Goal: Task Accomplishment & Management: Manage account settings

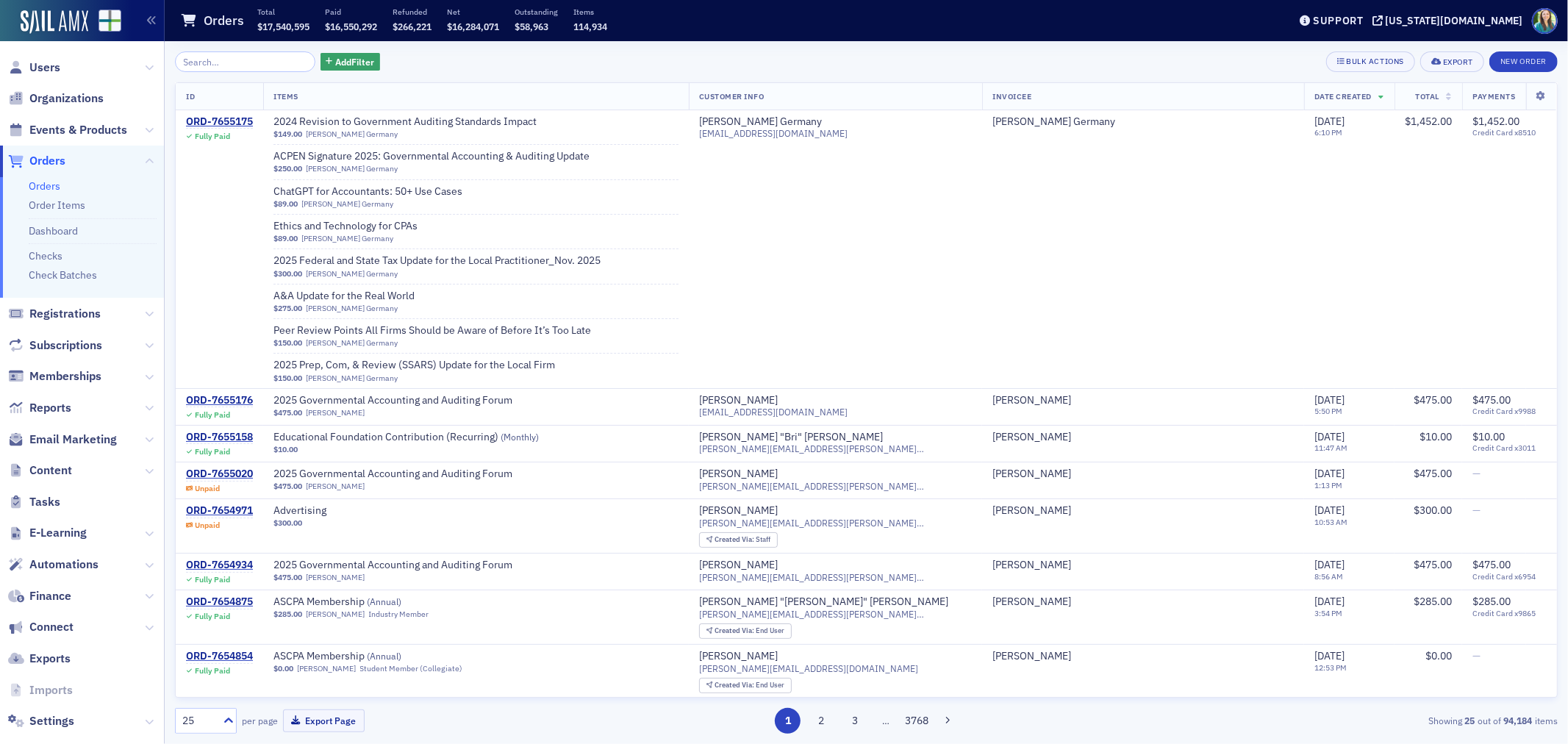
click at [38, 183] on link "Orders" at bounding box center [44, 186] width 32 height 13
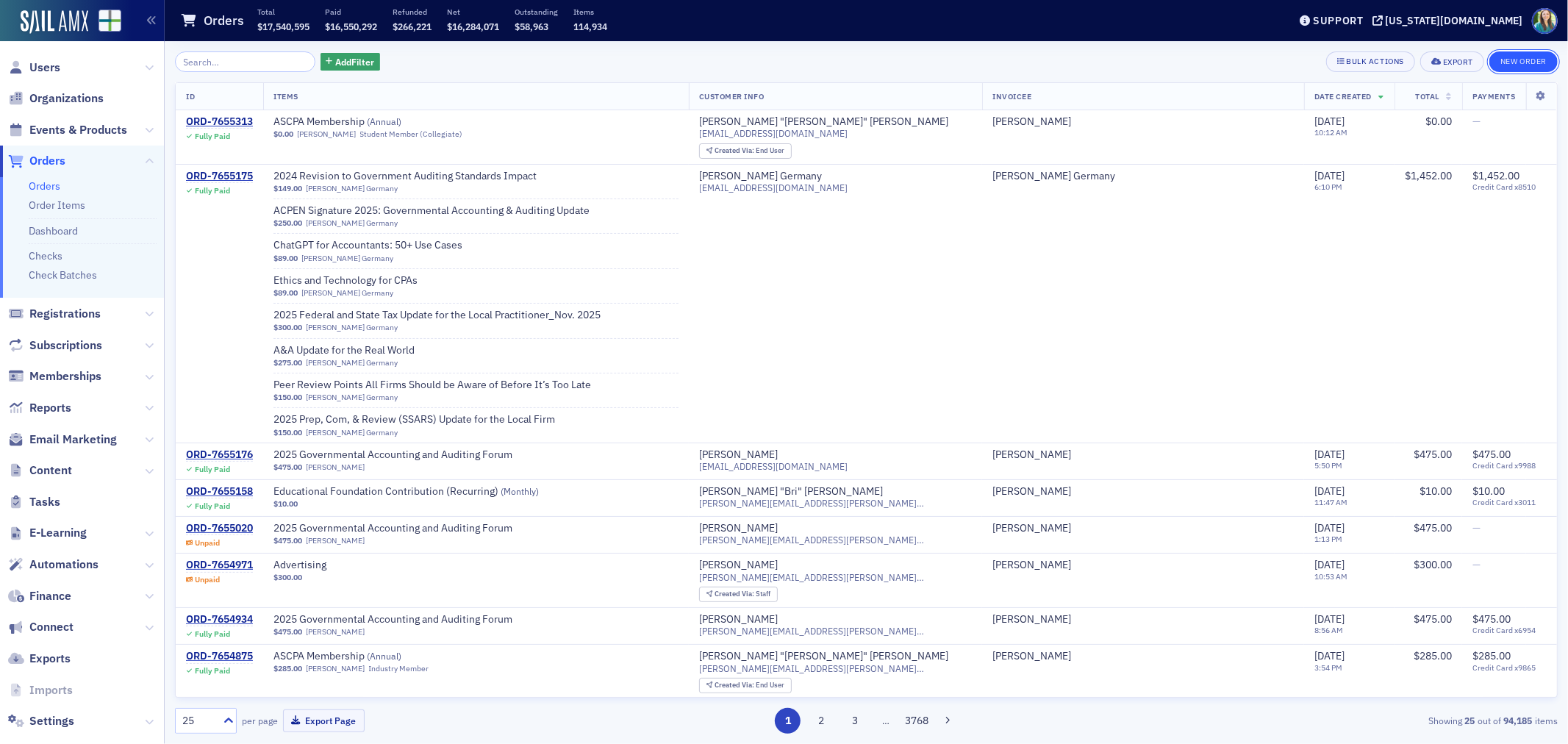
click at [1503, 59] on button "New Order" at bounding box center [1523, 61] width 68 height 20
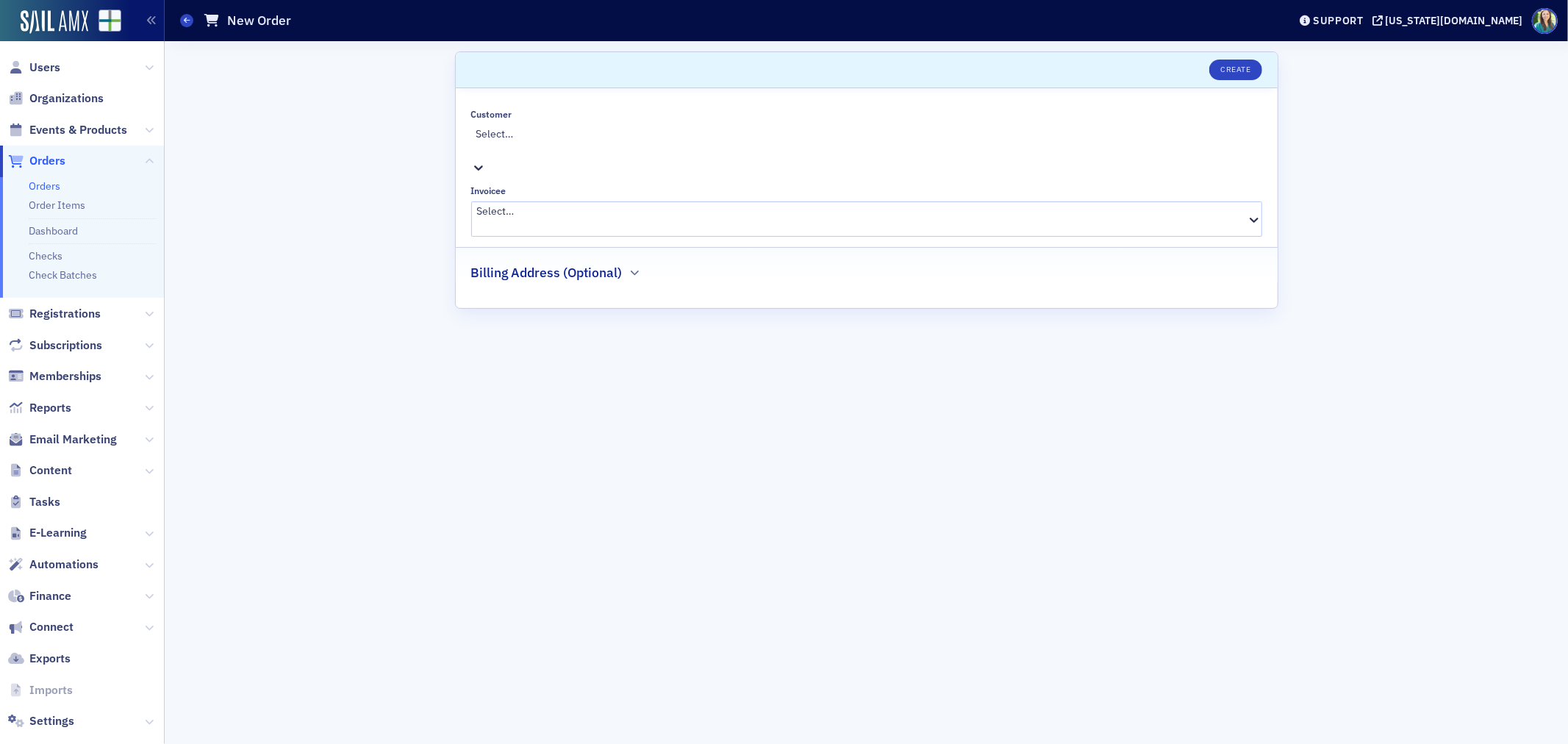
click at [688, 142] on div at bounding box center [868, 149] width 785 height 15
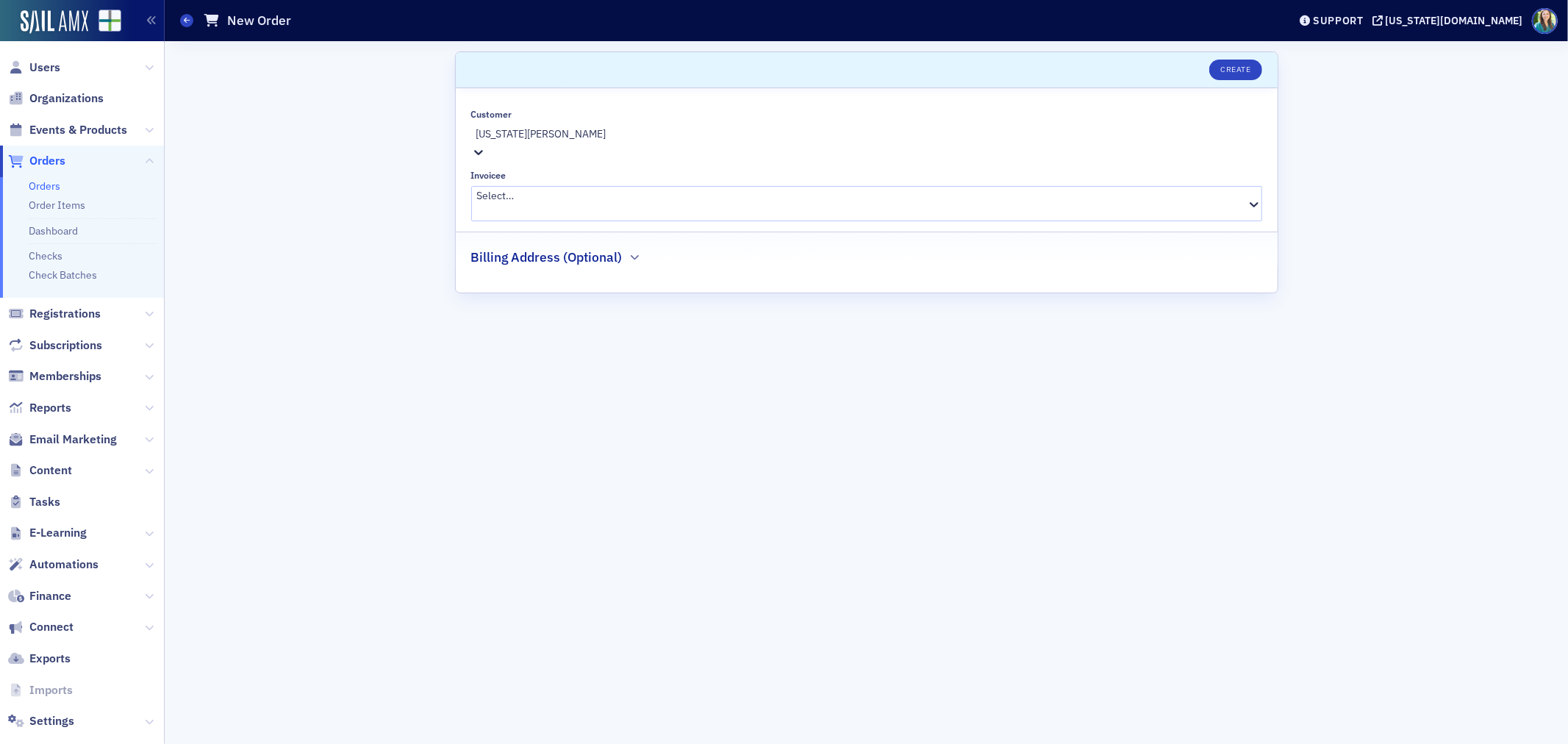
click at [642, 743] on div "Create New "Georgia White"" at bounding box center [784, 751] width 1568 height 15
type input "[US_STATE][PERSON_NAME]"
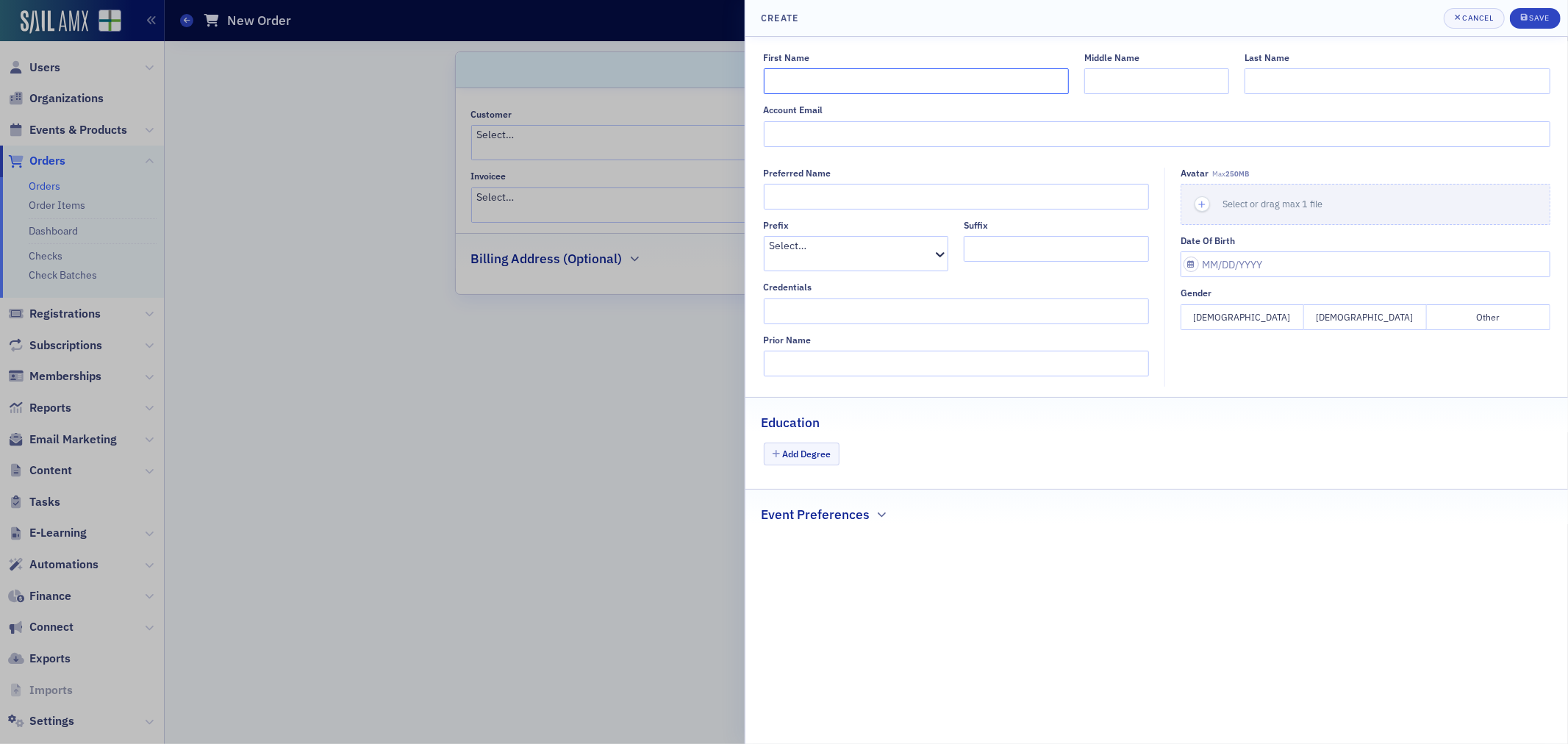
click at [857, 82] on input "First Name" at bounding box center [916, 81] width 305 height 26
type input "Georgia"
click at [1342, 75] on input "Last Name" at bounding box center [1398, 81] width 305 height 26
type input "White"
click at [834, 143] on input "Account Email" at bounding box center [1157, 134] width 786 height 26
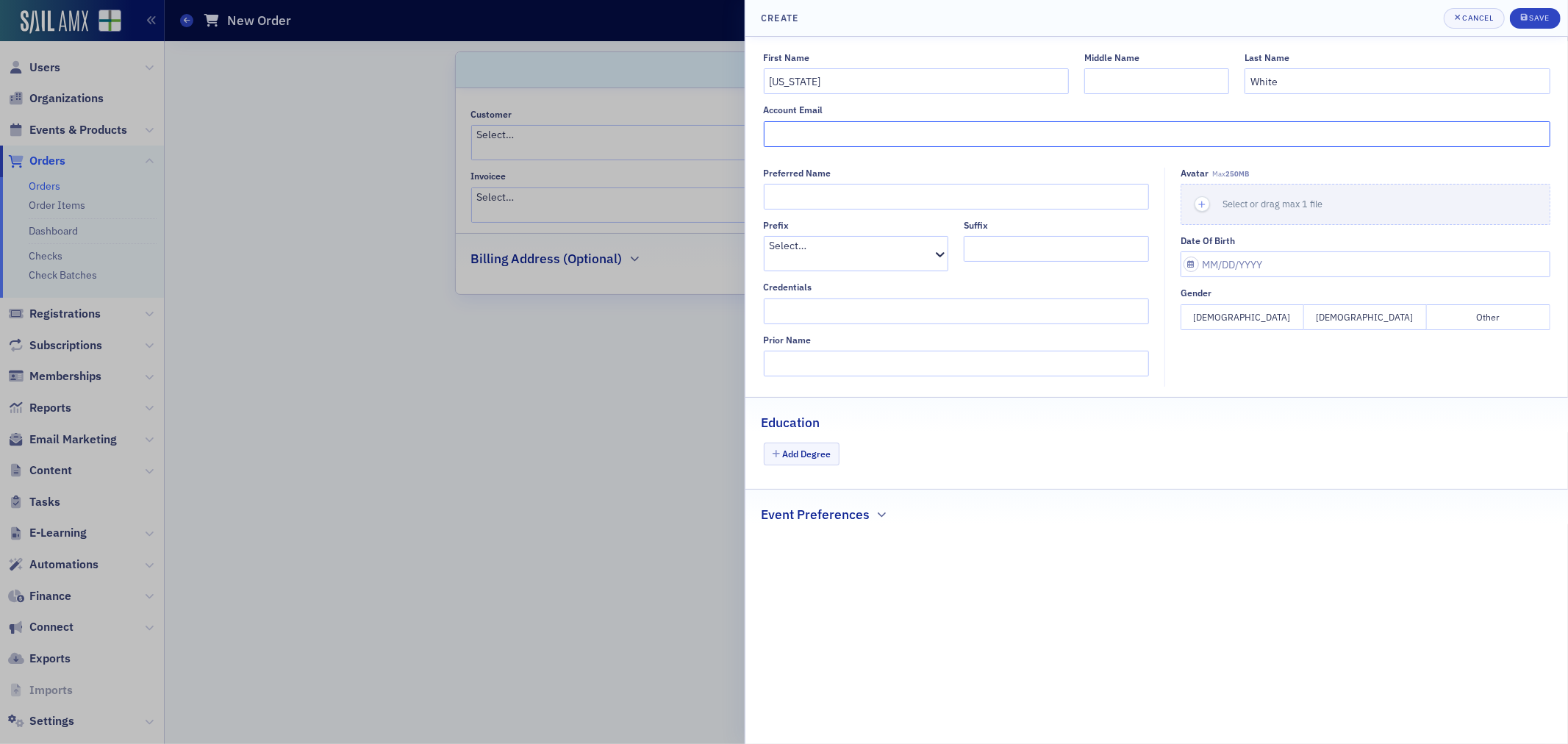
click at [870, 141] on input "Account Email" at bounding box center [1157, 134] width 786 height 26
type input "[EMAIL_ADDRESS][PERSON_NAME][DOMAIN_NAME]"
click at [1541, 15] on div "Save" at bounding box center [1539, 18] width 19 height 8
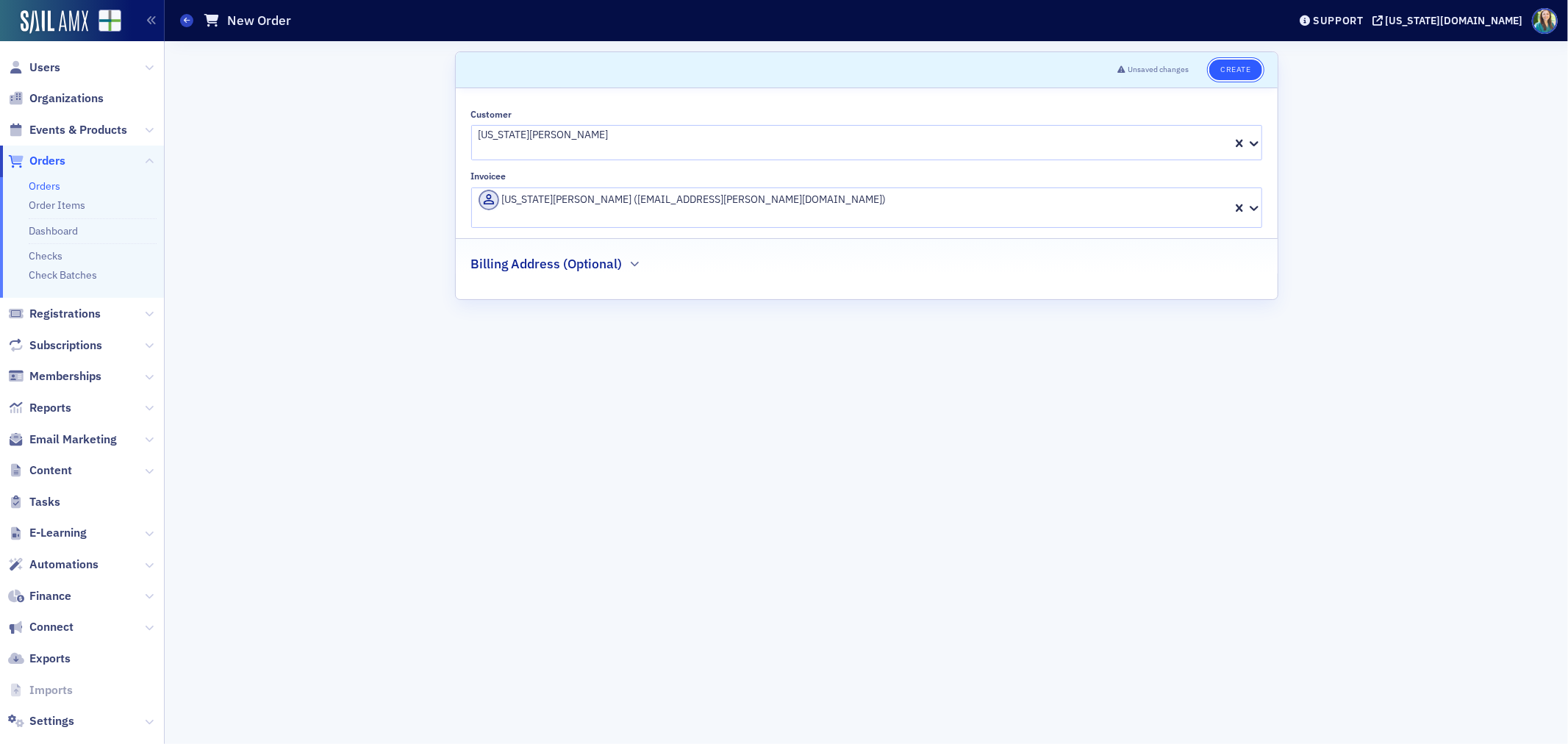
click at [1230, 65] on button "Create" at bounding box center [1235, 69] width 52 height 20
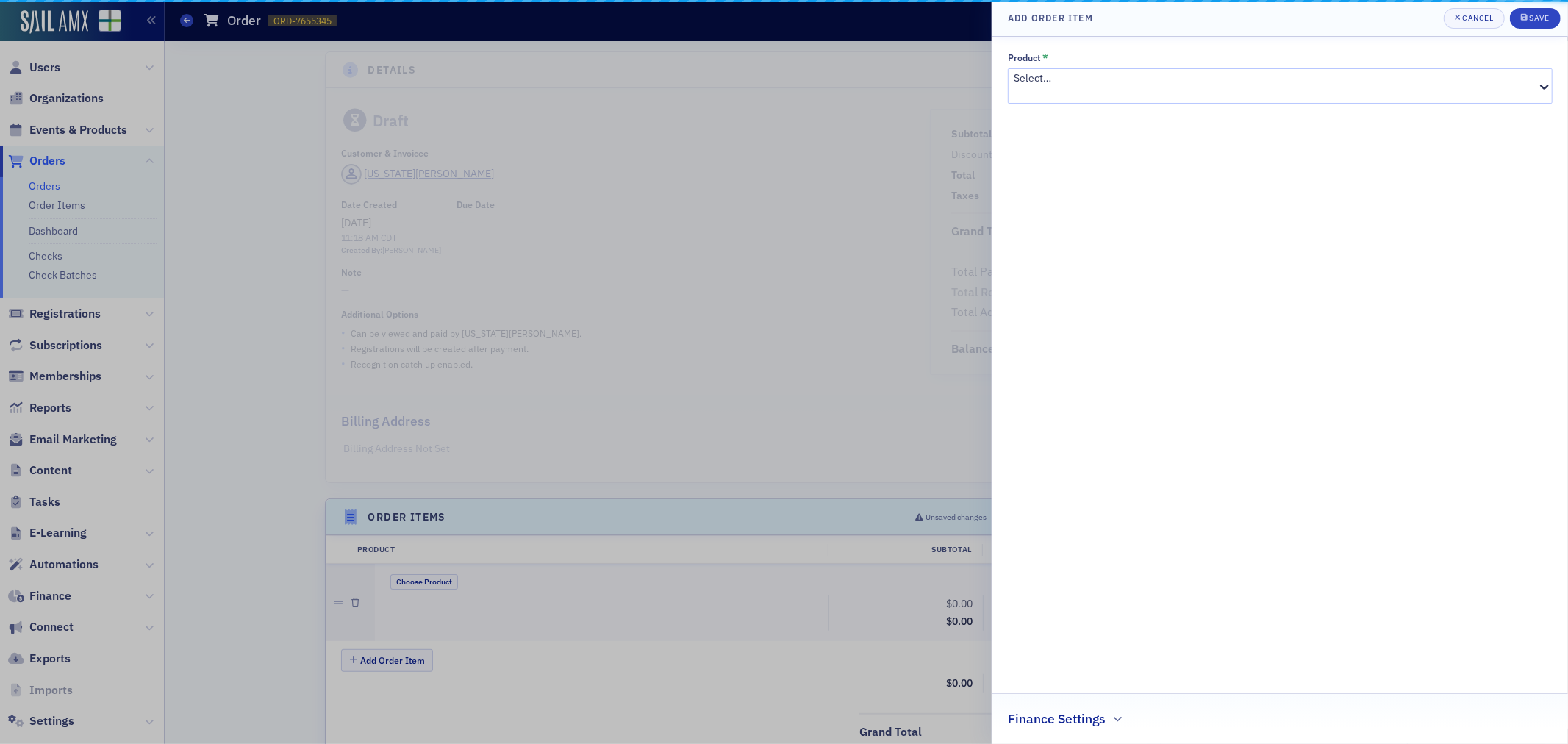
scroll to position [236, 0]
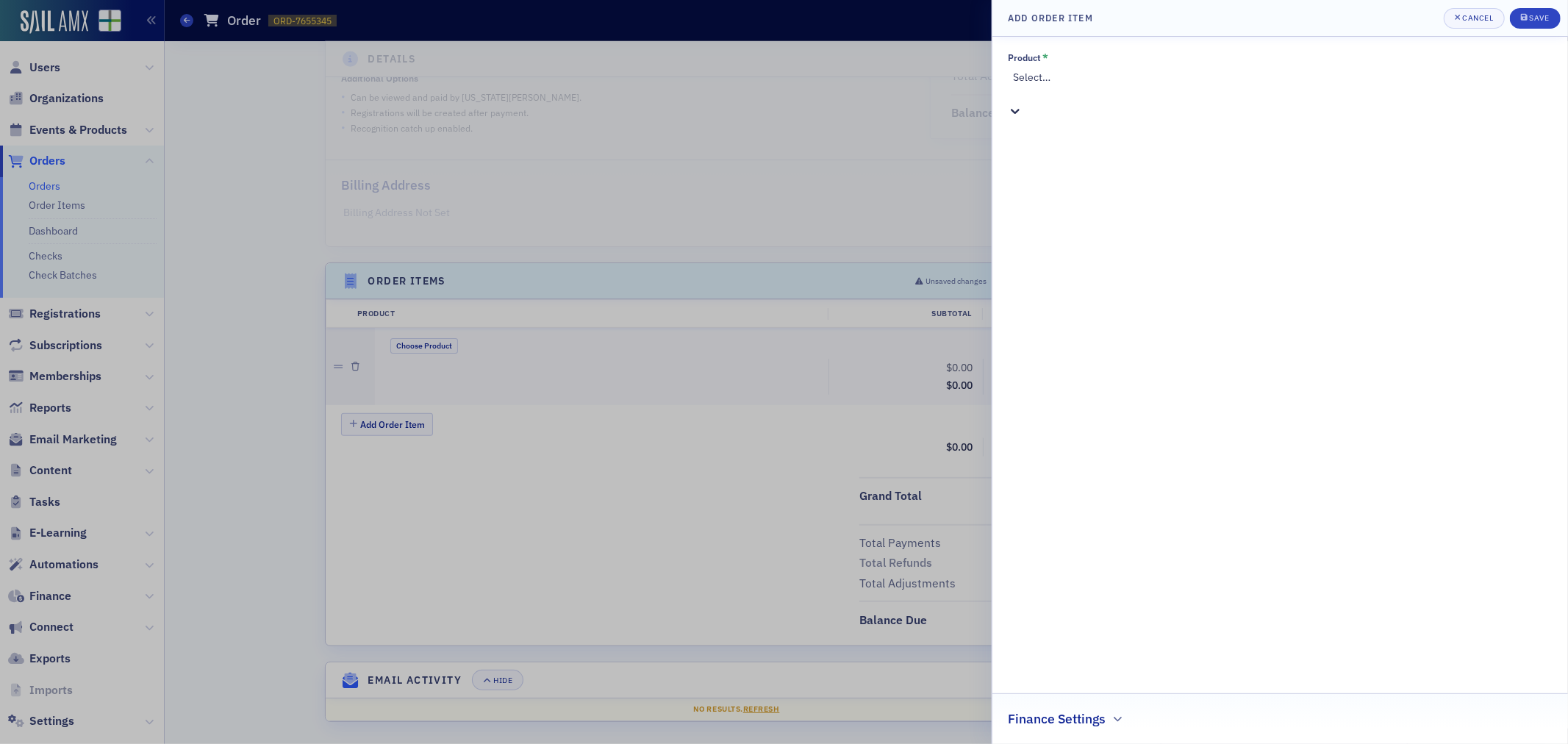
click at [1230, 85] on div at bounding box center [1282, 92] width 538 height 15
type input "T"
click at [1480, 15] on div "Cancel" at bounding box center [1478, 18] width 31 height 8
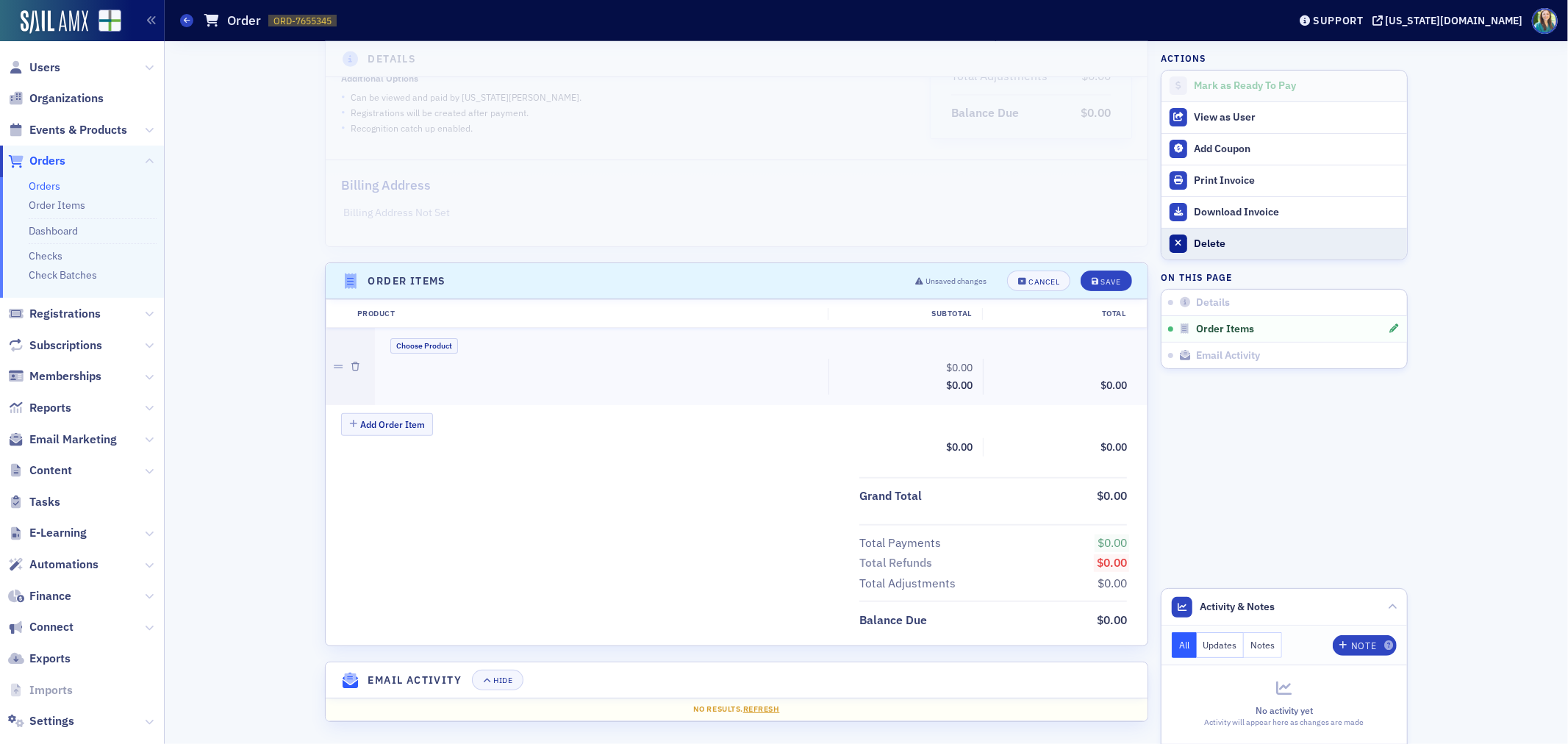
click at [1208, 252] on button "Delete" at bounding box center [1284, 243] width 246 height 32
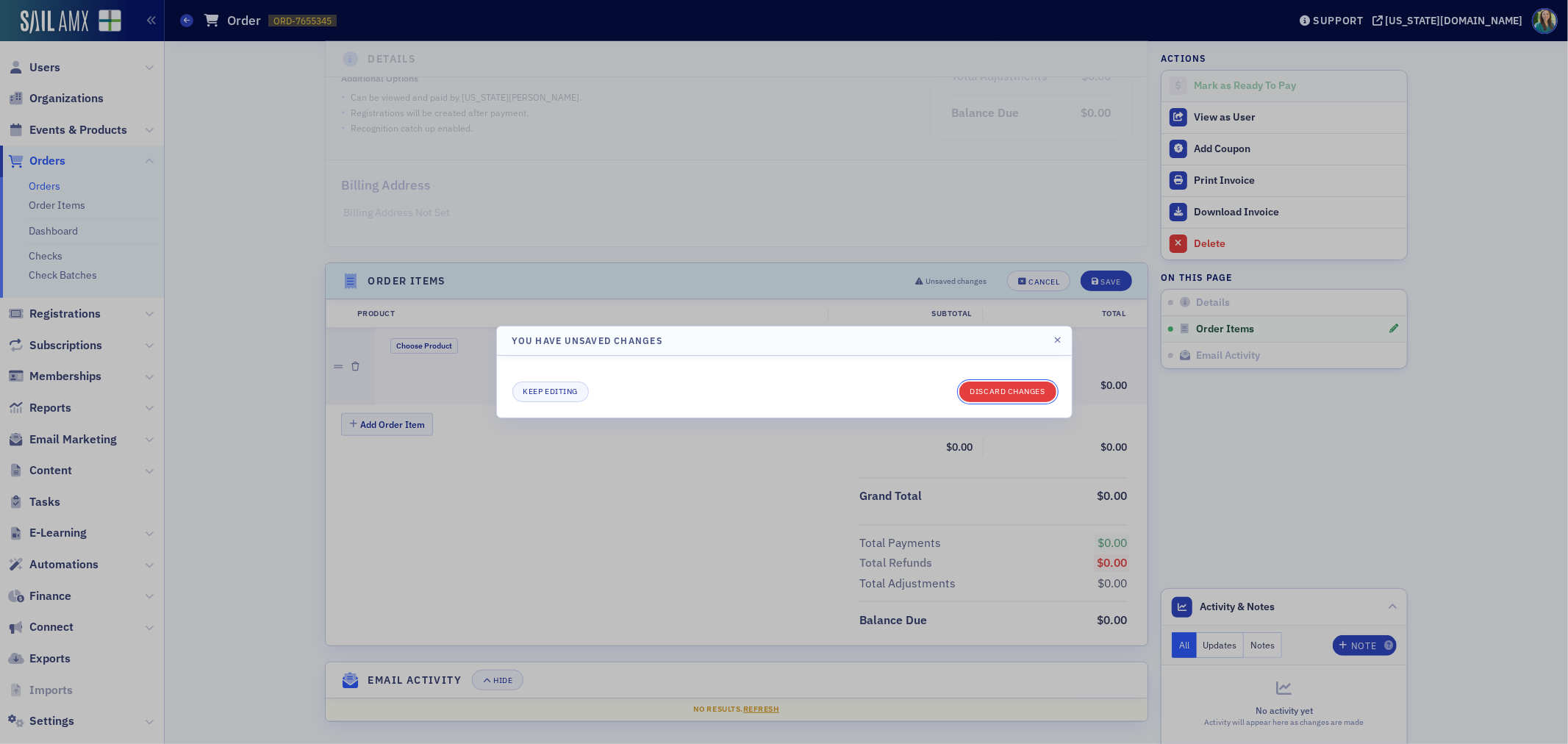
click at [1002, 392] on button "Discard changes" at bounding box center [1008, 391] width 97 height 20
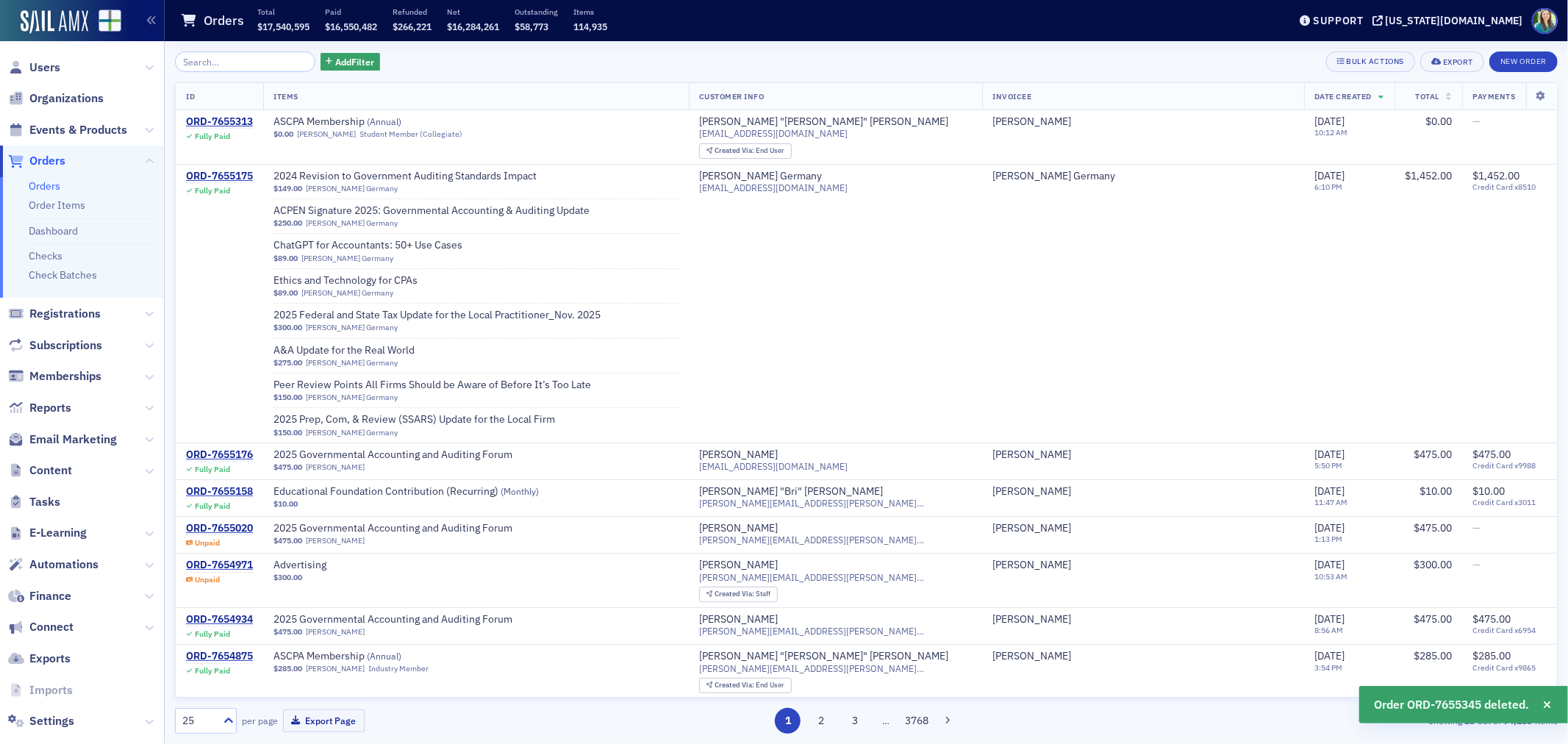
click at [44, 187] on link "Orders" at bounding box center [44, 186] width 32 height 13
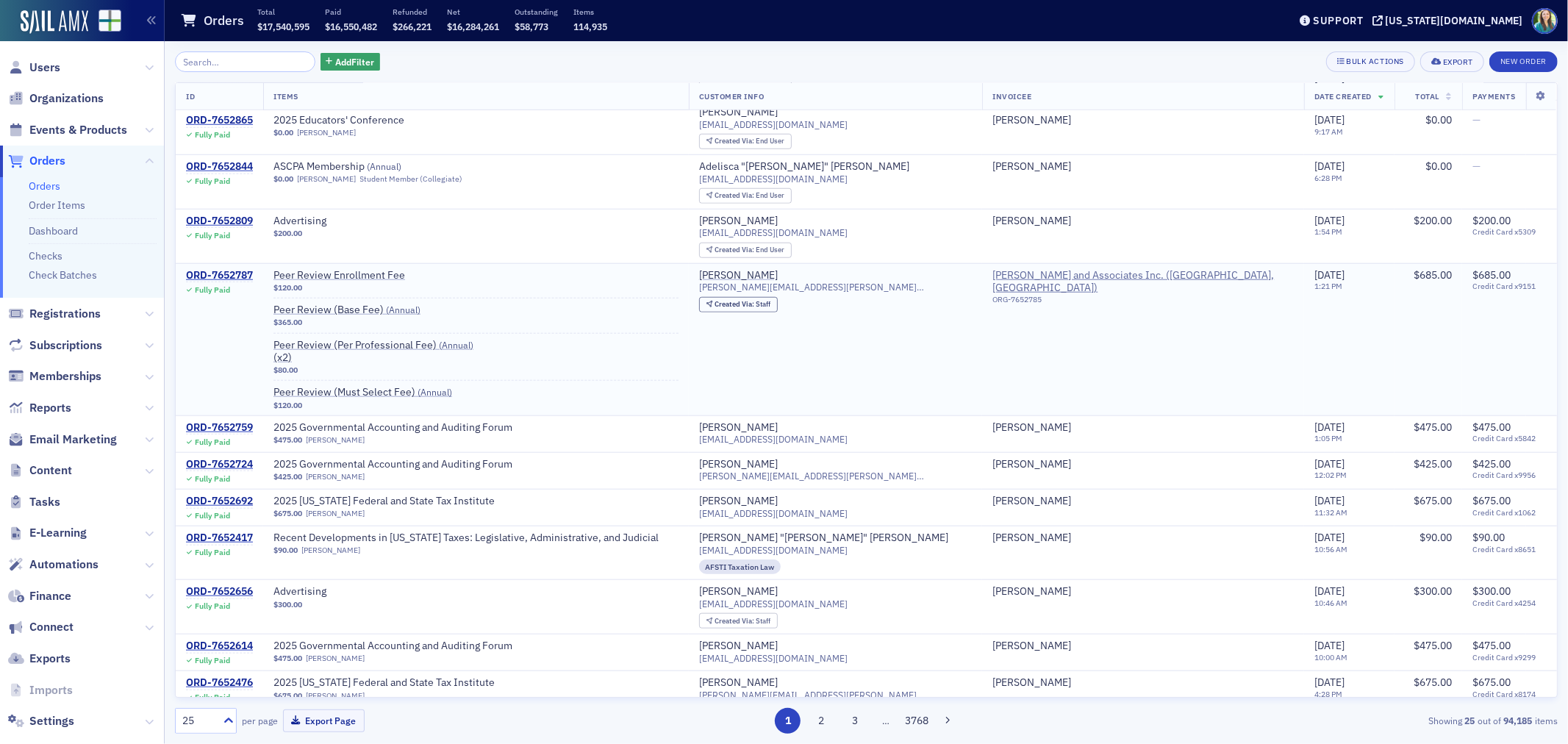
scroll to position [1092, 0]
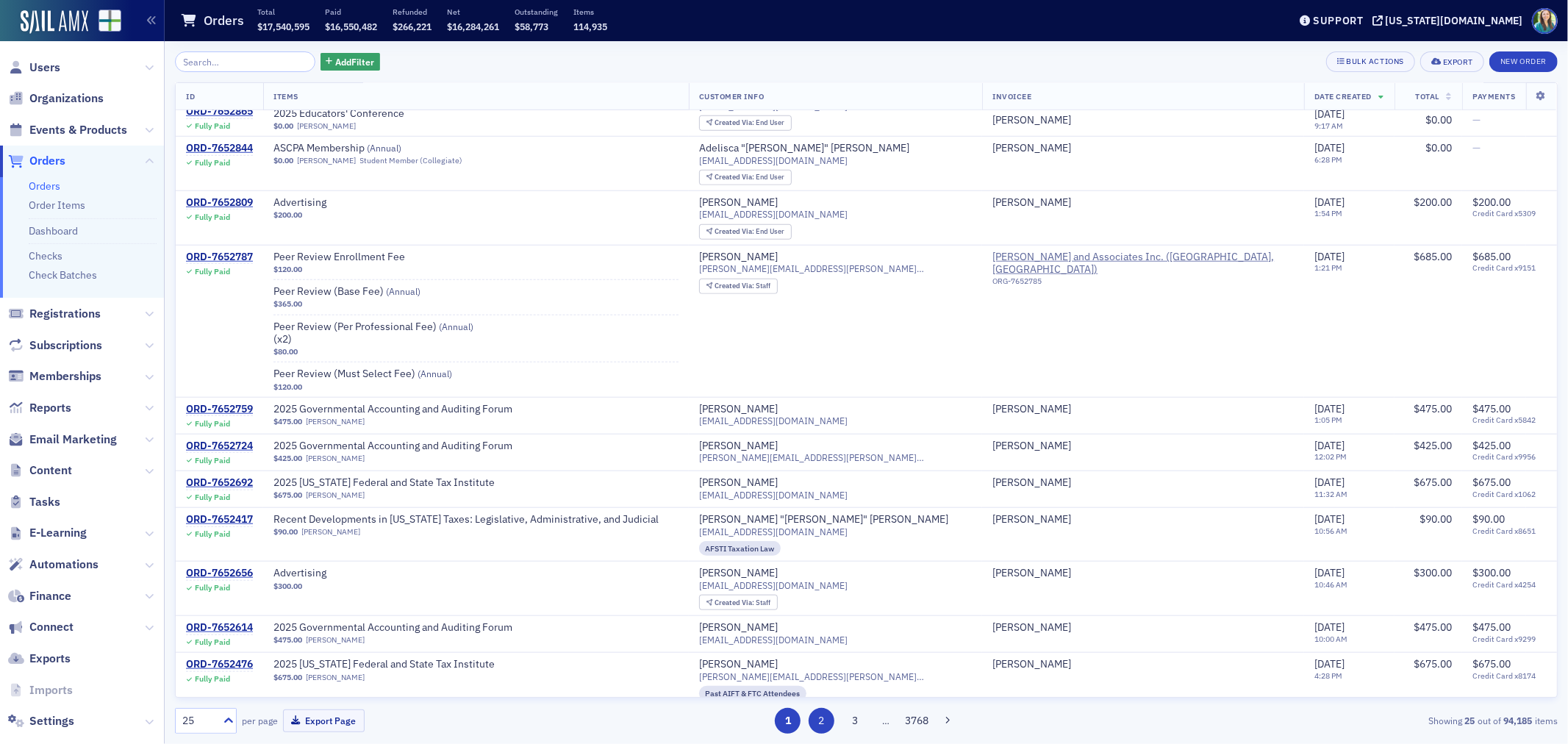
click at [825, 721] on button "2" at bounding box center [821, 720] width 26 height 26
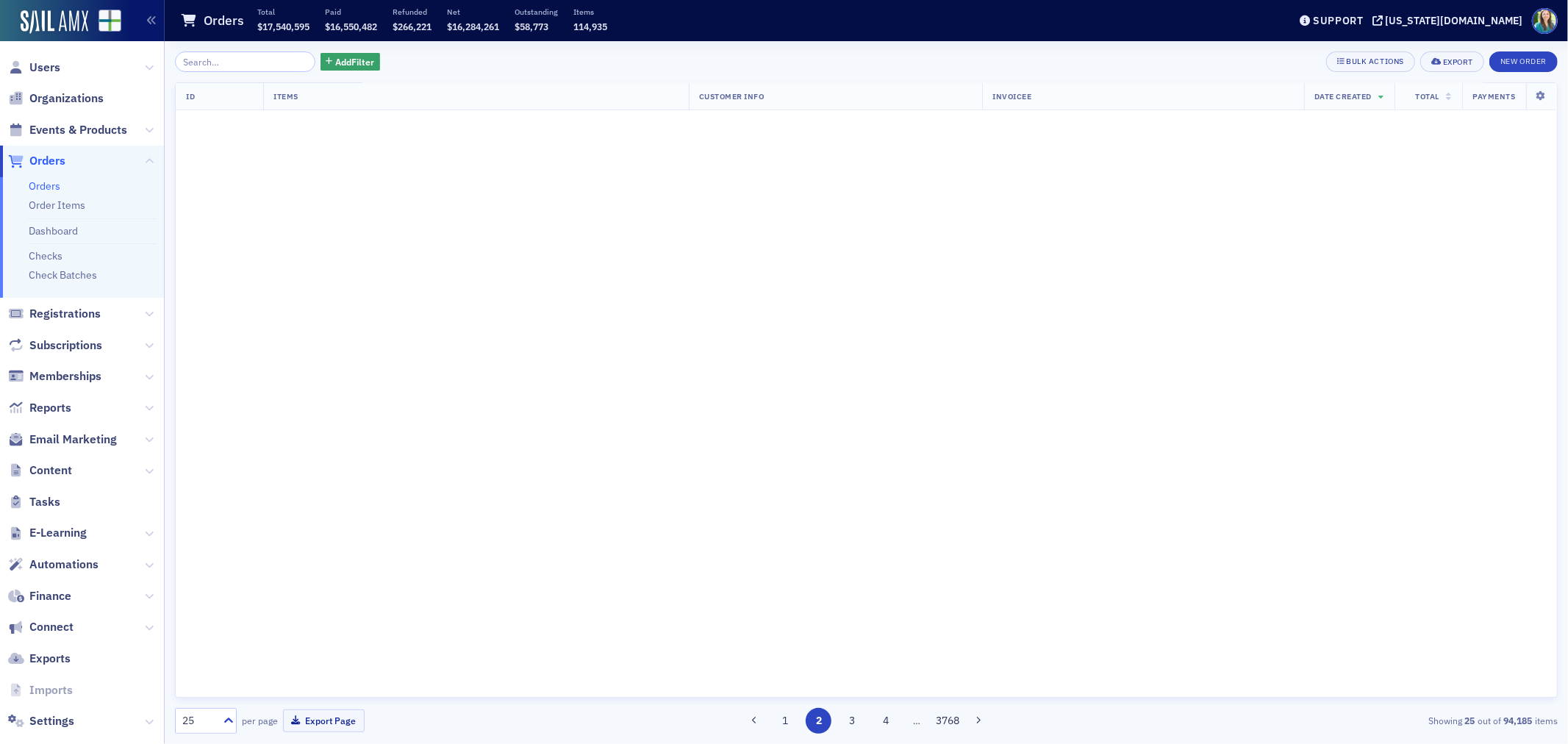
scroll to position [0, 0]
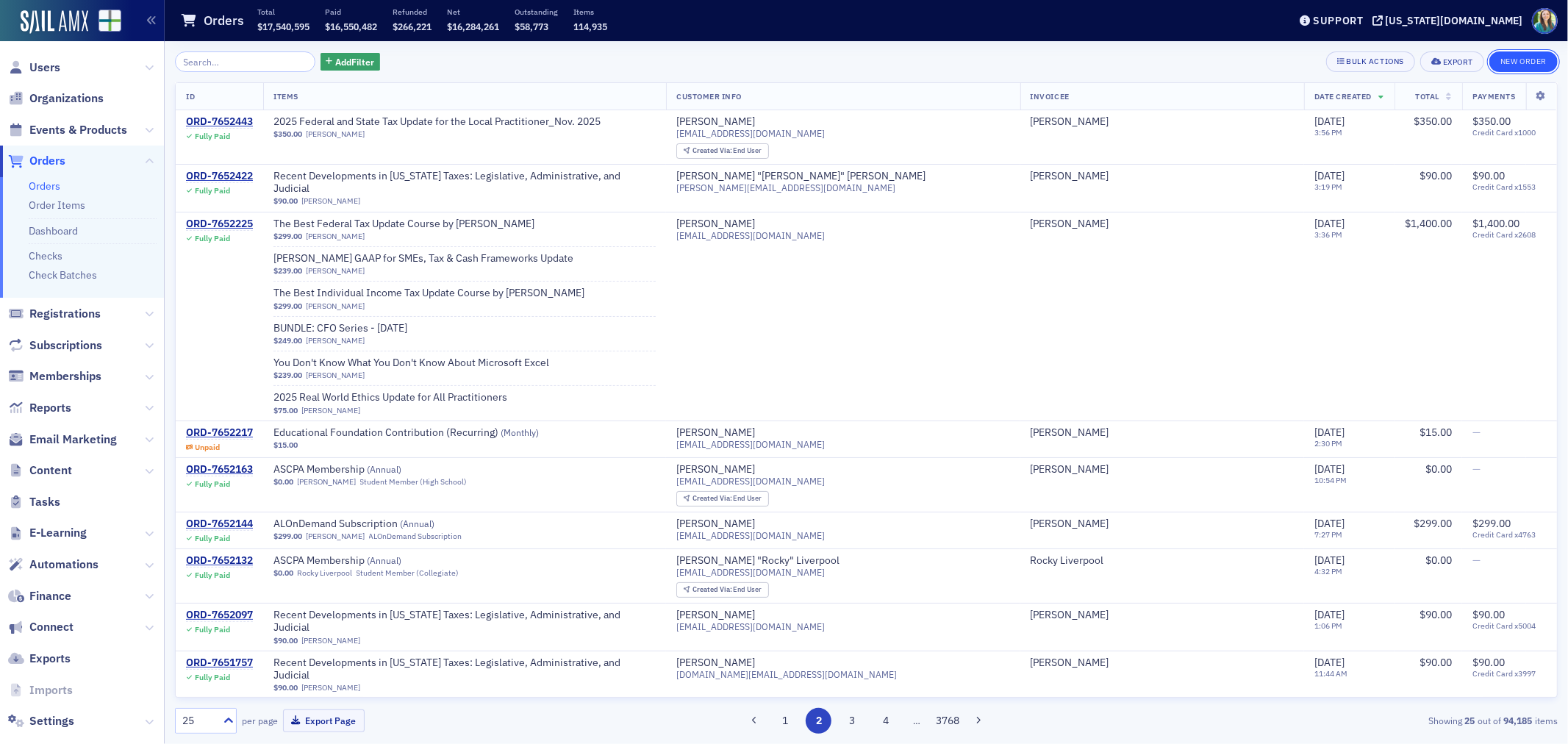
click at [1534, 68] on button "New Order" at bounding box center [1523, 61] width 68 height 20
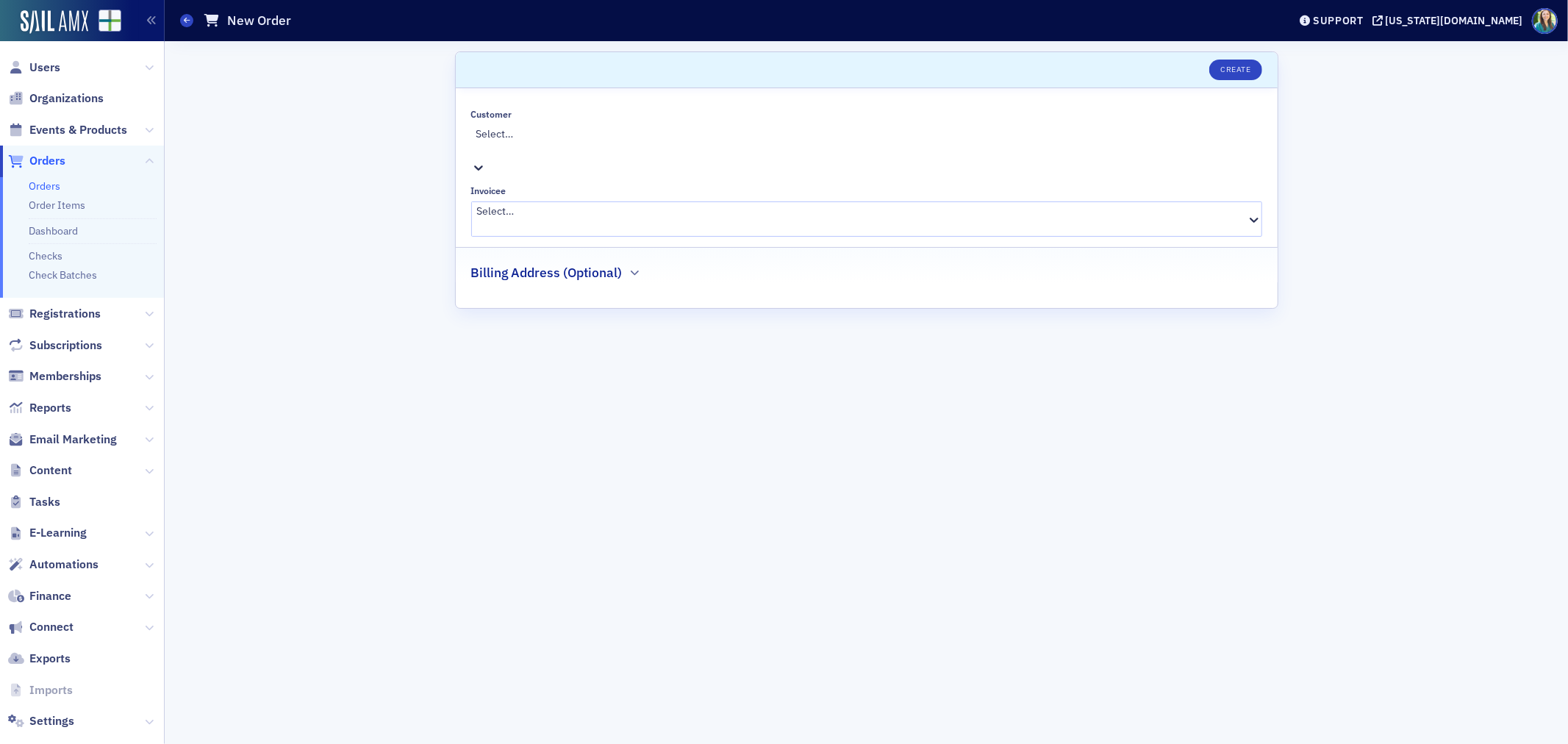
click at [666, 142] on div at bounding box center [868, 149] width 785 height 15
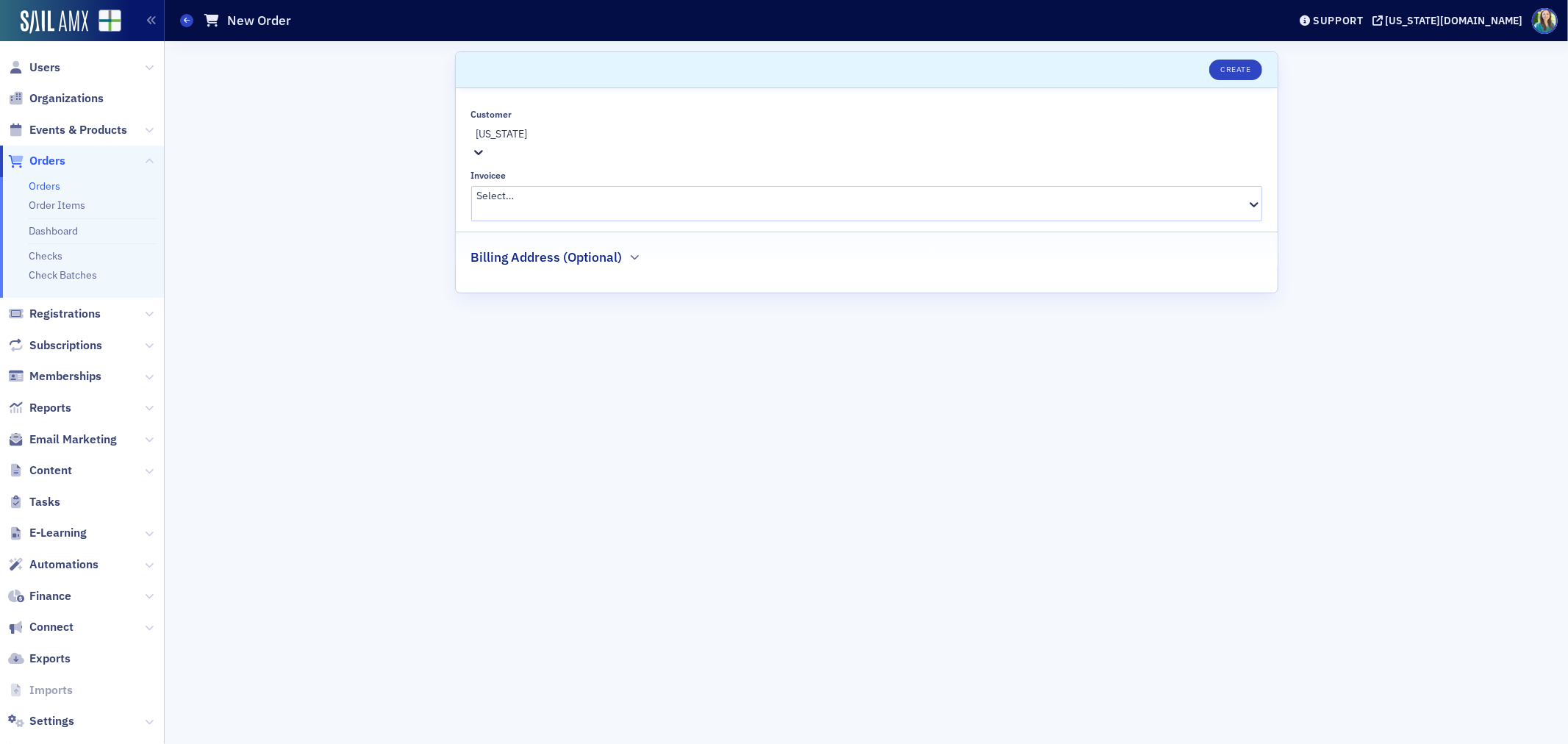
type input "Georgia"
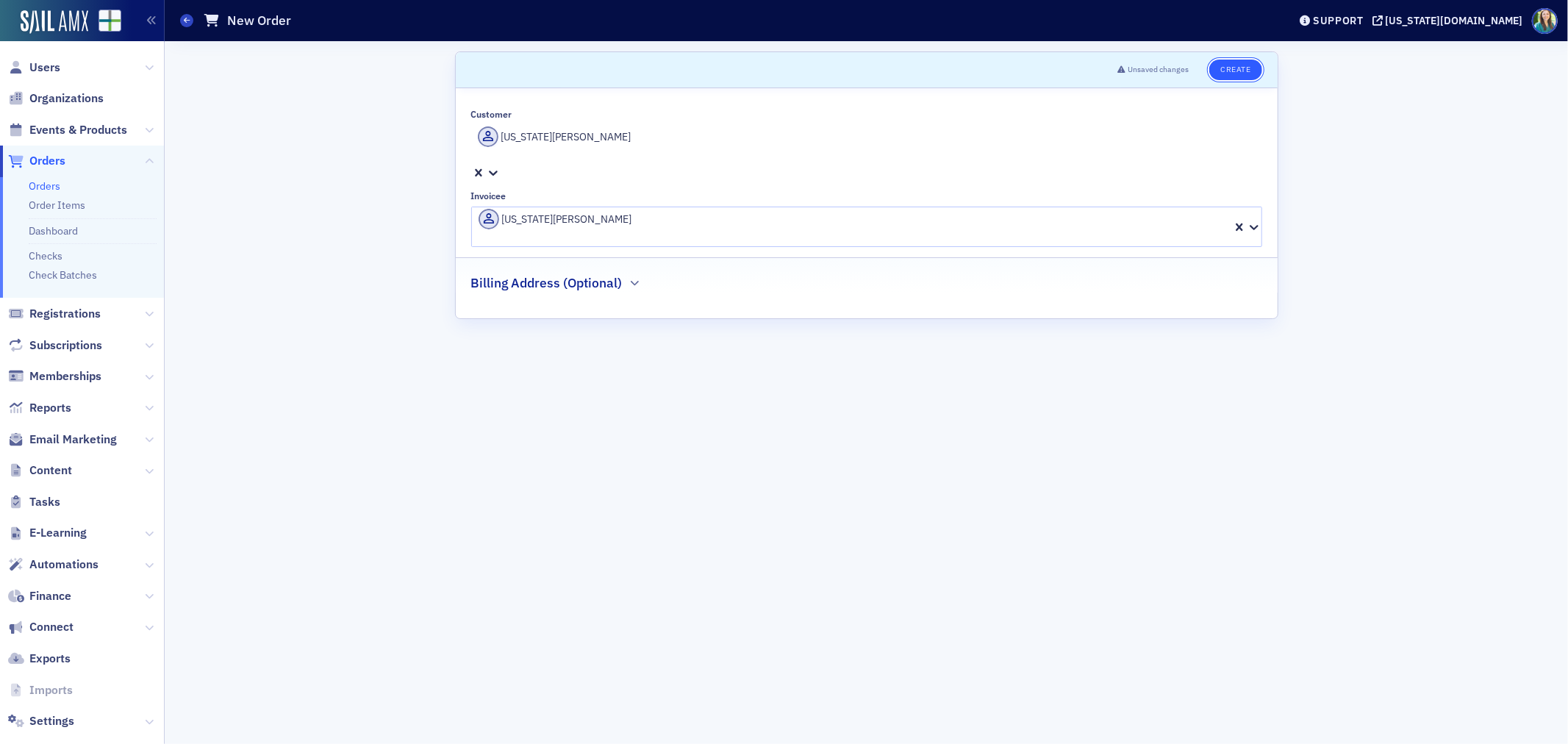
click at [1236, 70] on button "Create" at bounding box center [1235, 69] width 52 height 20
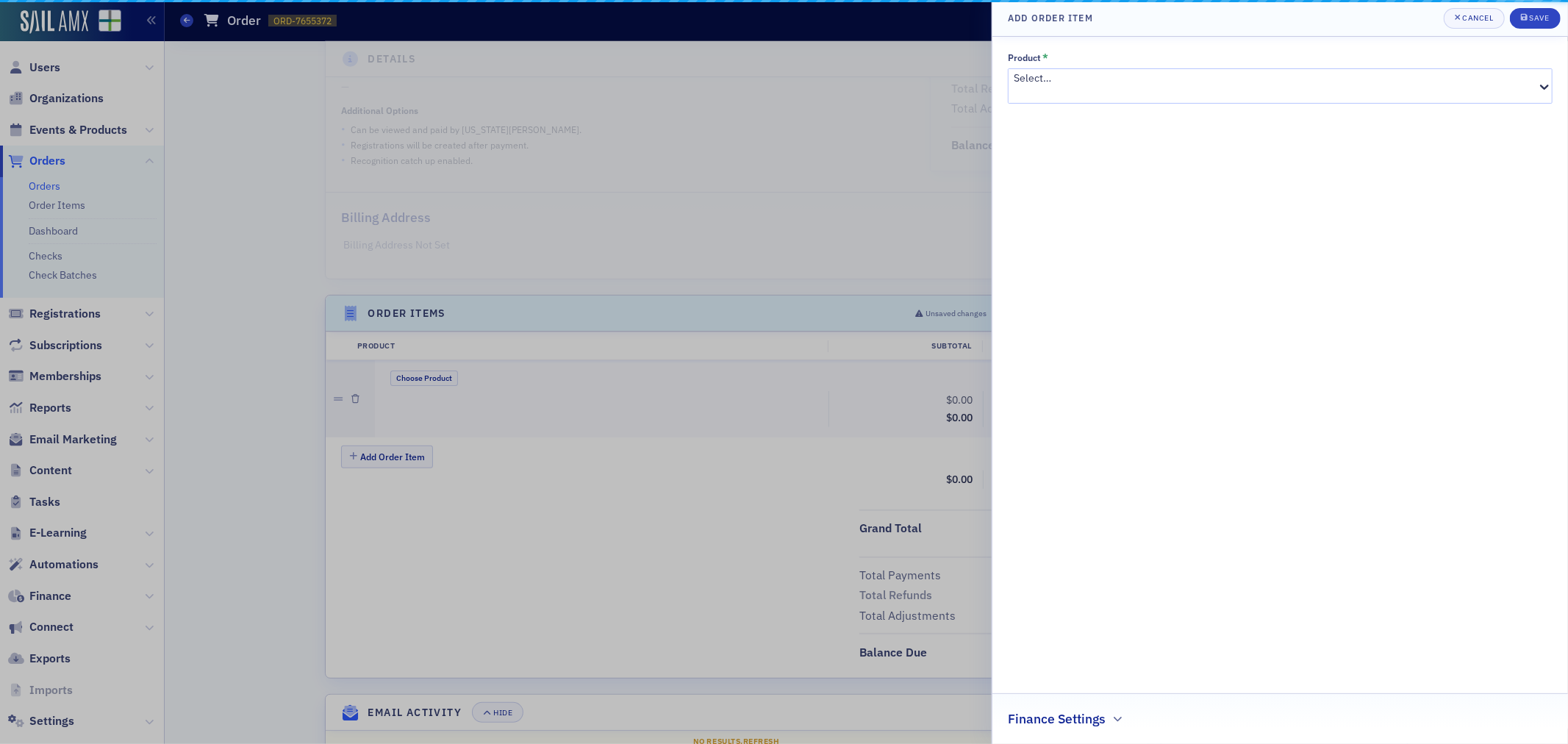
scroll to position [236, 0]
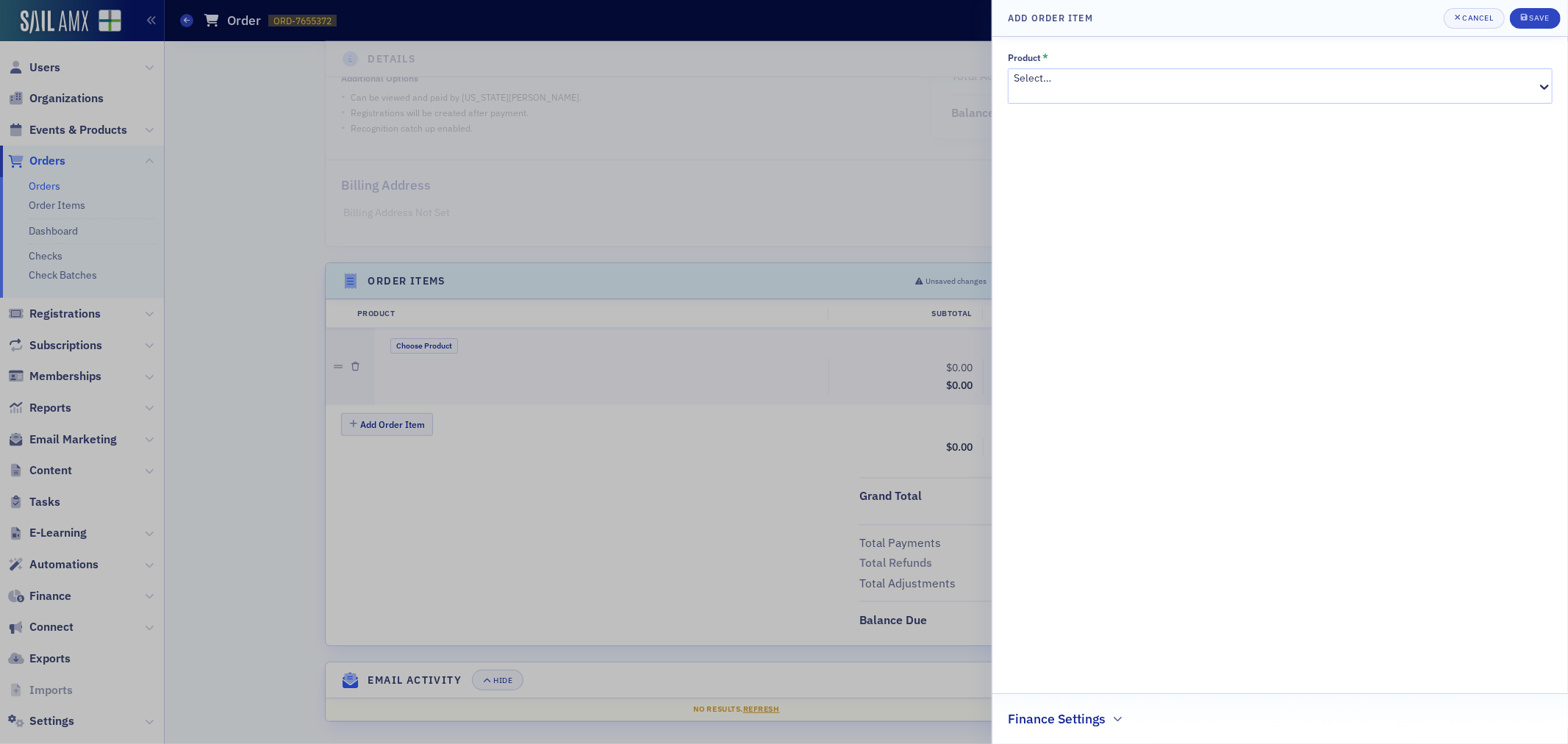
click at [248, 230] on div at bounding box center [784, 372] width 1568 height 744
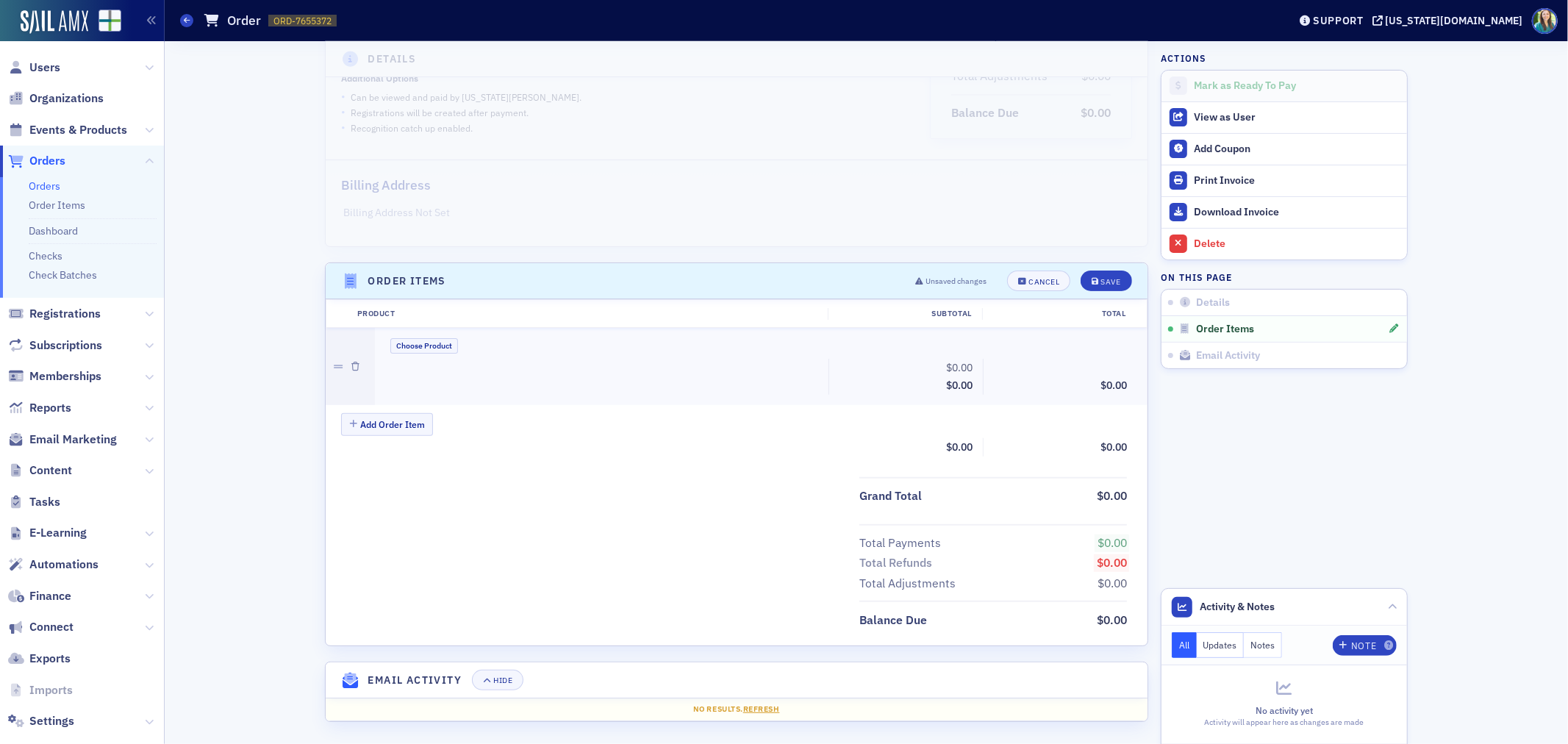
scroll to position [0, 0]
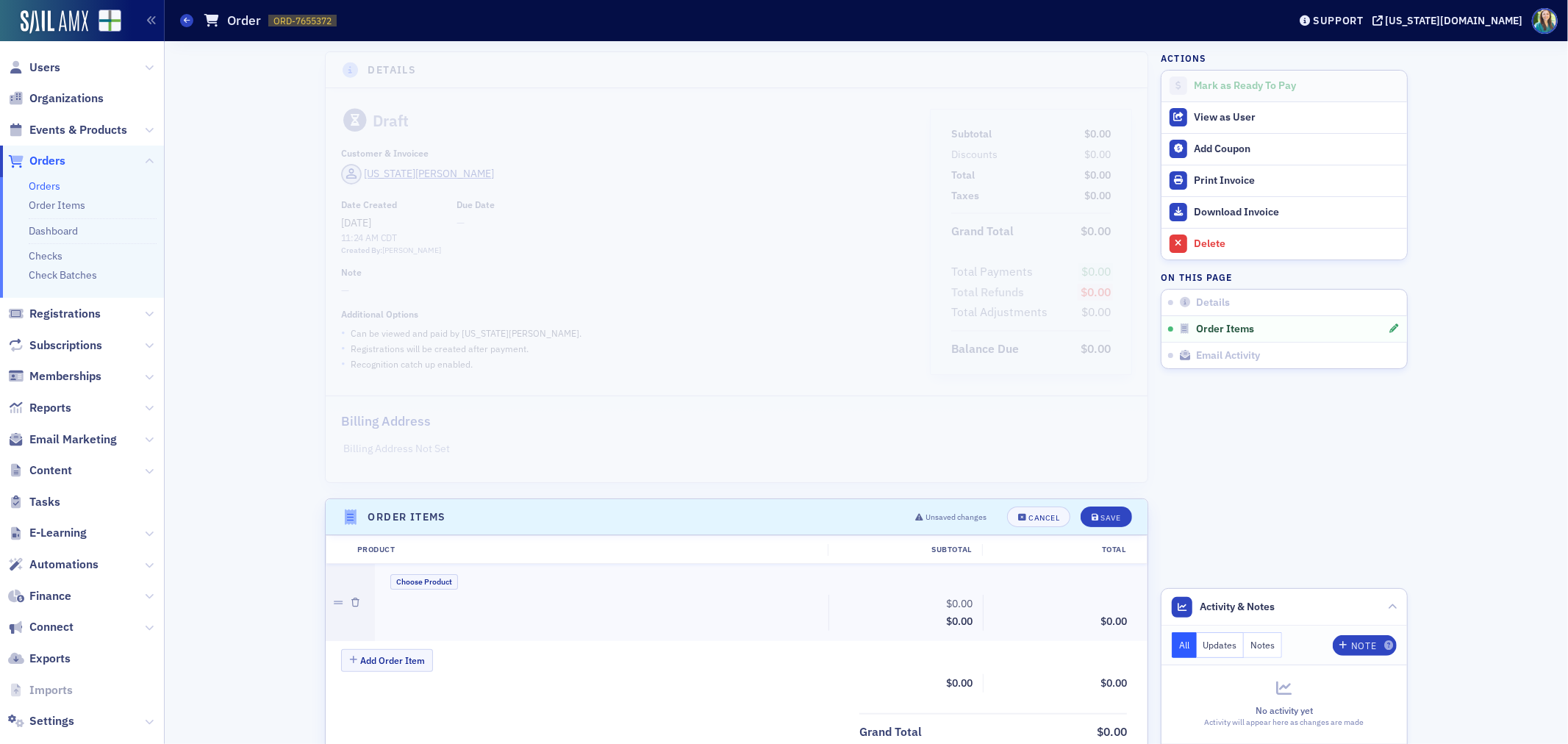
click at [408, 571] on div "Choose Product $0.00 Subtotal $0.00 $0.00" at bounding box center [761, 602] width 773 height 77
click at [407, 582] on button "Choose Product" at bounding box center [424, 581] width 67 height 15
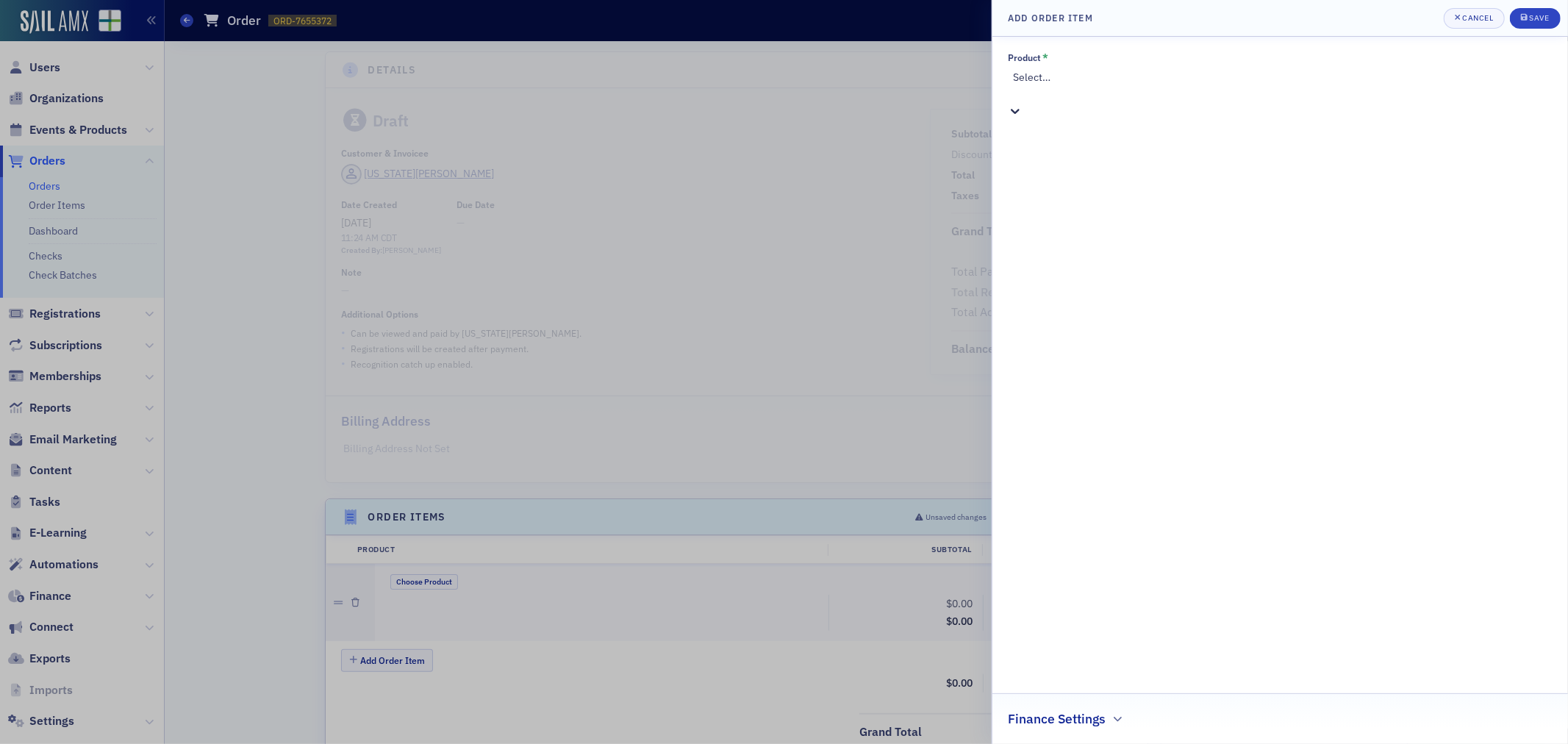
click at [1089, 86] on div at bounding box center [1282, 92] width 538 height 15
type input "sponsorship"
click at [107, 743] on span "Sponsorships [Product]" at bounding box center [54, 751] width 107 height 15
click at [1079, 168] on div at bounding box center [1274, 175] width 522 height 15
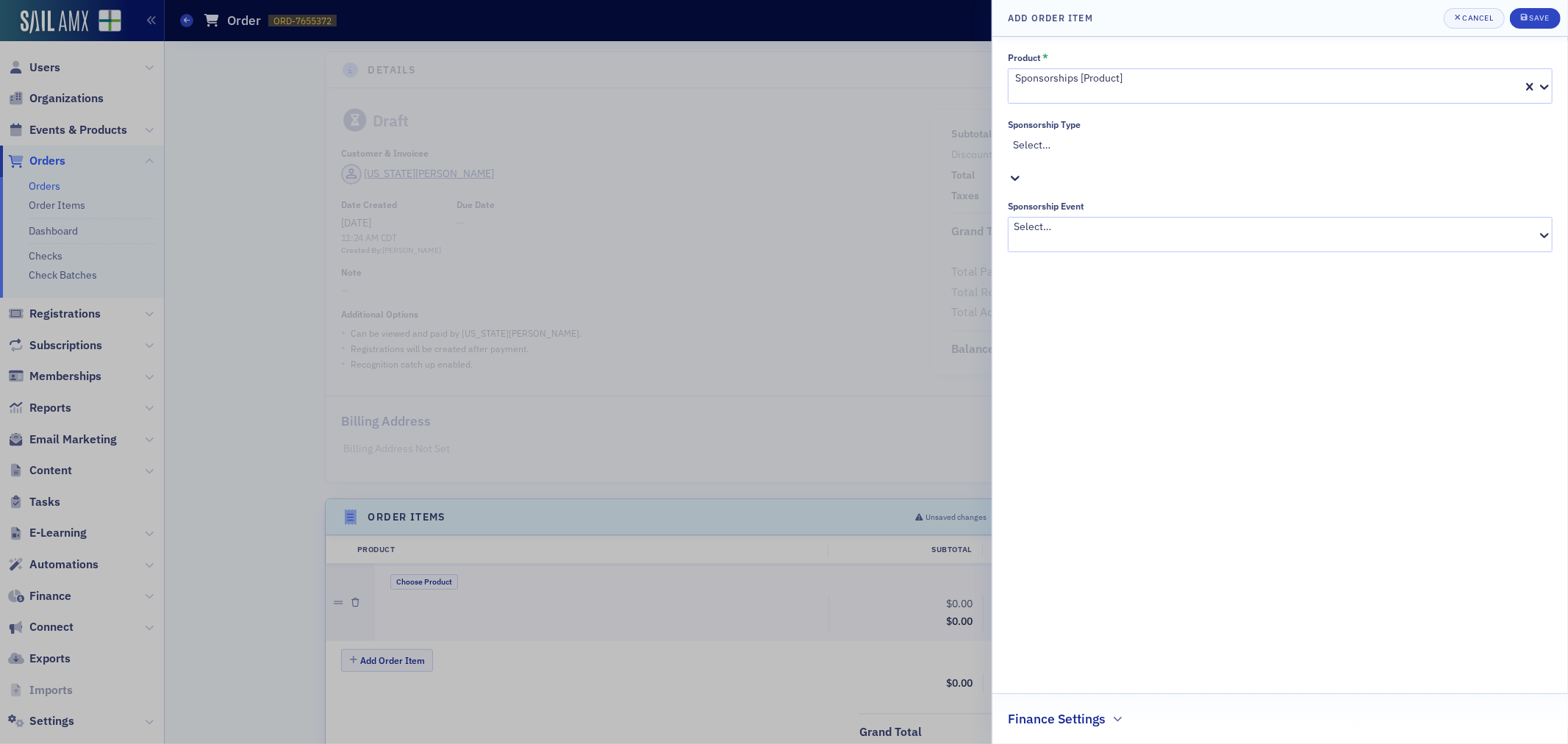
click at [1069, 220] on div at bounding box center [1282, 227] width 538 height 15
click at [1534, 20] on div "Save" at bounding box center [1539, 18] width 19 height 8
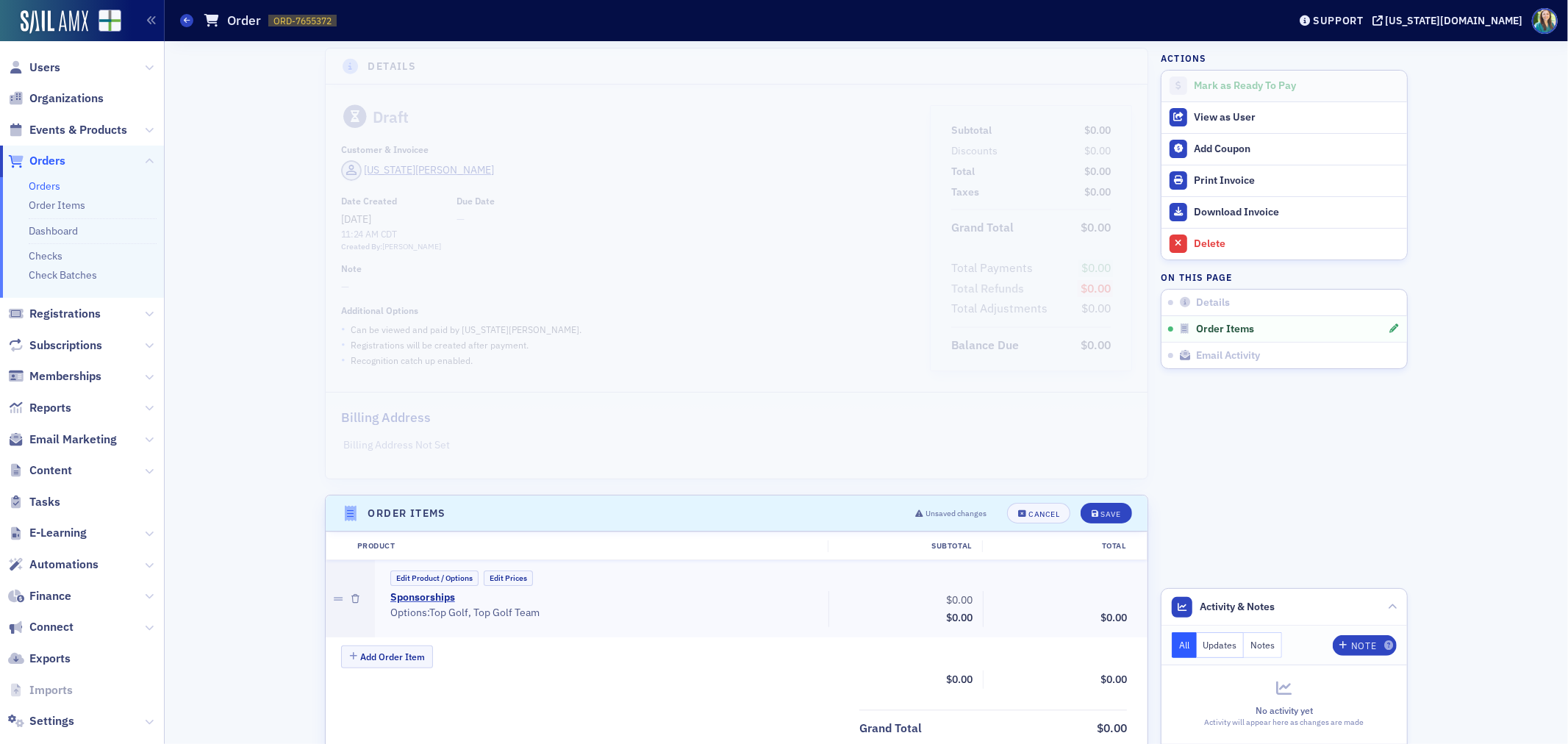
scroll to position [0, 0]
click at [1084, 511] on button "Save" at bounding box center [1106, 516] width 51 height 20
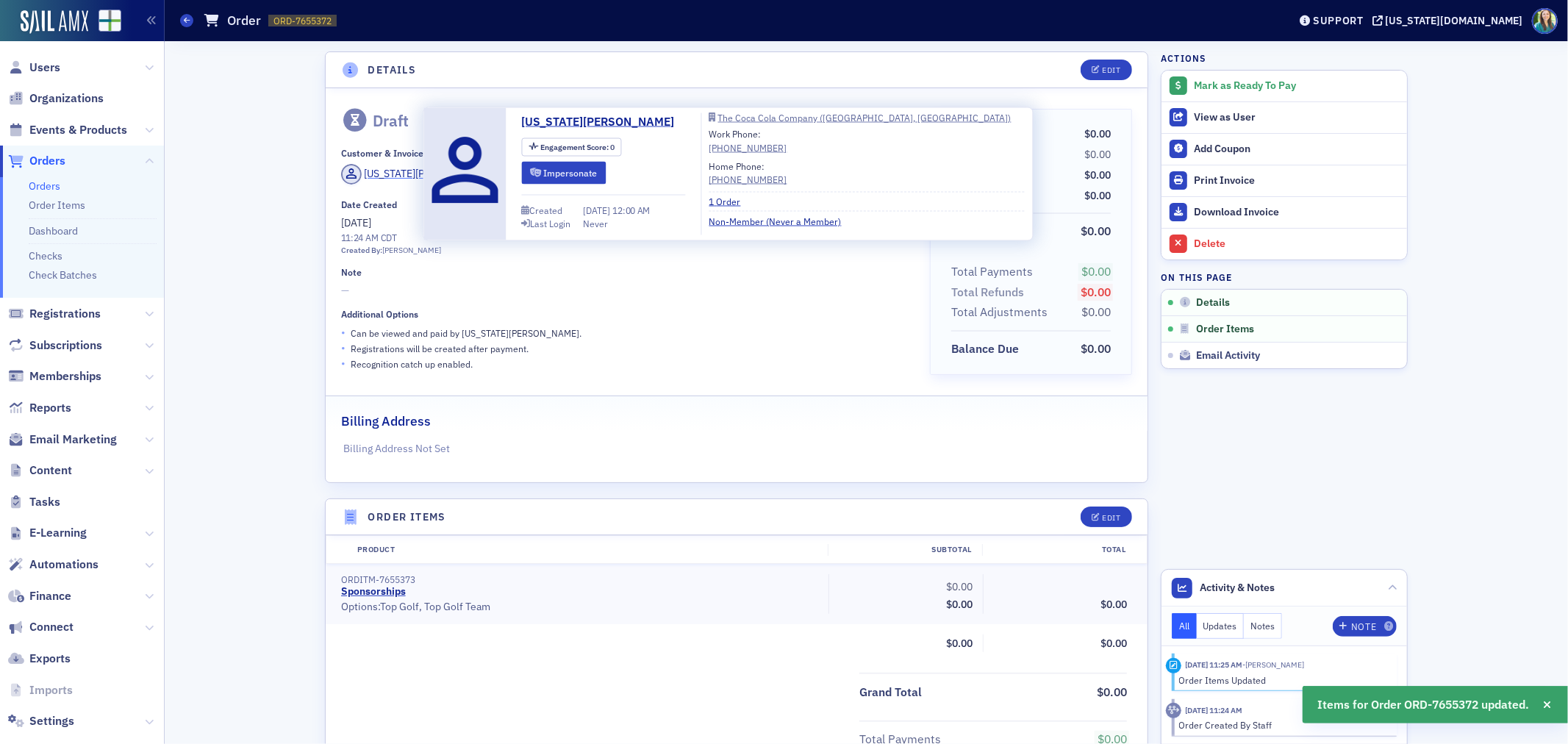
click at [382, 170] on div "[US_STATE][PERSON_NAME]" at bounding box center [429, 174] width 130 height 15
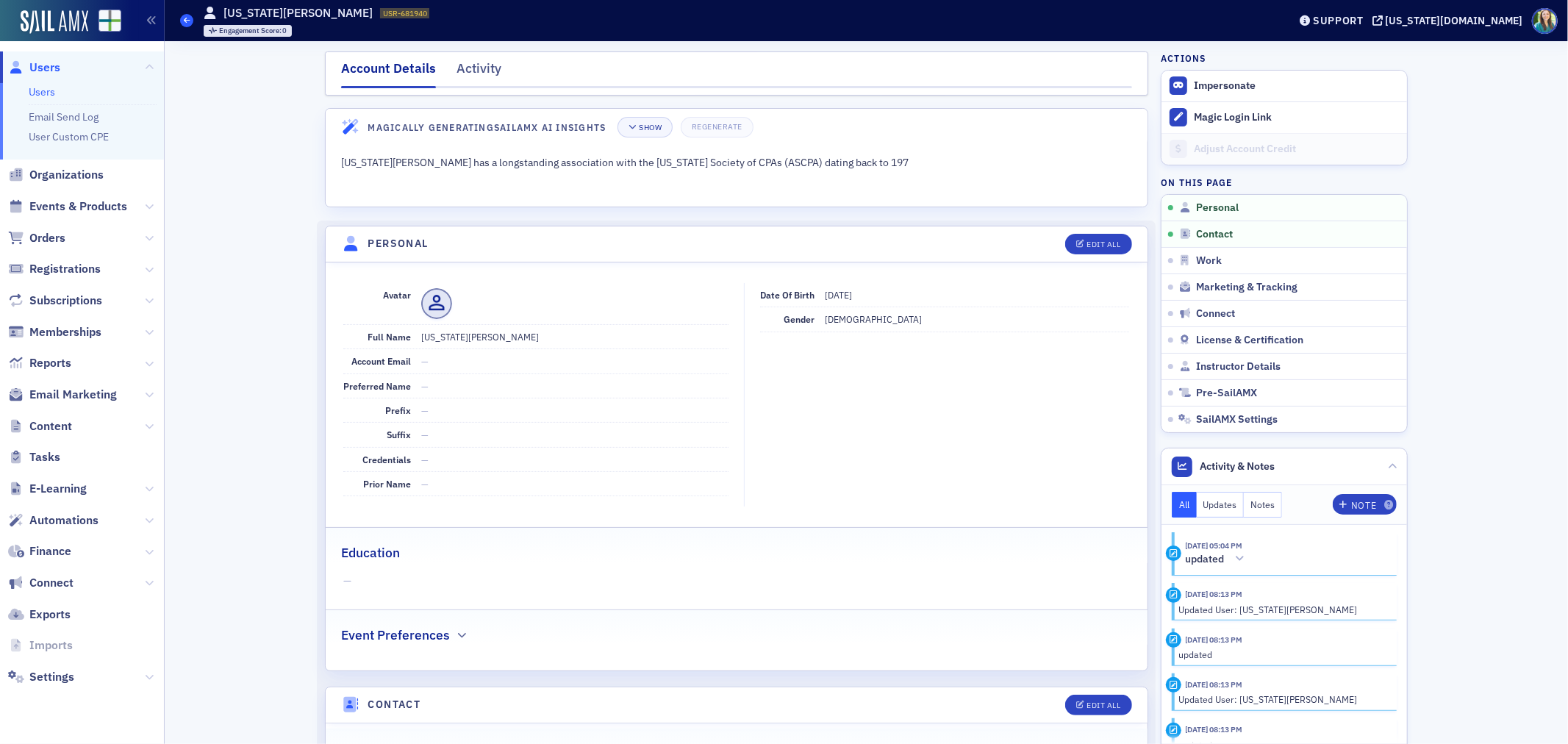
click at [189, 19] on icon at bounding box center [186, 20] width 6 height 6
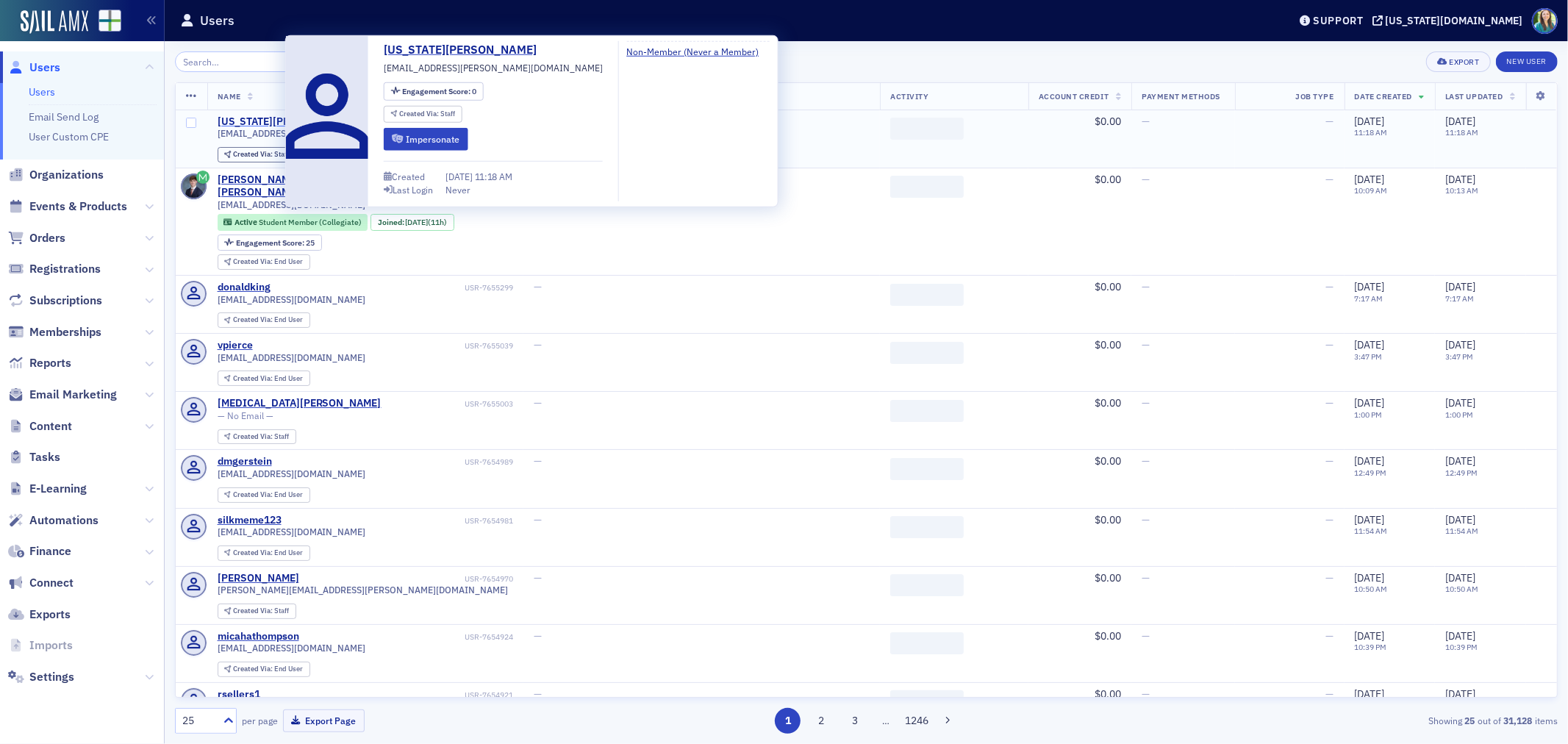
click at [277, 123] on div "[US_STATE][PERSON_NAME]" at bounding box center [286, 122] width 136 height 13
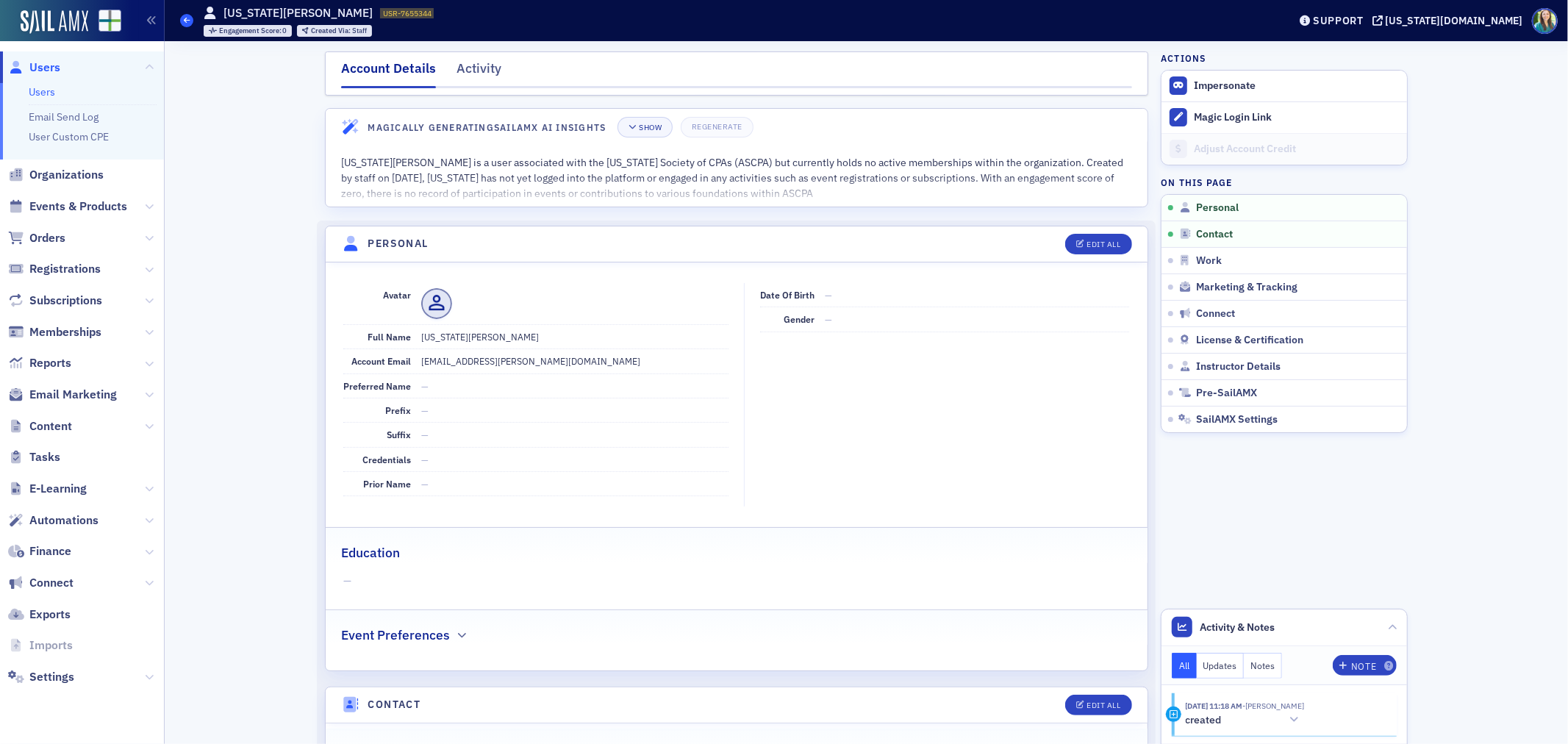
click at [183, 22] on icon at bounding box center [186, 20] width 6 height 6
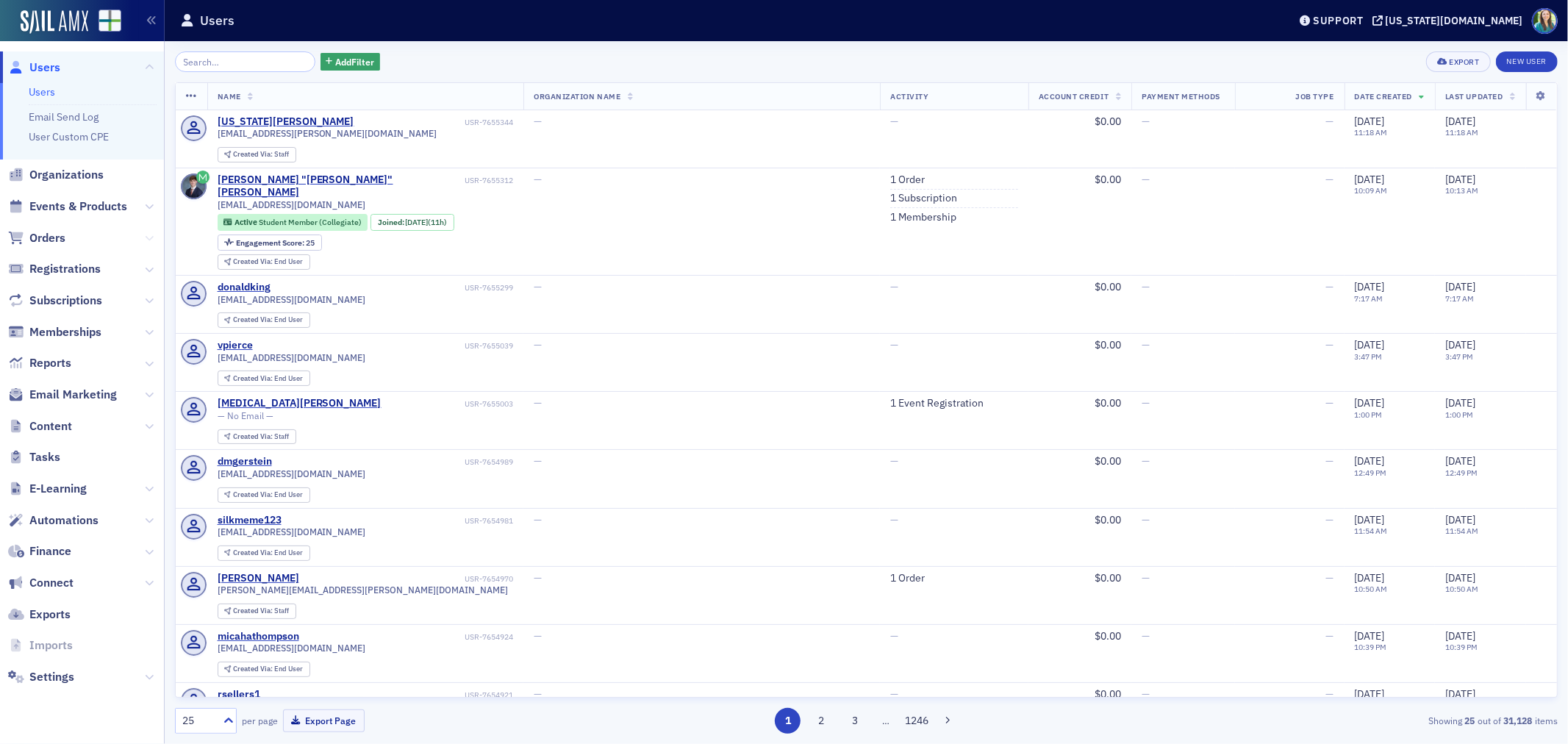
click at [144, 237] on icon at bounding box center [149, 238] width 9 height 9
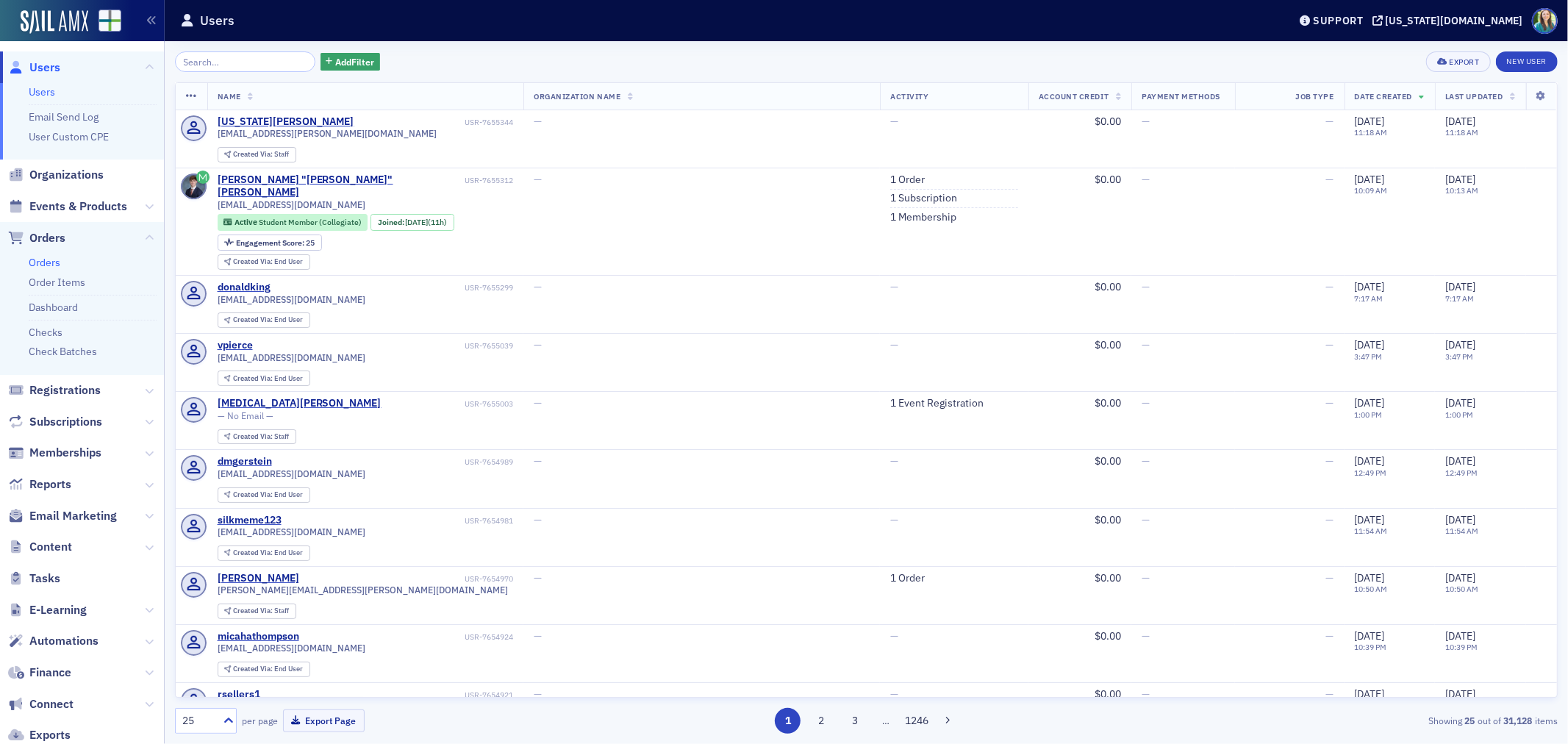
click at [53, 257] on link "Orders" at bounding box center [44, 262] width 32 height 13
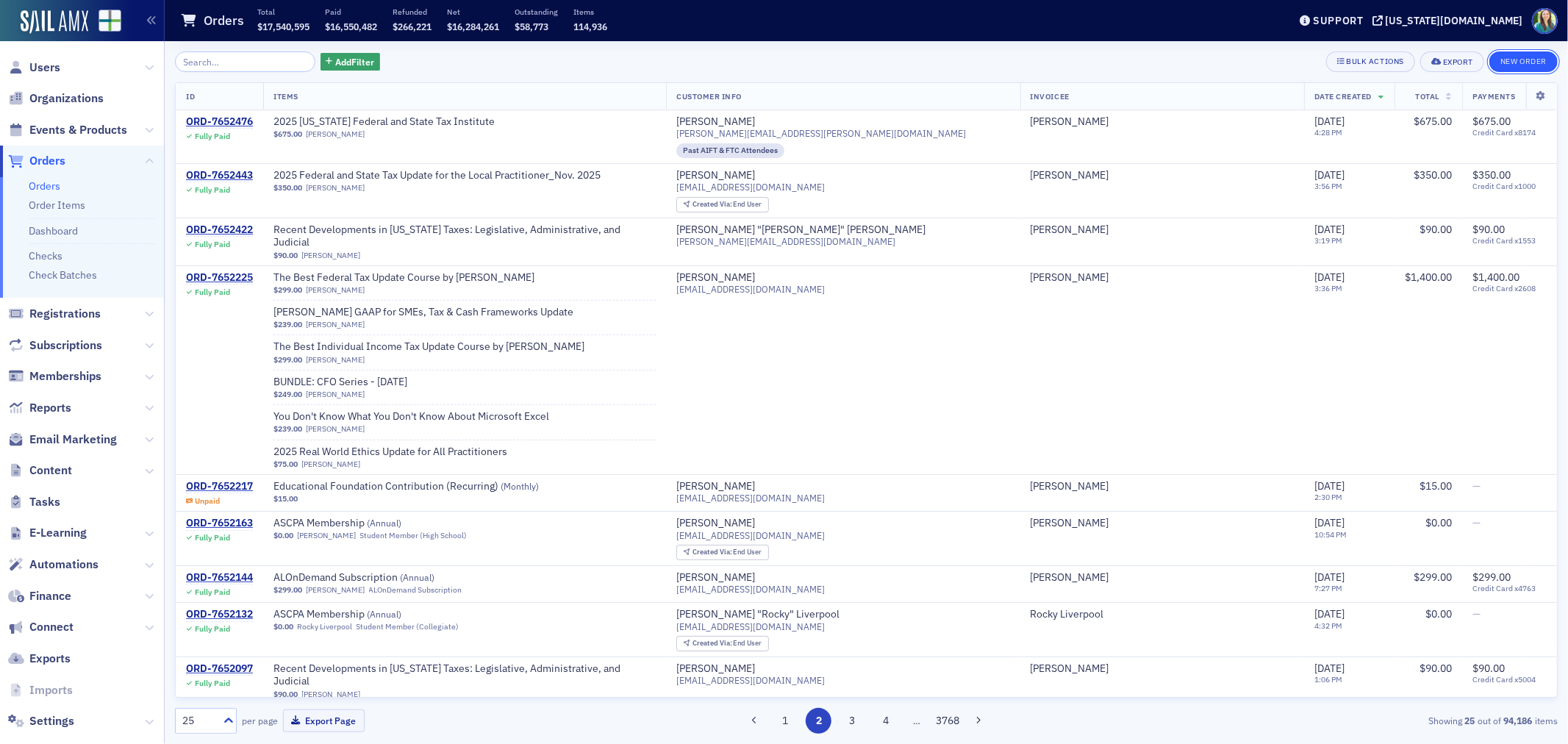
click at [1527, 56] on button "New Order" at bounding box center [1523, 61] width 68 height 20
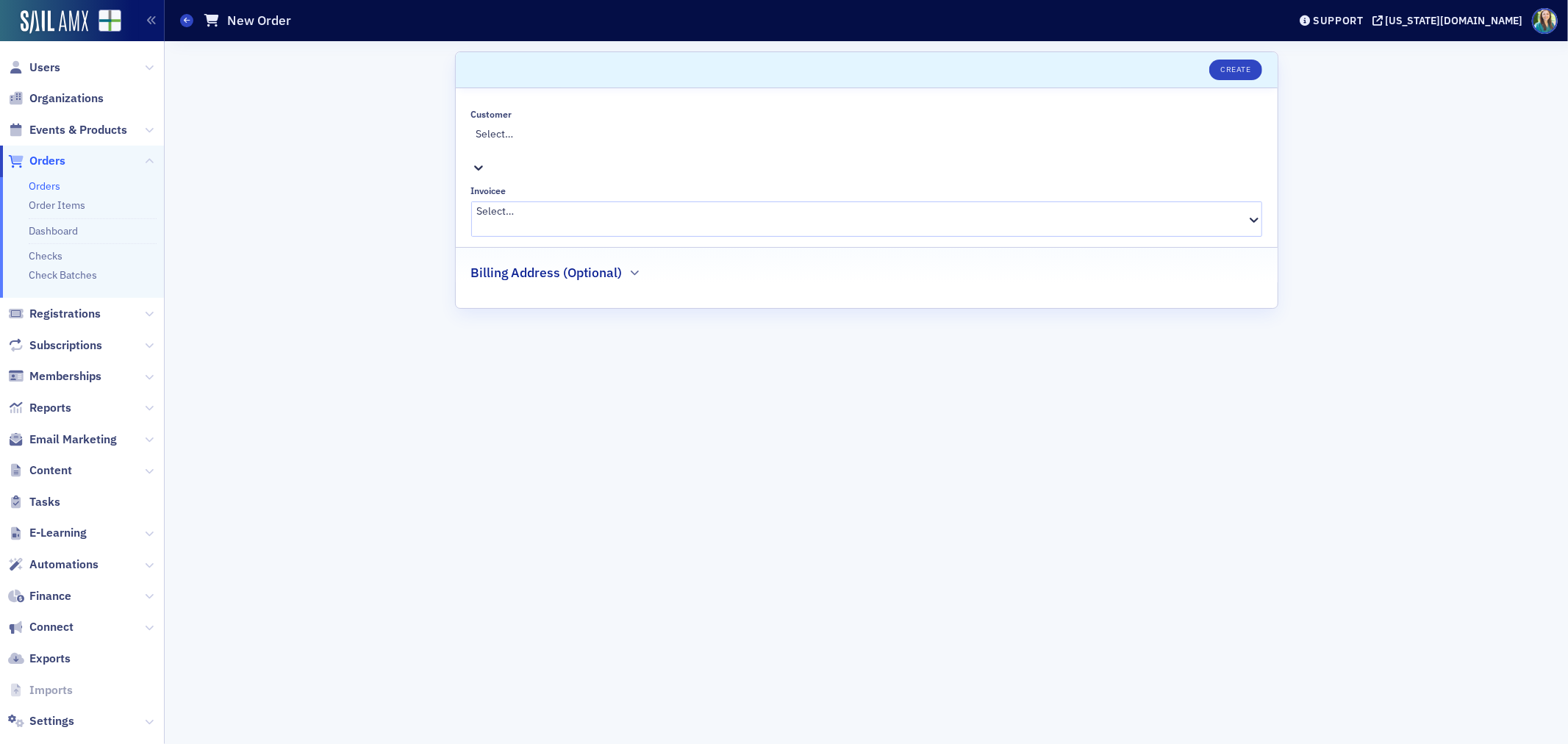
click at [561, 142] on div at bounding box center [868, 149] width 785 height 15
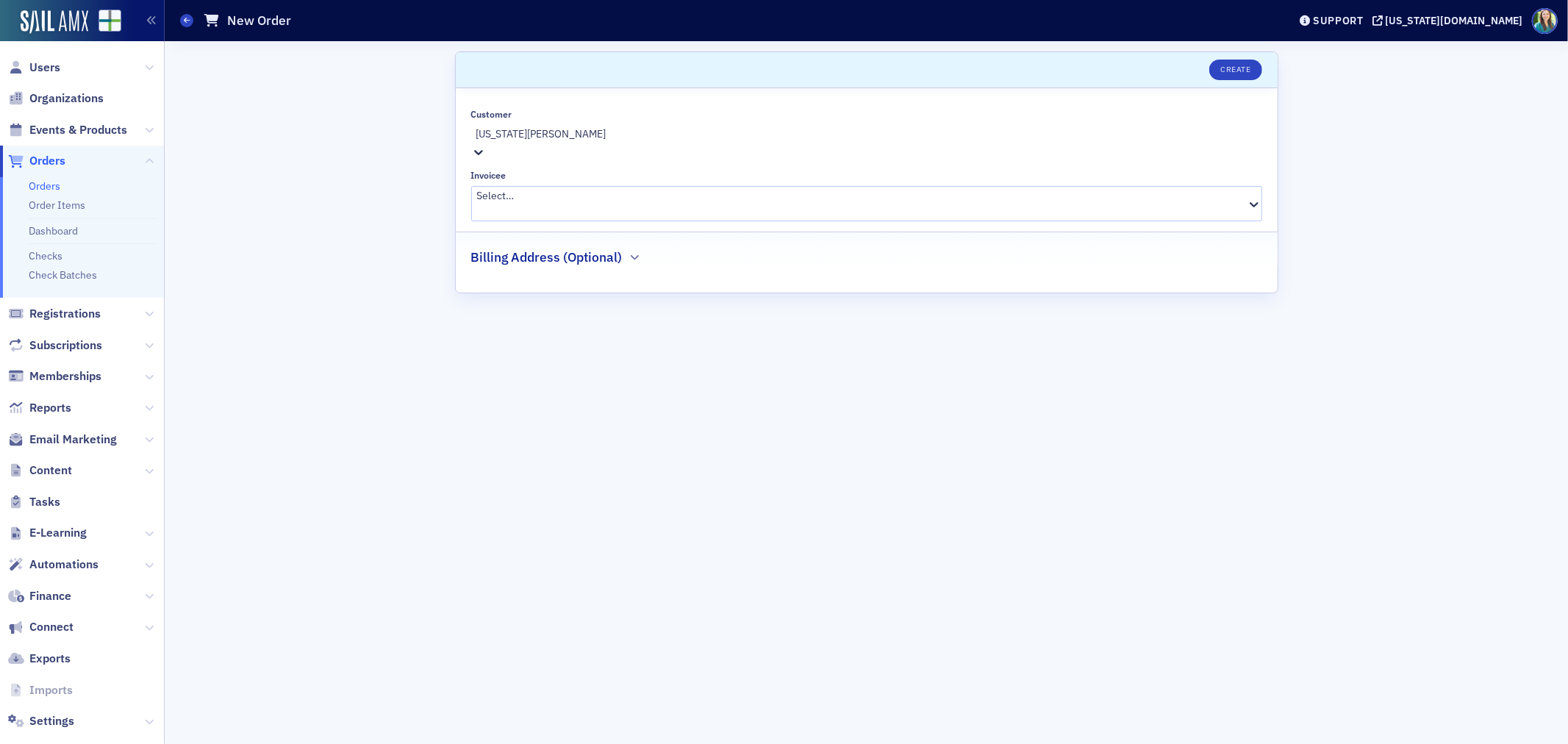
click at [574, 743] on div "Create New "Georgia White"" at bounding box center [784, 751] width 1568 height 15
type input "[US_STATE][PERSON_NAME]"
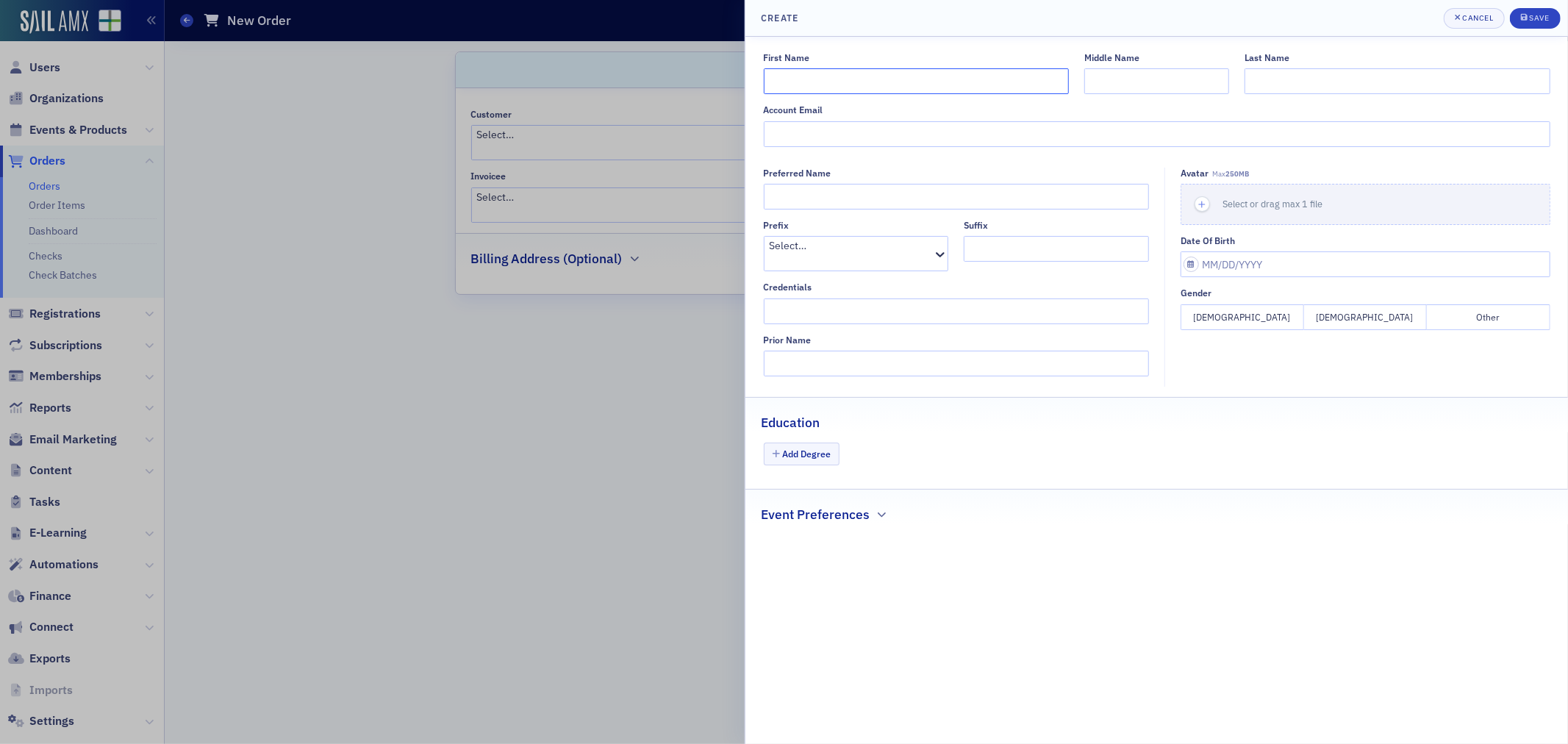
click at [877, 84] on input "First Name" at bounding box center [916, 81] width 305 height 26
type input "Georgia"
click at [1343, 82] on input "Last Name" at bounding box center [1398, 81] width 305 height 26
type input "White"
click at [924, 136] on input "Account Email" at bounding box center [1157, 134] width 786 height 26
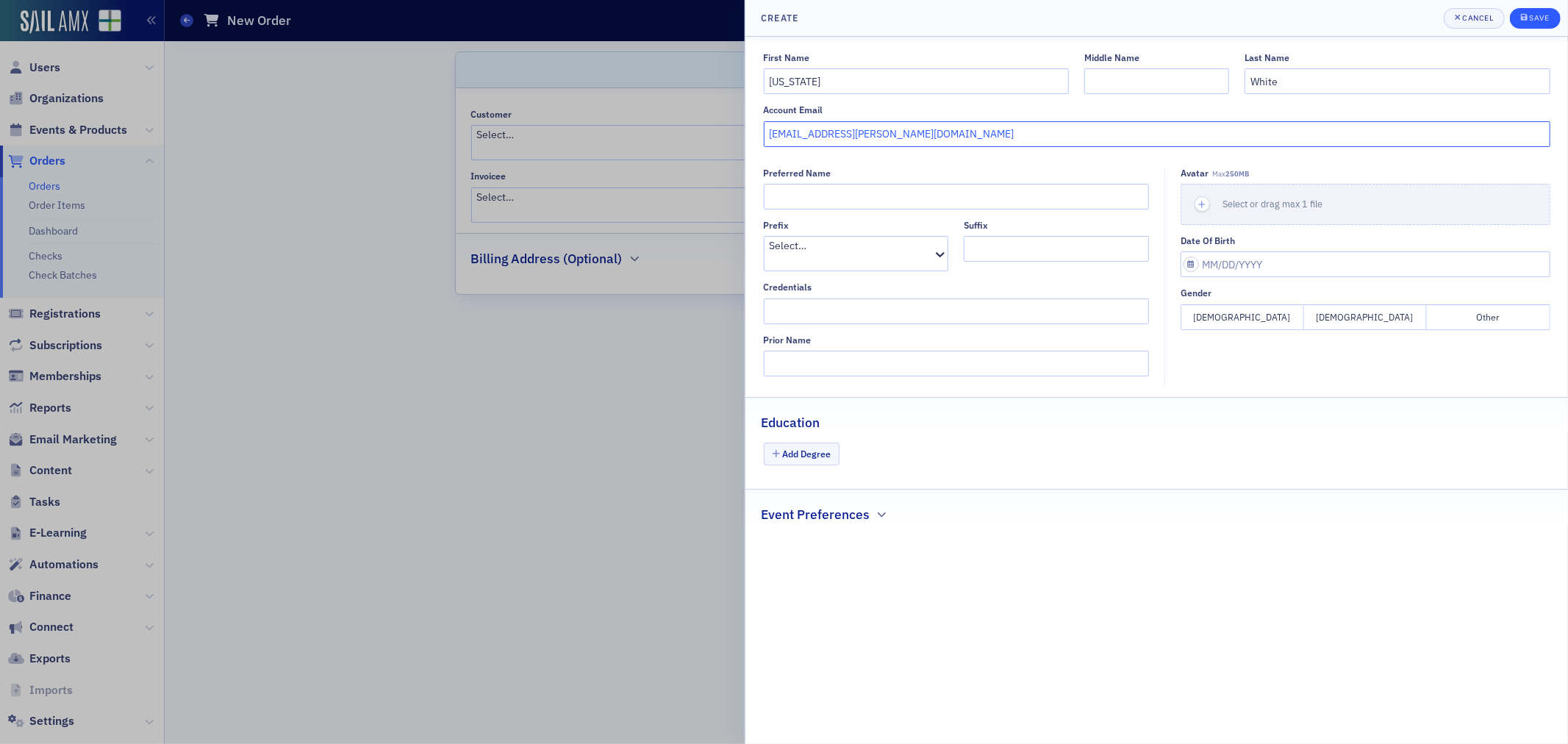
type input "[EMAIL_ADDRESS][PERSON_NAME][DOMAIN_NAME]"
click at [1546, 17] on div "Save" at bounding box center [1539, 18] width 19 height 8
click at [1532, 24] on button "Save" at bounding box center [1536, 18] width 51 height 20
click at [1488, 16] on div "Cancel" at bounding box center [1478, 18] width 31 height 8
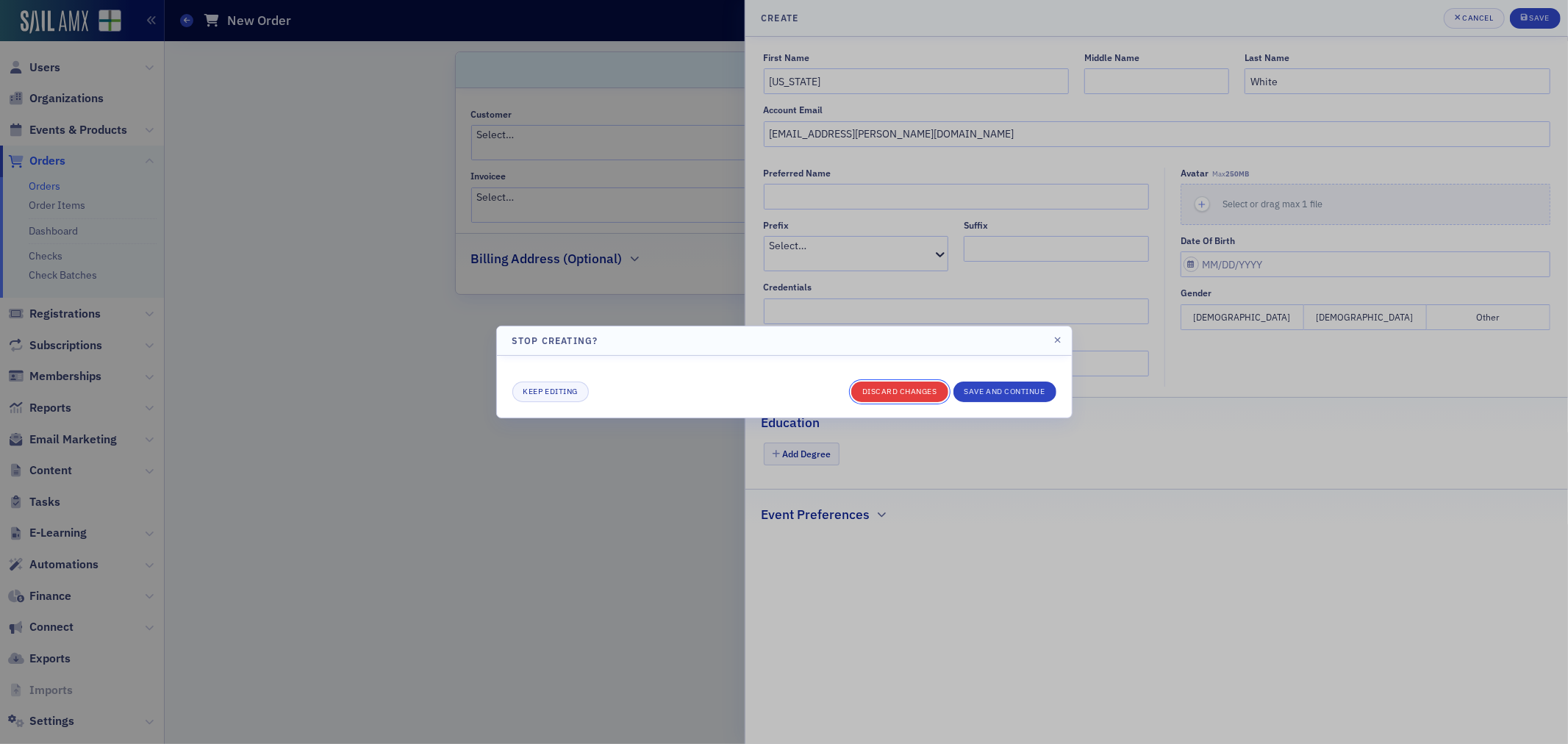
click at [894, 387] on button "Discard changes" at bounding box center [900, 391] width 97 height 20
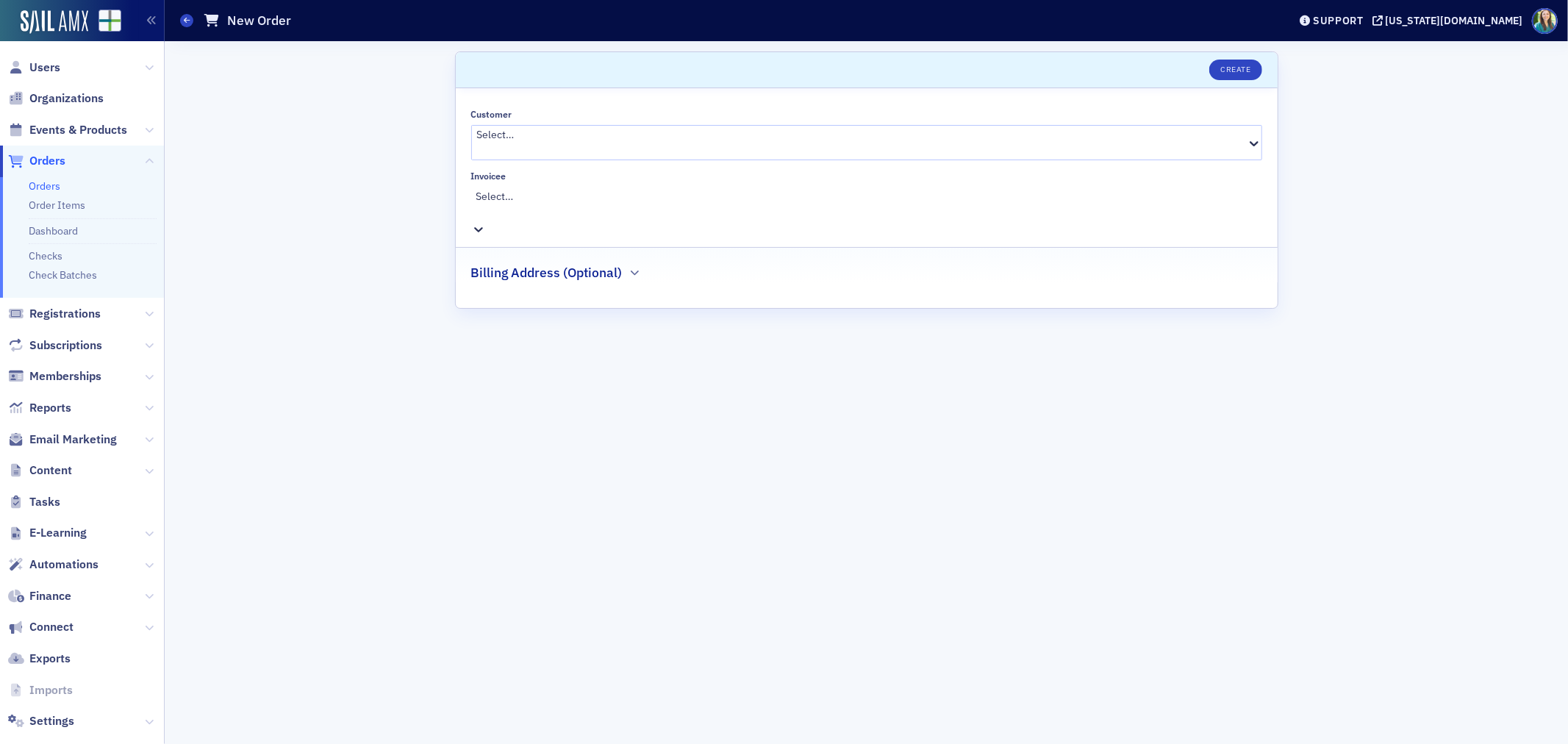
click at [533, 204] on div at bounding box center [868, 212] width 785 height 15
click at [517, 142] on div at bounding box center [868, 149] width 785 height 15
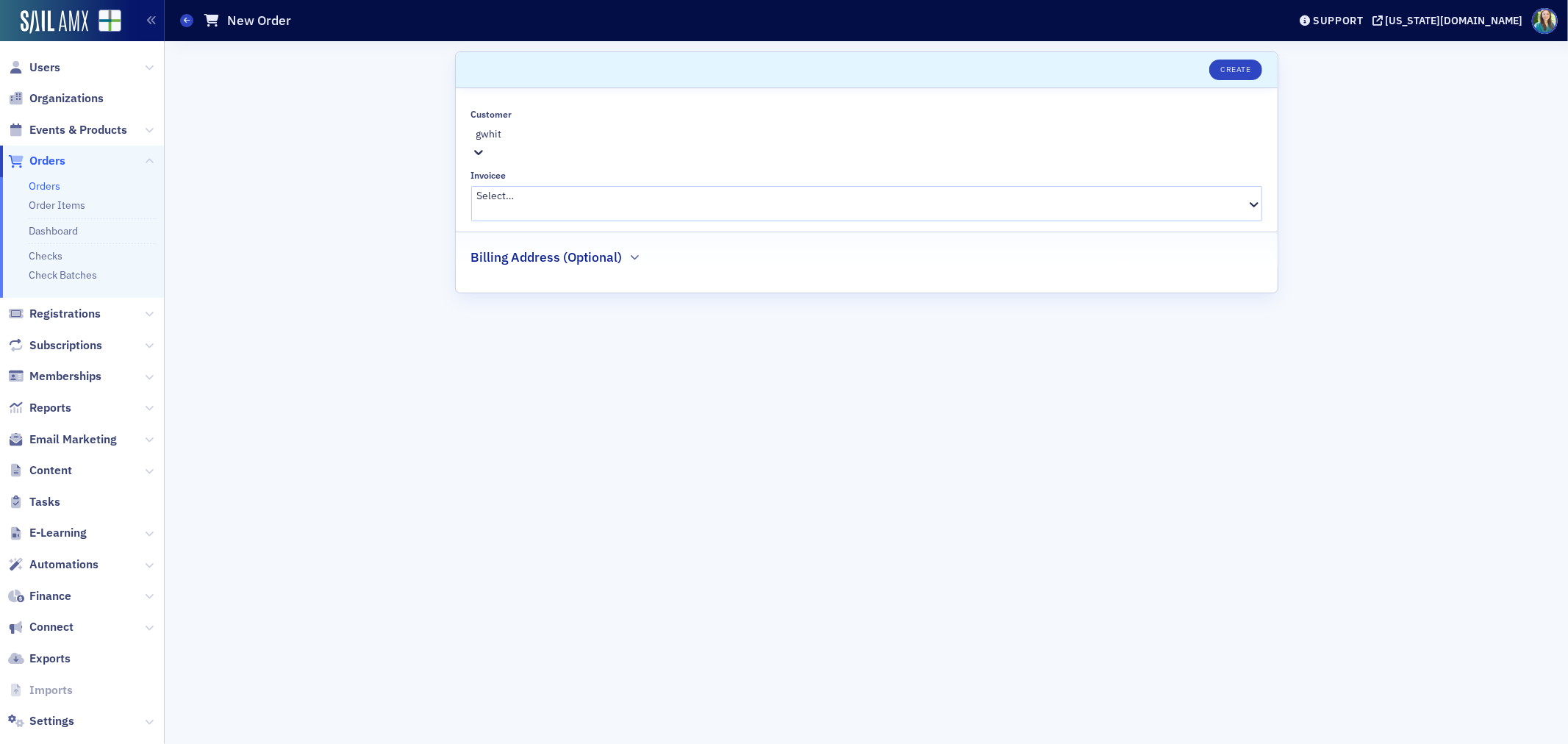
type input "gwhite"
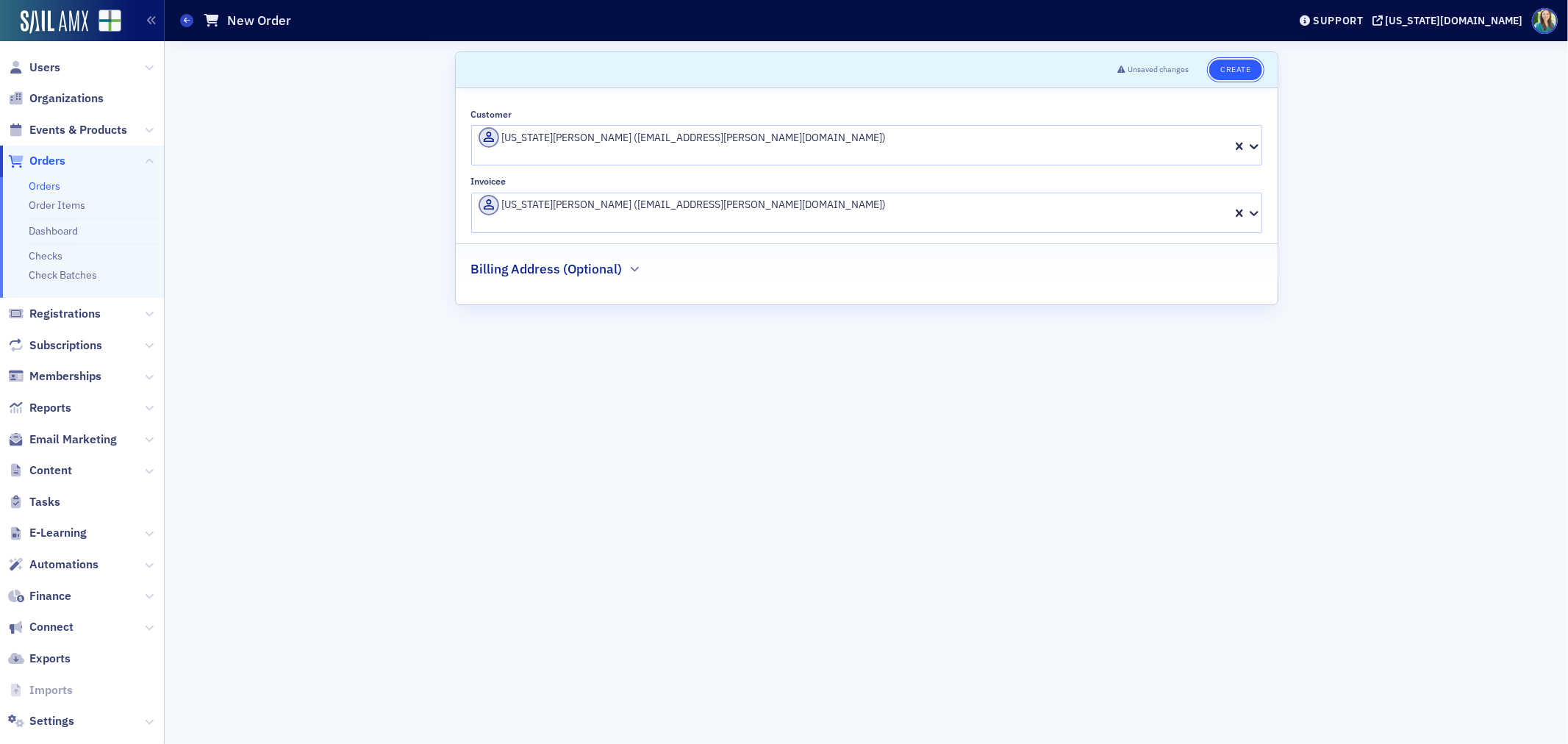
click at [1245, 69] on button "Create" at bounding box center [1235, 69] width 52 height 20
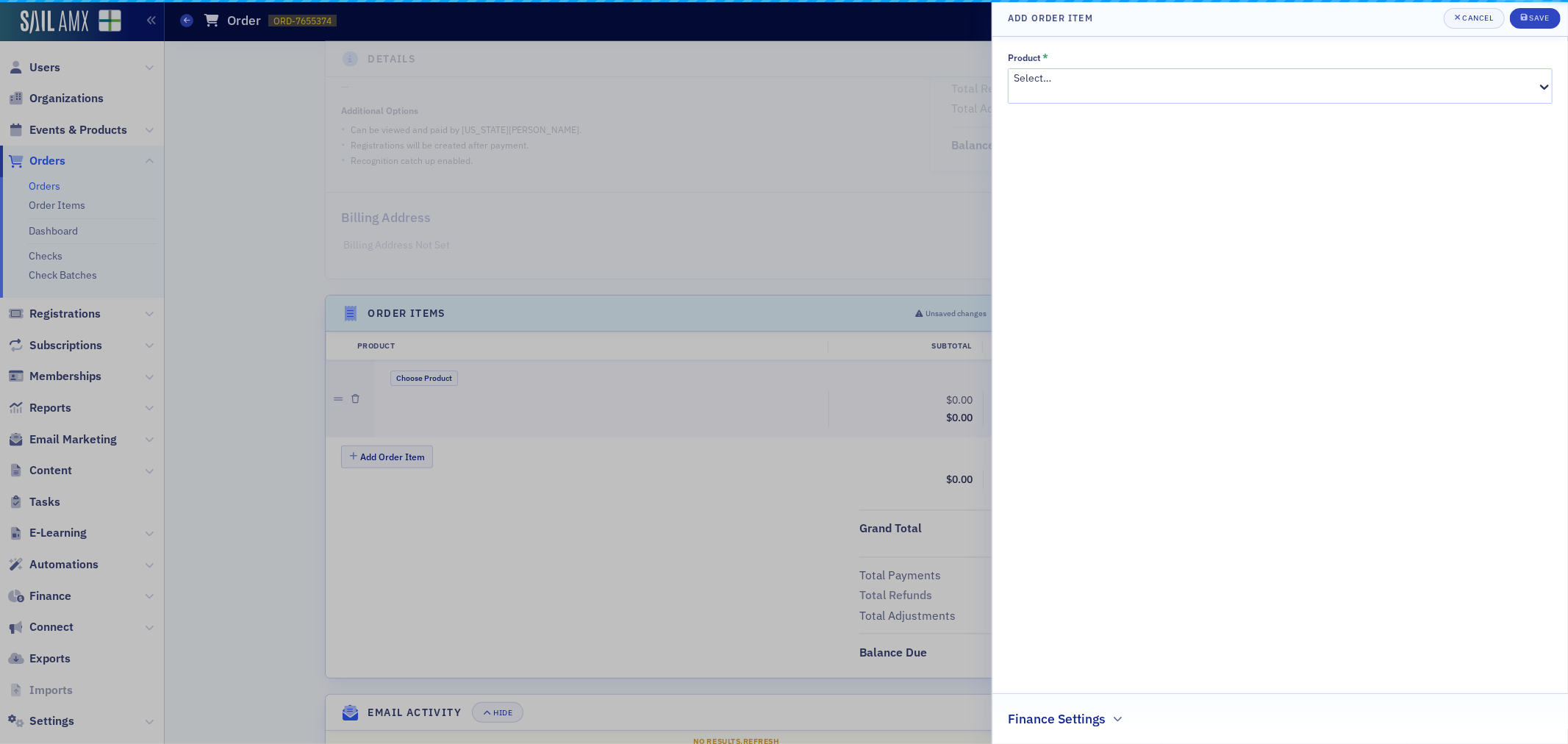
scroll to position [236, 0]
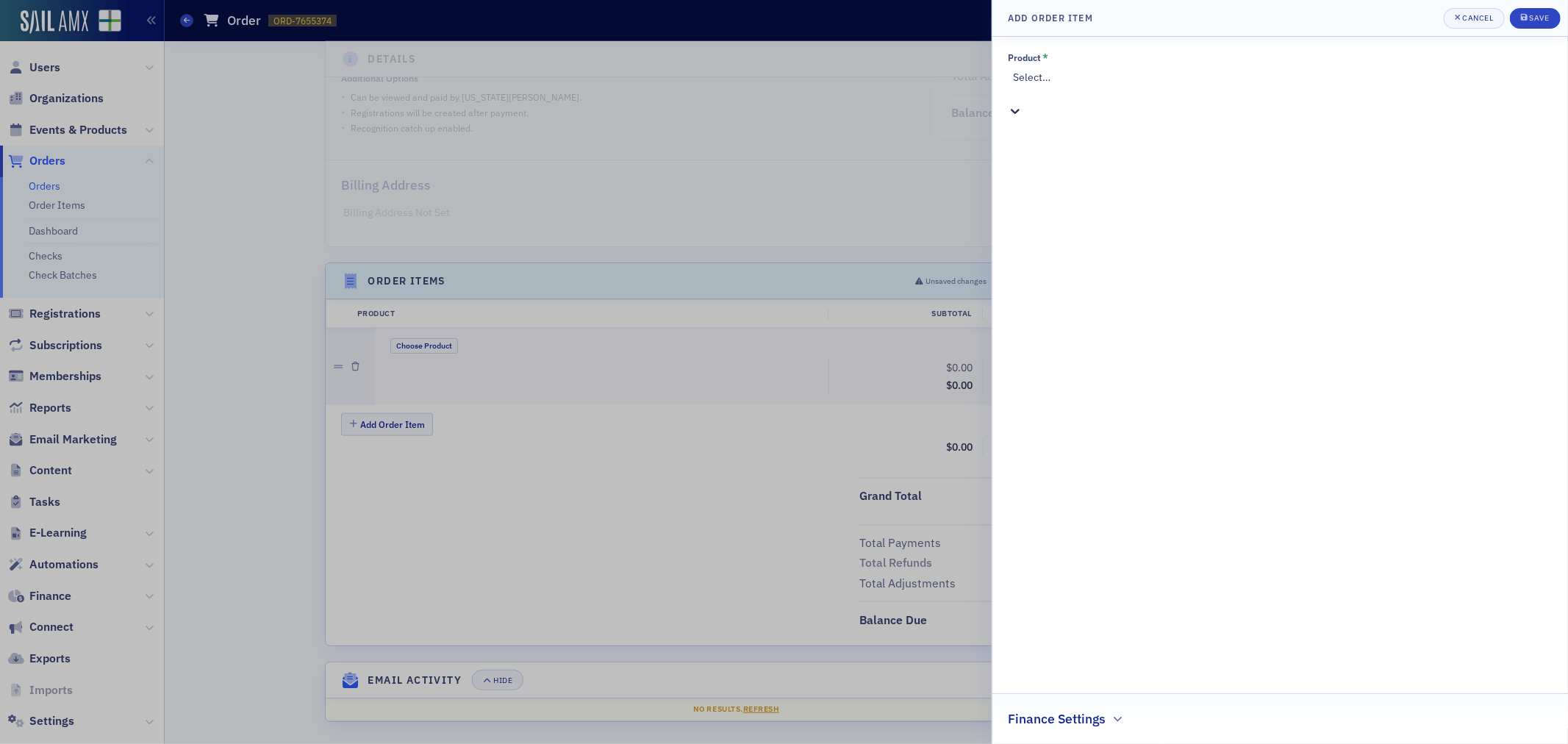
click at [1238, 85] on div at bounding box center [1282, 92] width 538 height 15
type input "Sponsorship"
click at [1238, 743] on div "Sponsorships [Product]" at bounding box center [784, 751] width 1568 height 15
click at [1066, 168] on div at bounding box center [1274, 175] width 522 height 15
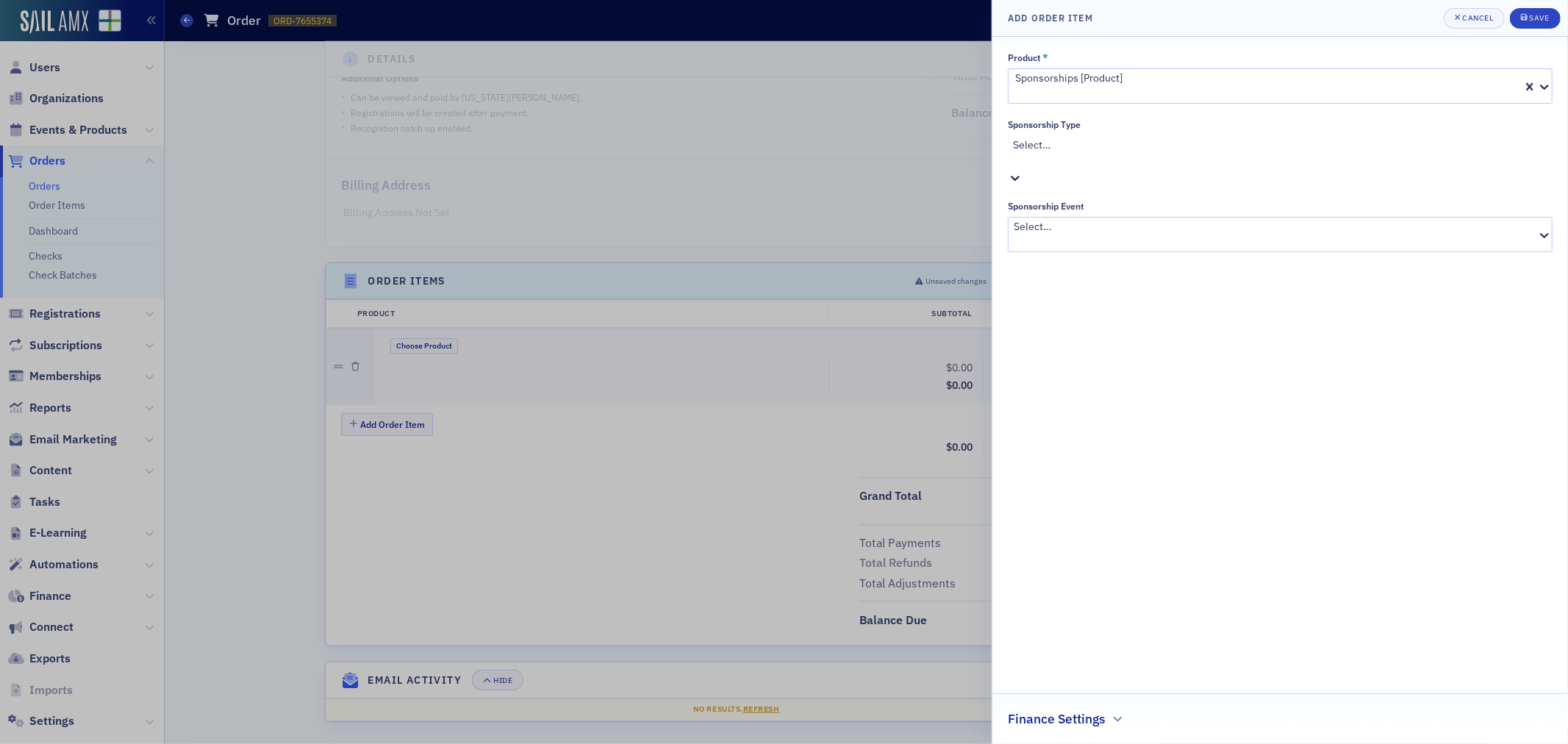
click at [1070, 203] on div "Select…" at bounding box center [1280, 227] width 545 height 49
click at [1549, 11] on button "Save" at bounding box center [1536, 18] width 51 height 20
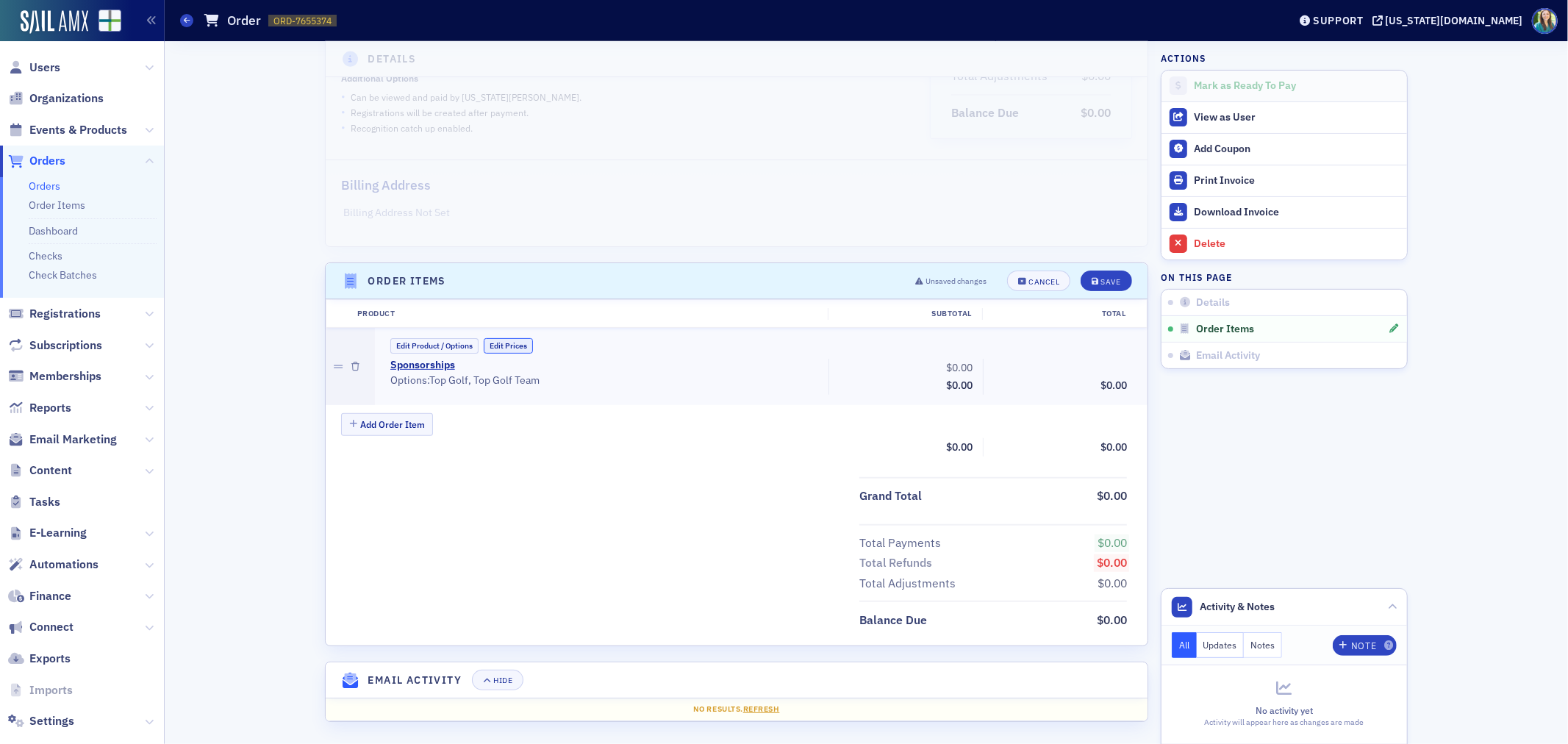
click at [501, 342] on button "Edit Prices" at bounding box center [508, 346] width 50 height 15
click at [949, 369] on input "0.00" at bounding box center [942, 367] width 72 height 20
type input "500.00"
click at [1116, 284] on button "Save" at bounding box center [1106, 280] width 51 height 20
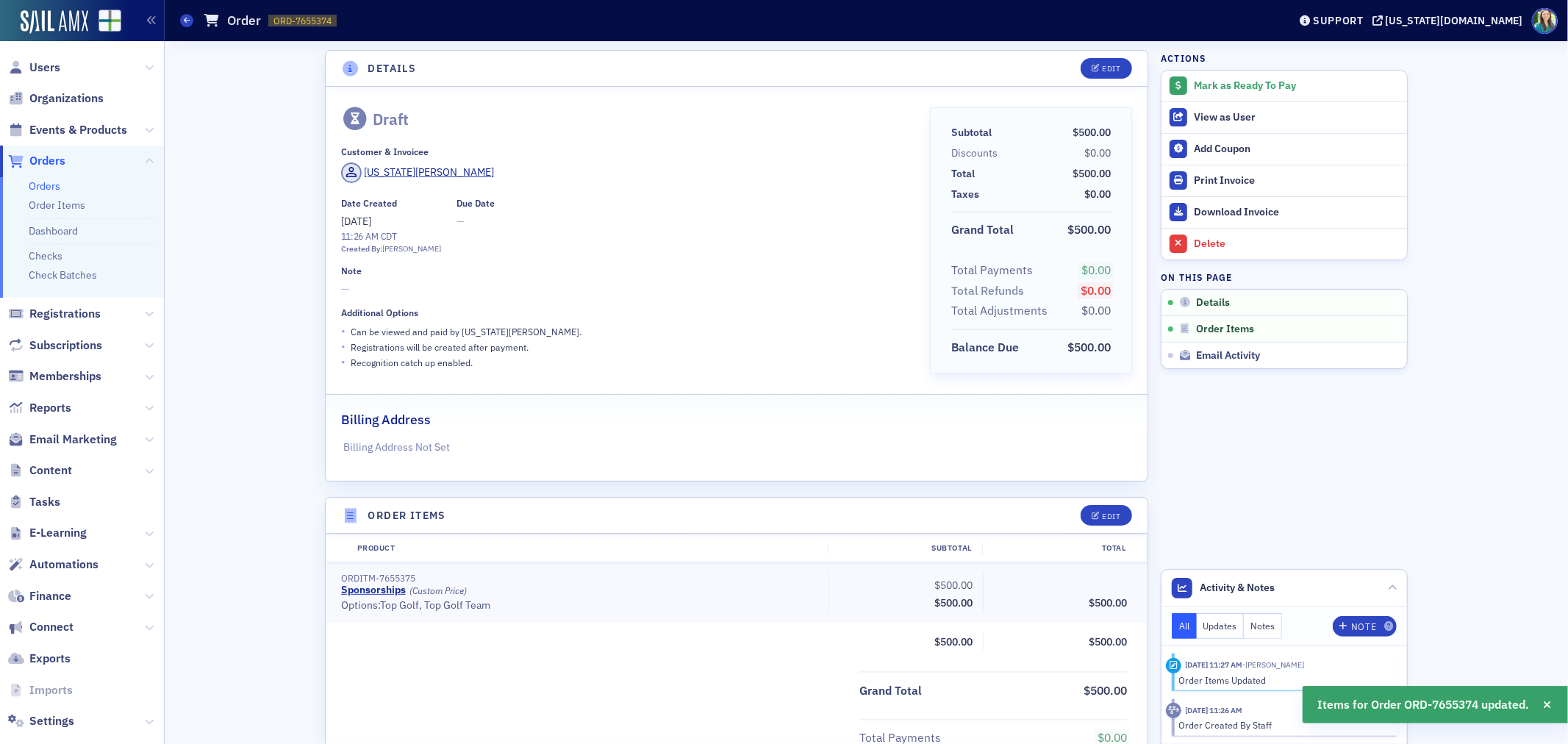
scroll to position [0, 0]
click at [1103, 67] on div "Edit" at bounding box center [1112, 71] width 19 height 8
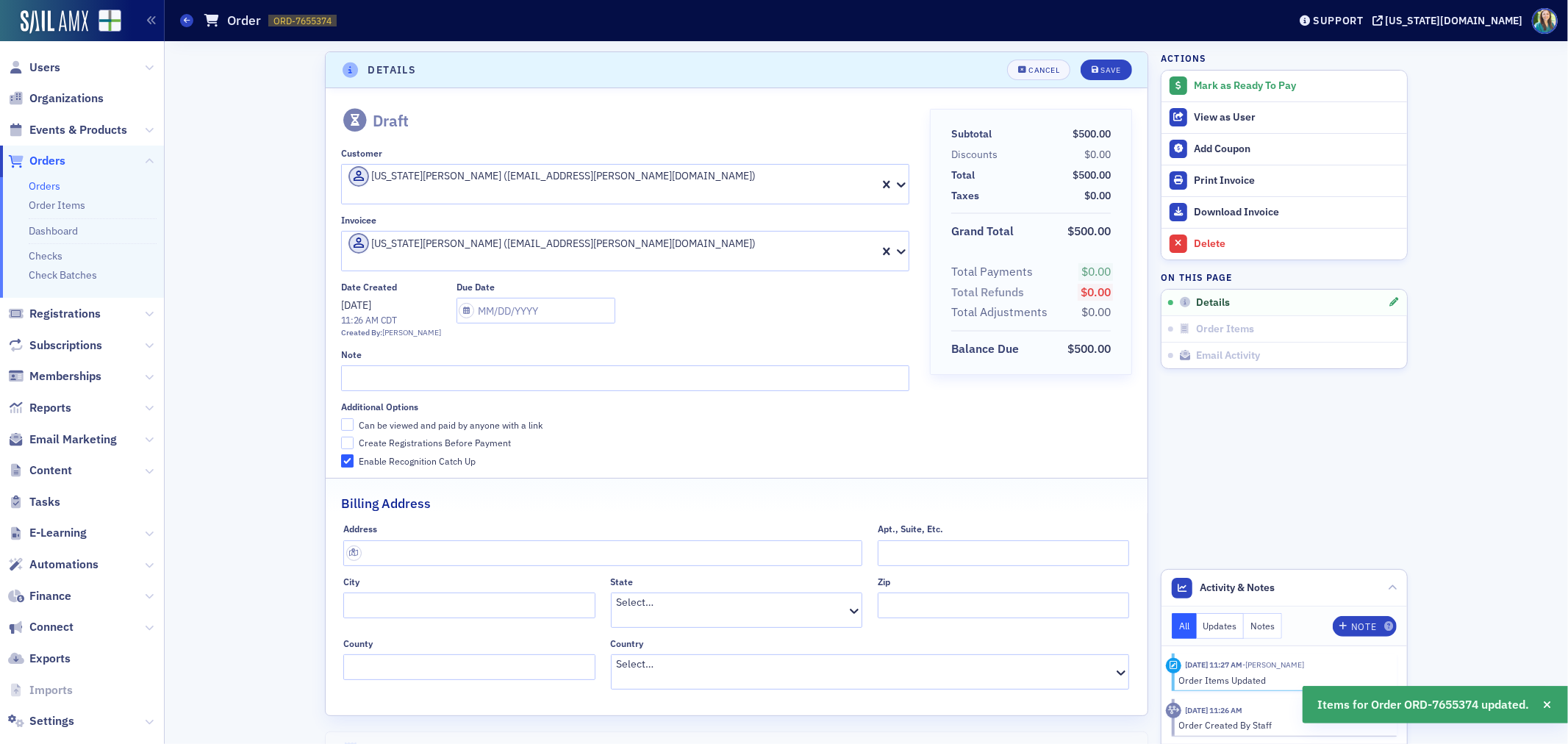
scroll to position [3, 0]
click at [368, 363] on input "text" at bounding box center [625, 376] width 568 height 26
click at [347, 415] on input "Can be viewed and paid by anyone with a link" at bounding box center [347, 422] width 13 height 13
checkbox input "true"
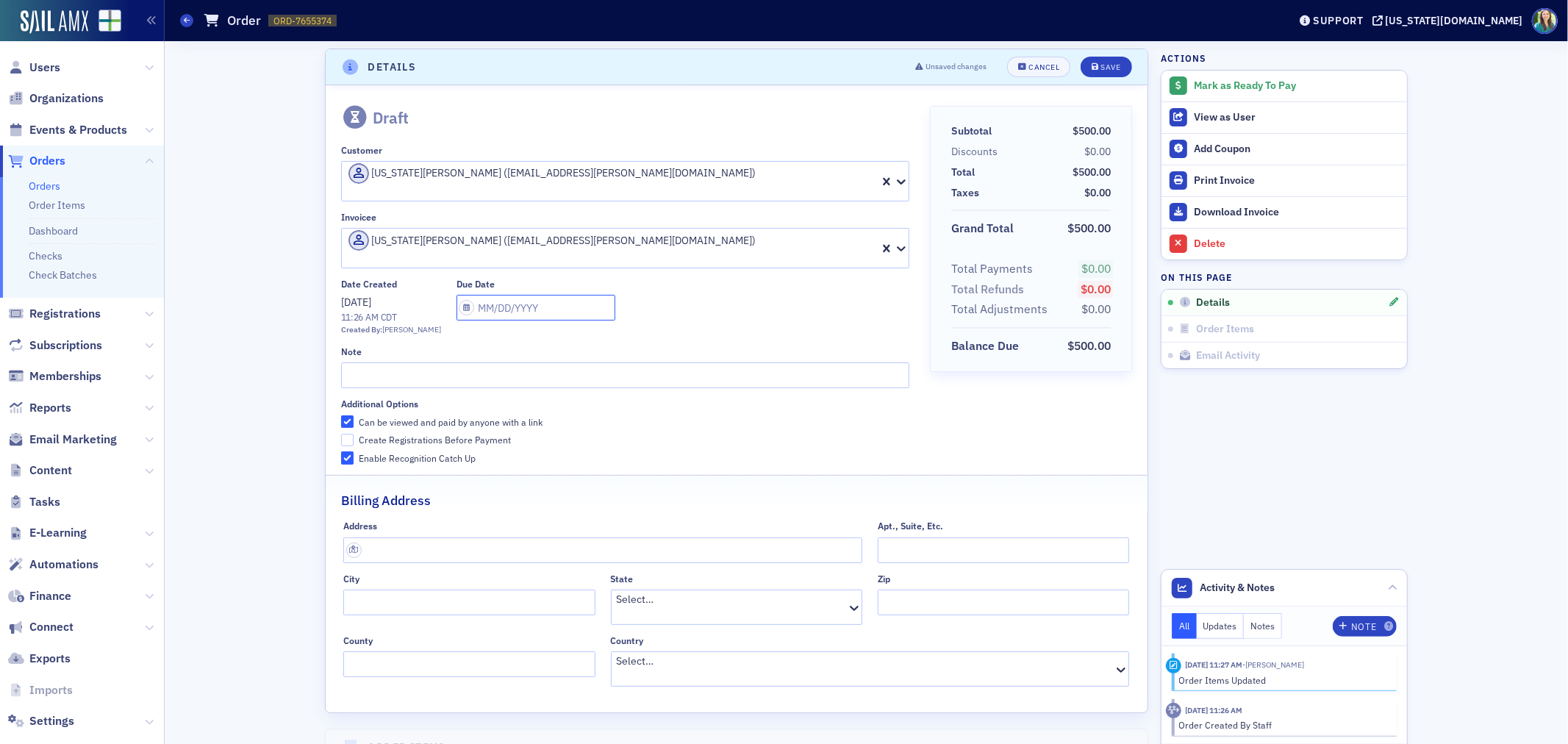
click at [457, 295] on input "text" at bounding box center [536, 307] width 159 height 26
select select "9"
select select "2025"
click at [563, 472] on div "31" at bounding box center [563, 466] width 18 height 18
type input "10/31/2025"
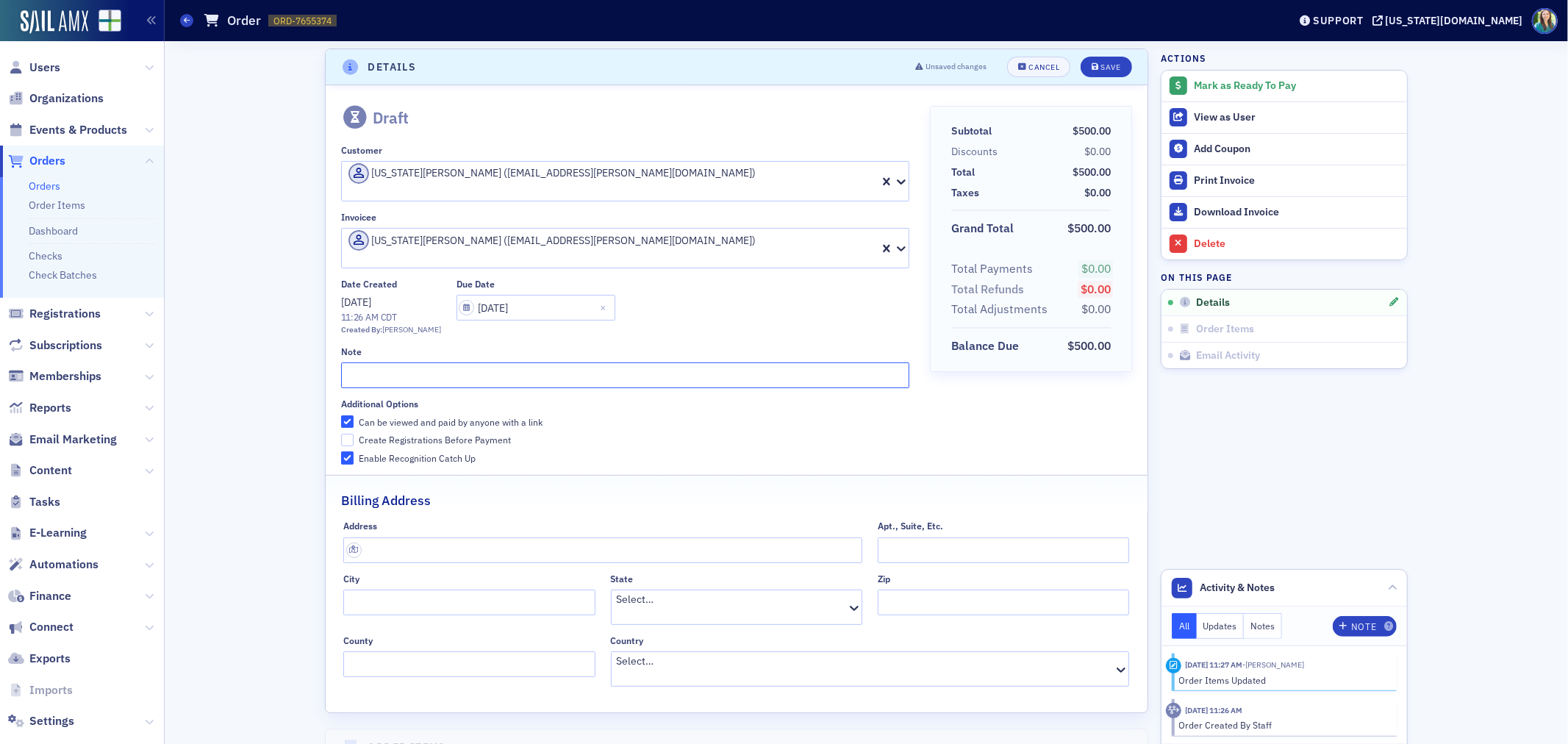
click at [397, 363] on input "text" at bounding box center [625, 376] width 568 height 26
click at [715, 363] on input "Kassouf Team- 4 person team and food and rink tickets for all partic" at bounding box center [625, 376] width 568 height 26
click at [543, 363] on input "Kassouf Team- 4 person team and food and rink tickets for all participants" at bounding box center [625, 376] width 568 height 26
drag, startPoint x: 712, startPoint y: 351, endPoint x: 635, endPoint y: 354, distance: 77.1
click at [635, 363] on input "Kassouf Team- 4 person team and food and drink tickets for all participants" at bounding box center [625, 376] width 568 height 26
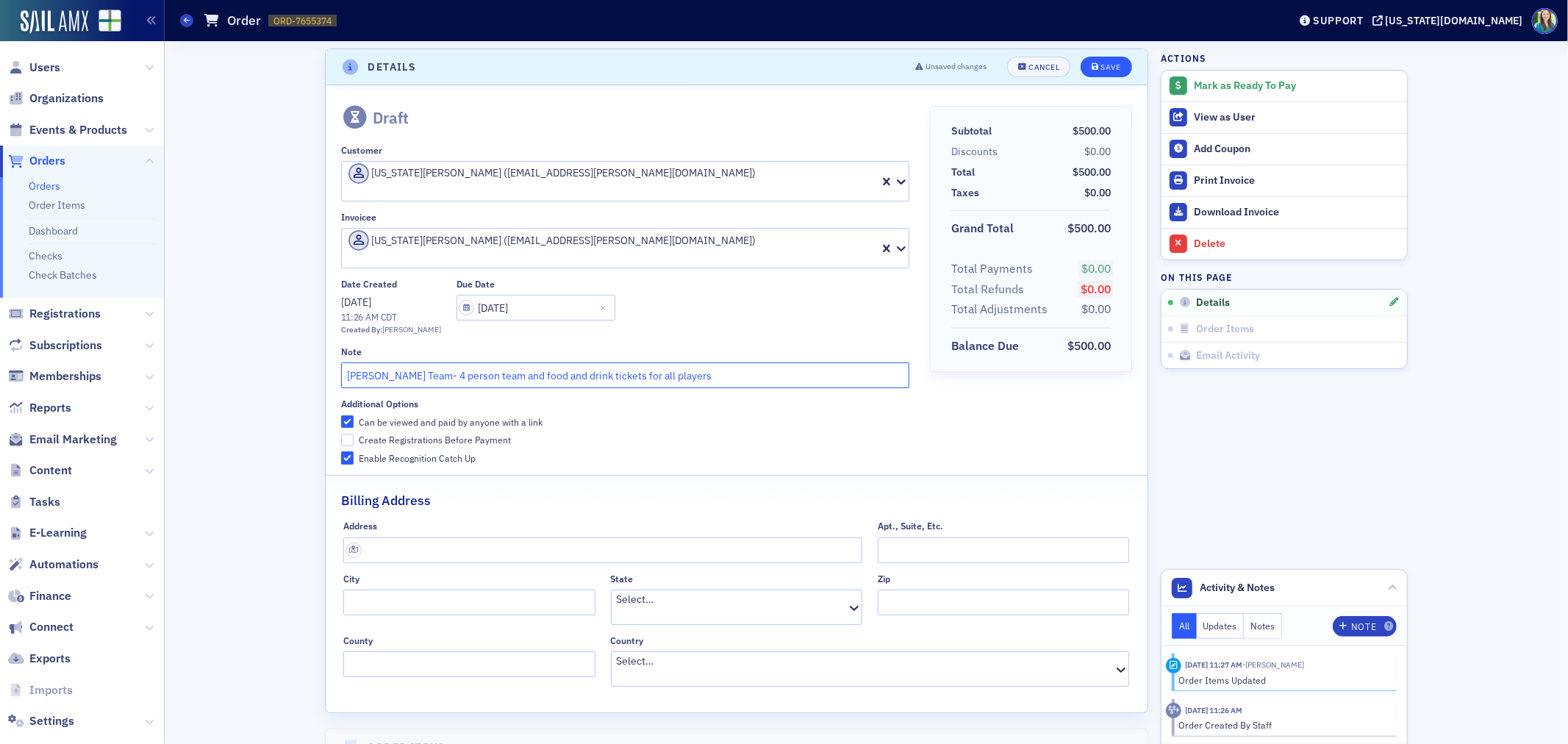
type input "Kassouf Team- 4 person team and food and drink tickets for all players"
click at [1099, 58] on button "Save" at bounding box center [1106, 67] width 51 height 20
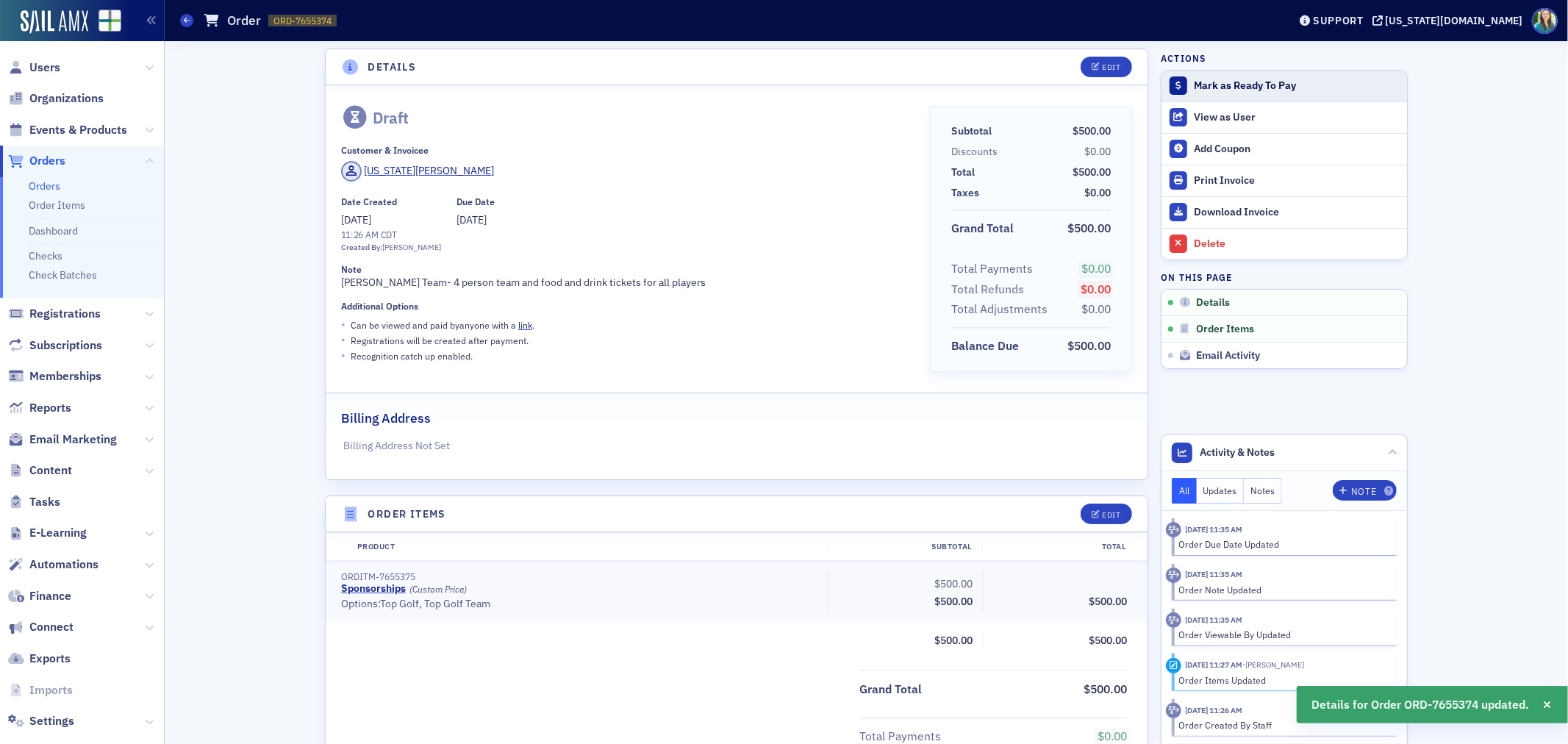
click at [1230, 82] on div "Mark as Ready To Pay" at bounding box center [1297, 86] width 206 height 13
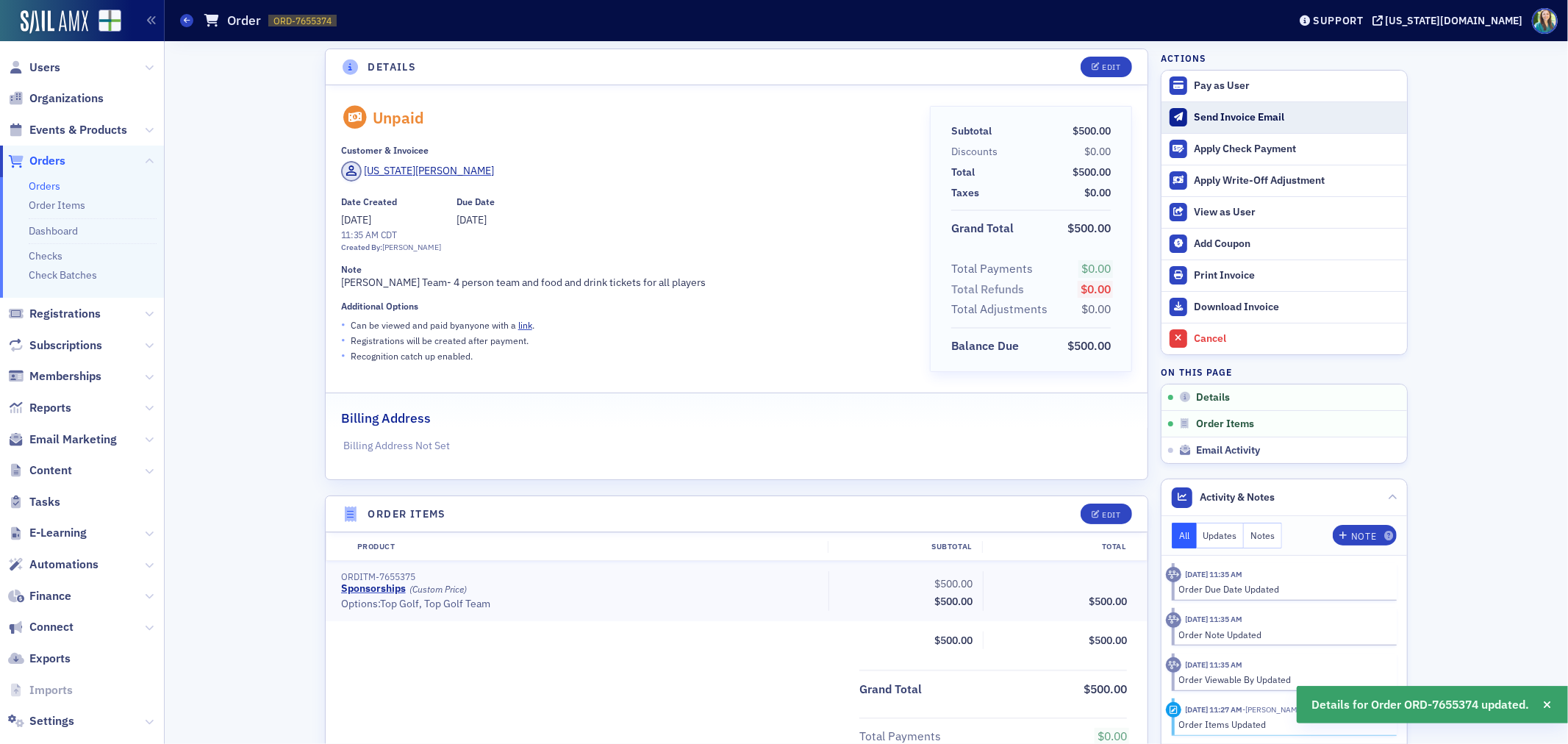
click at [1239, 118] on div "Send Invoice Email" at bounding box center [1297, 118] width 206 height 13
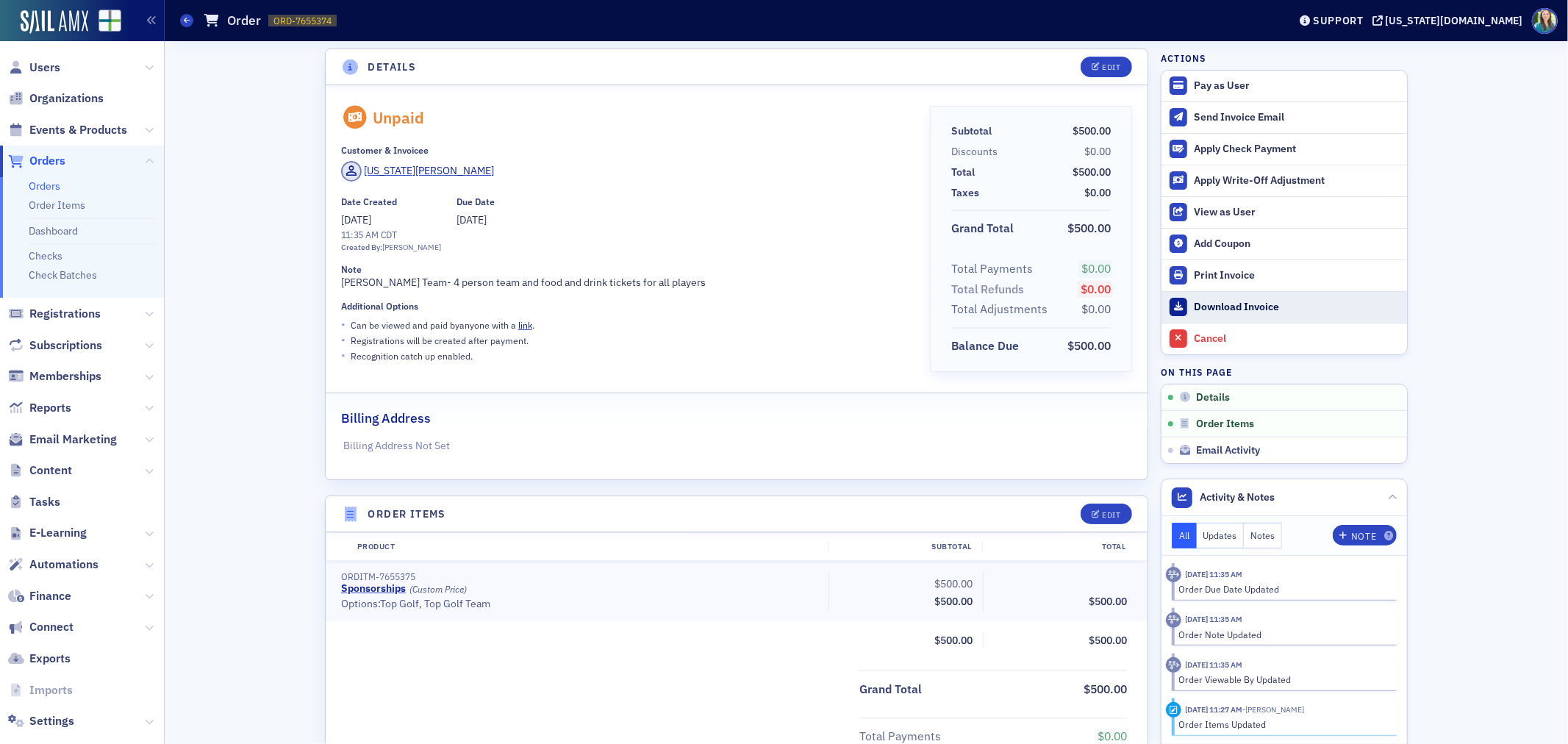
click at [1243, 307] on div "Download Invoice" at bounding box center [1297, 307] width 206 height 13
click at [1445, 176] on div "Details Edit Unpaid Customer & Invoicee Georgia White Date Created 10/13/2025 1…" at bounding box center [867, 558] width 1383 height 1040
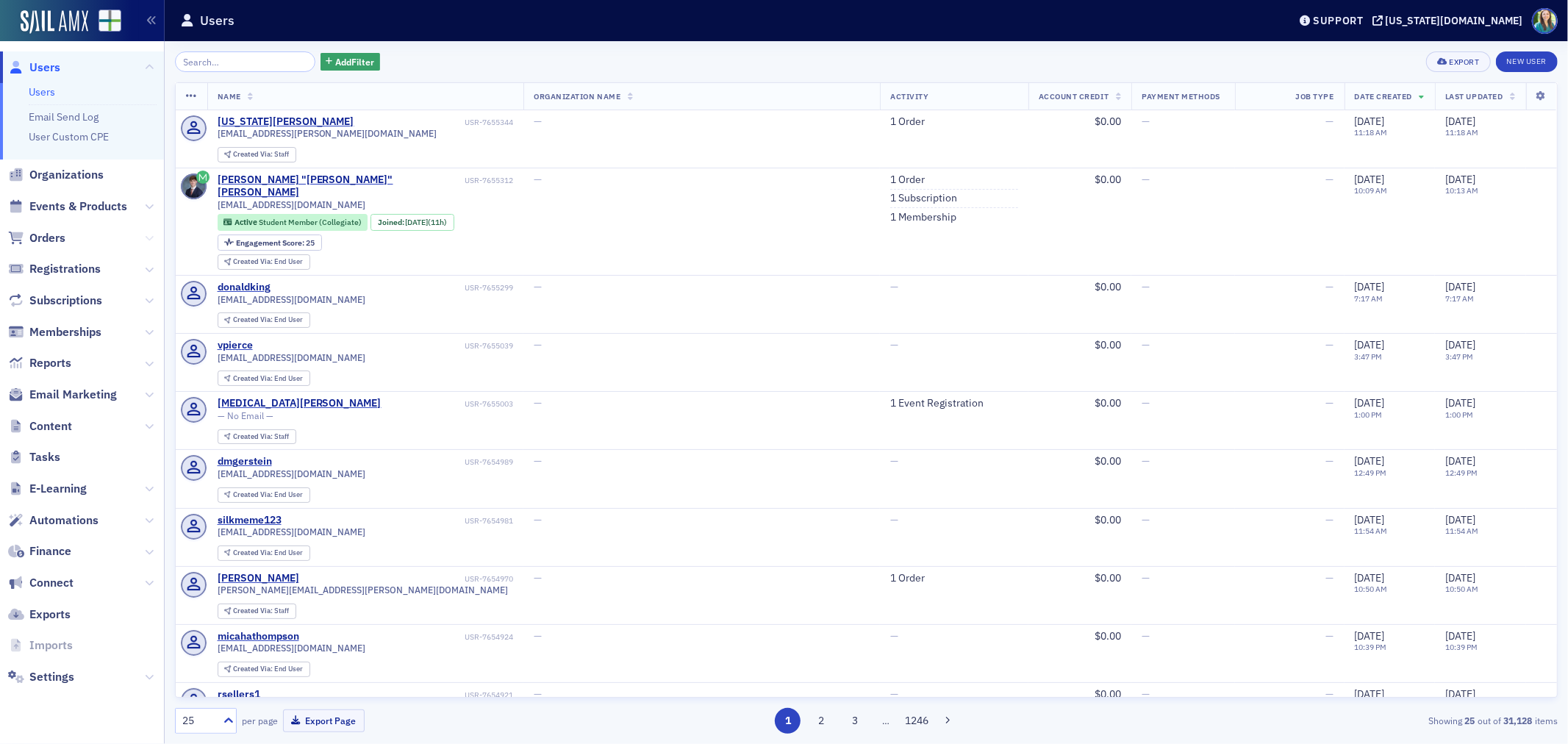
click at [149, 237] on icon at bounding box center [149, 238] width 9 height 9
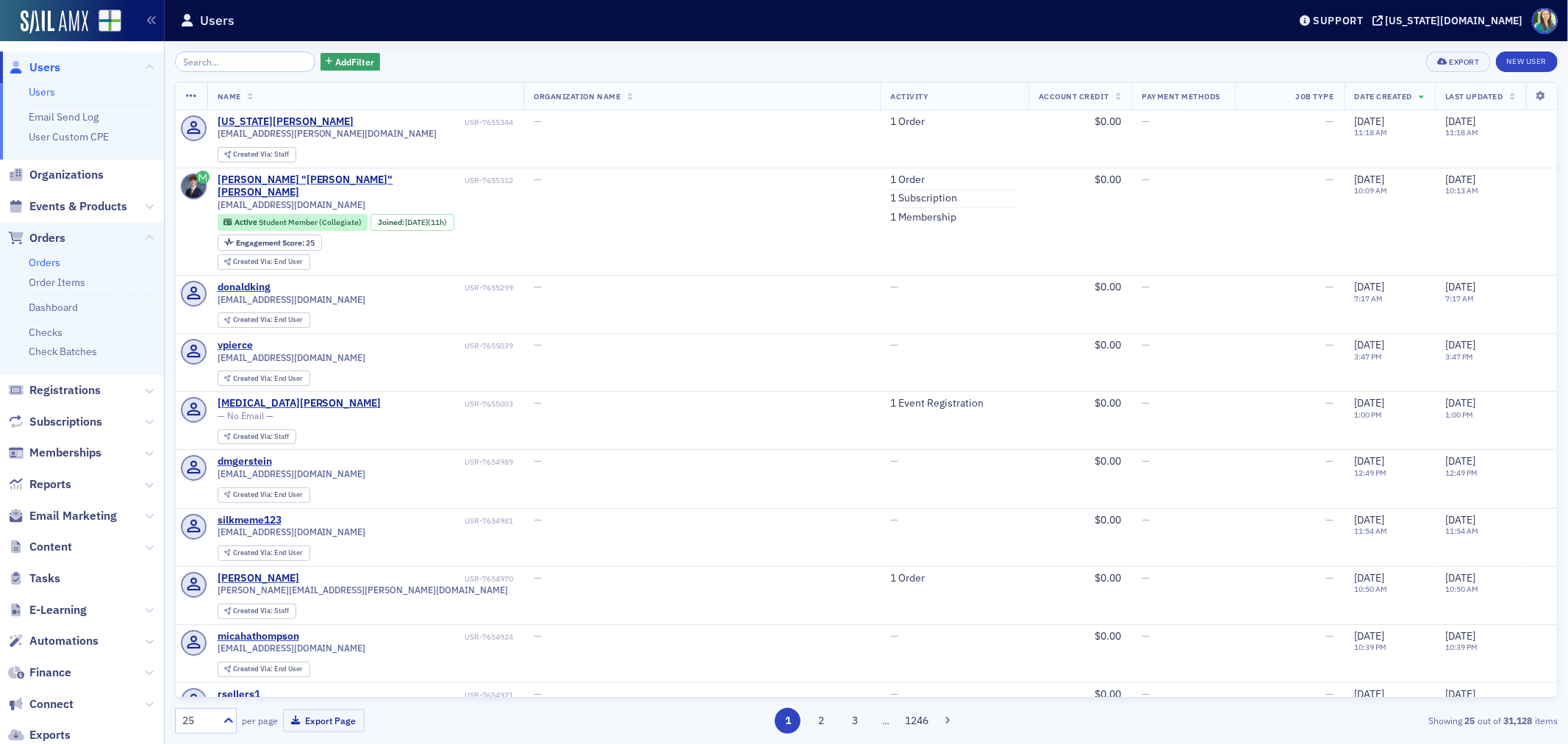
click at [39, 260] on link "Orders" at bounding box center [44, 262] width 32 height 13
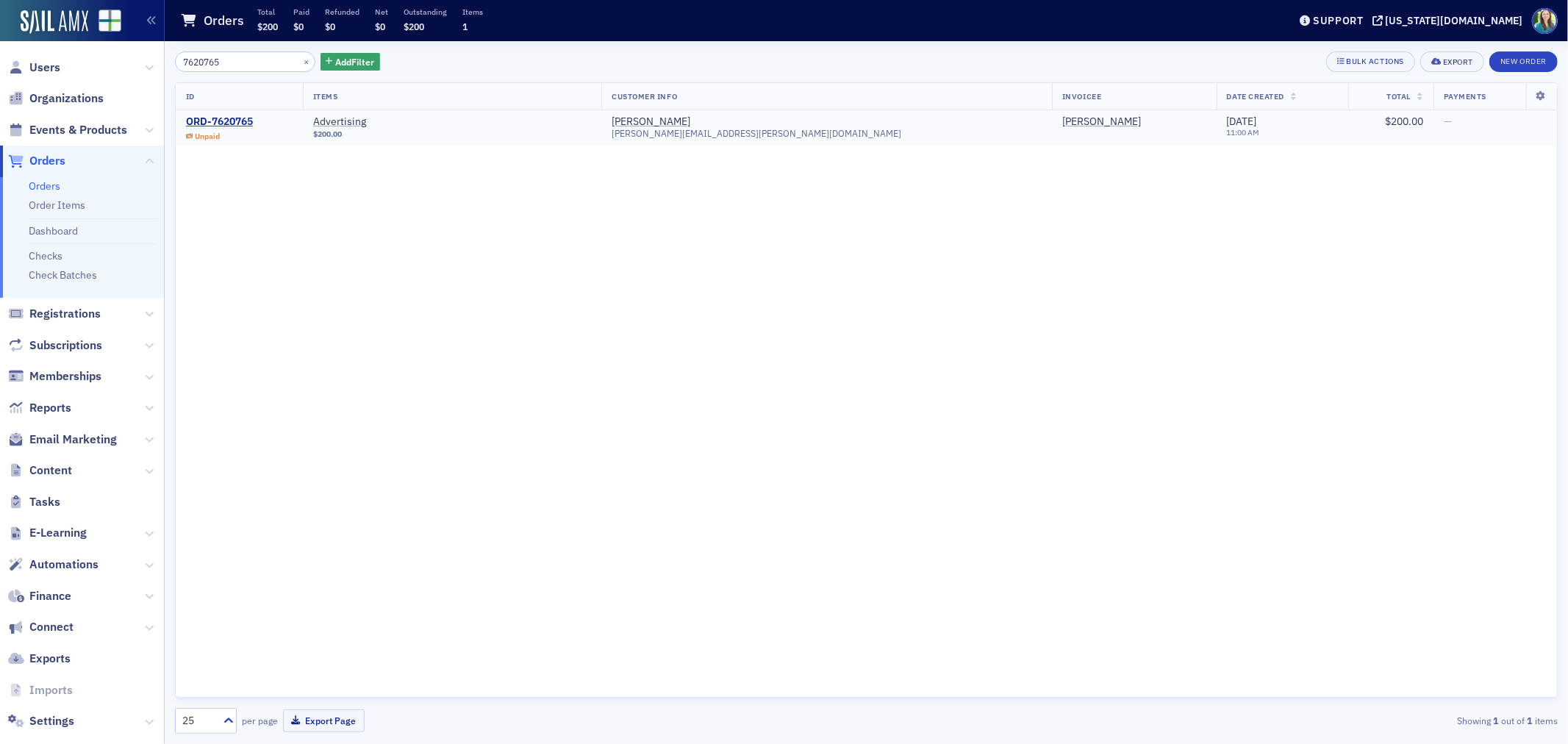
type input "7620765"
click at [253, 135] on div "Unpaid" at bounding box center [219, 136] width 67 height 10
click at [245, 126] on div "ORD-7620765" at bounding box center [219, 122] width 67 height 13
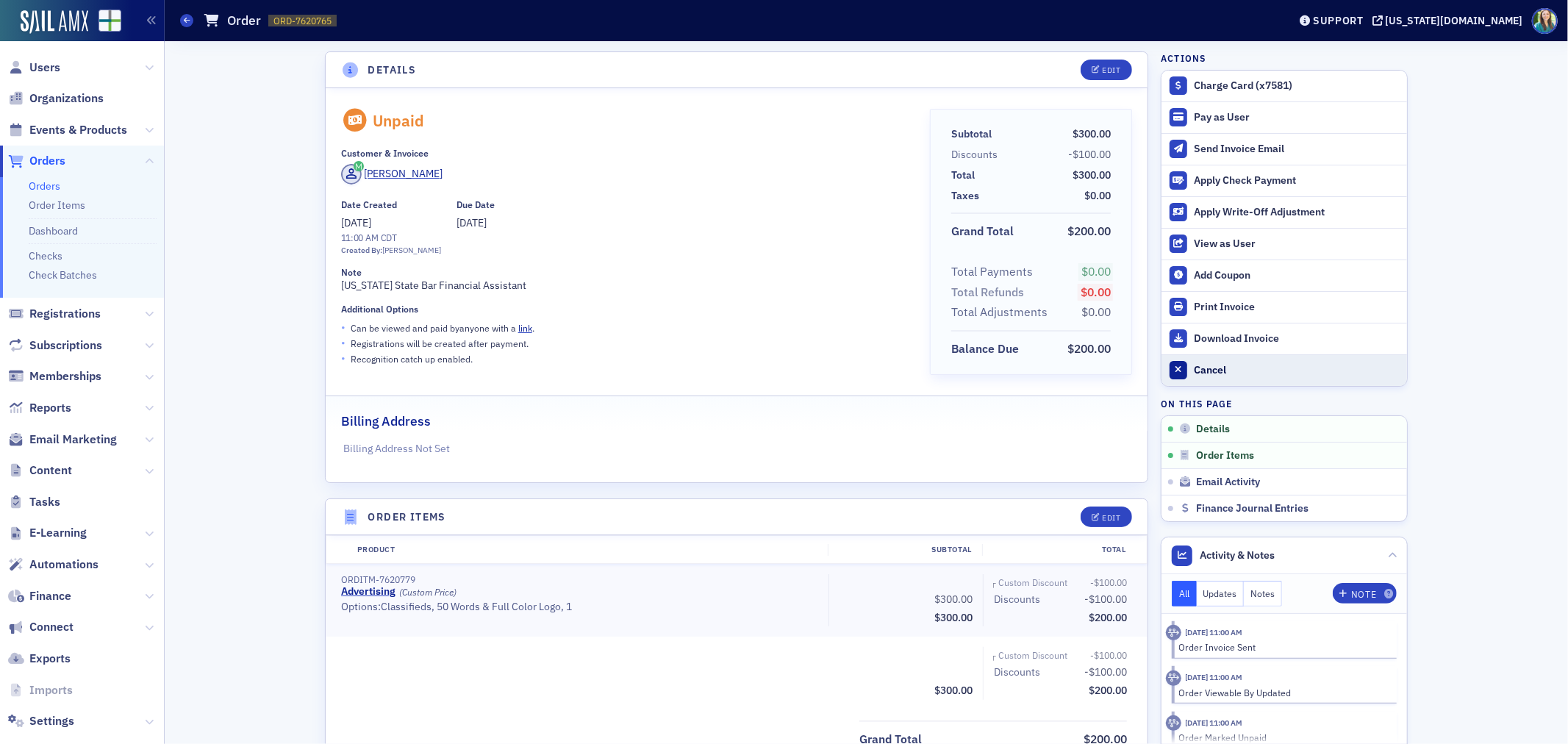
click at [1201, 368] on div "Cancel" at bounding box center [1297, 370] width 206 height 13
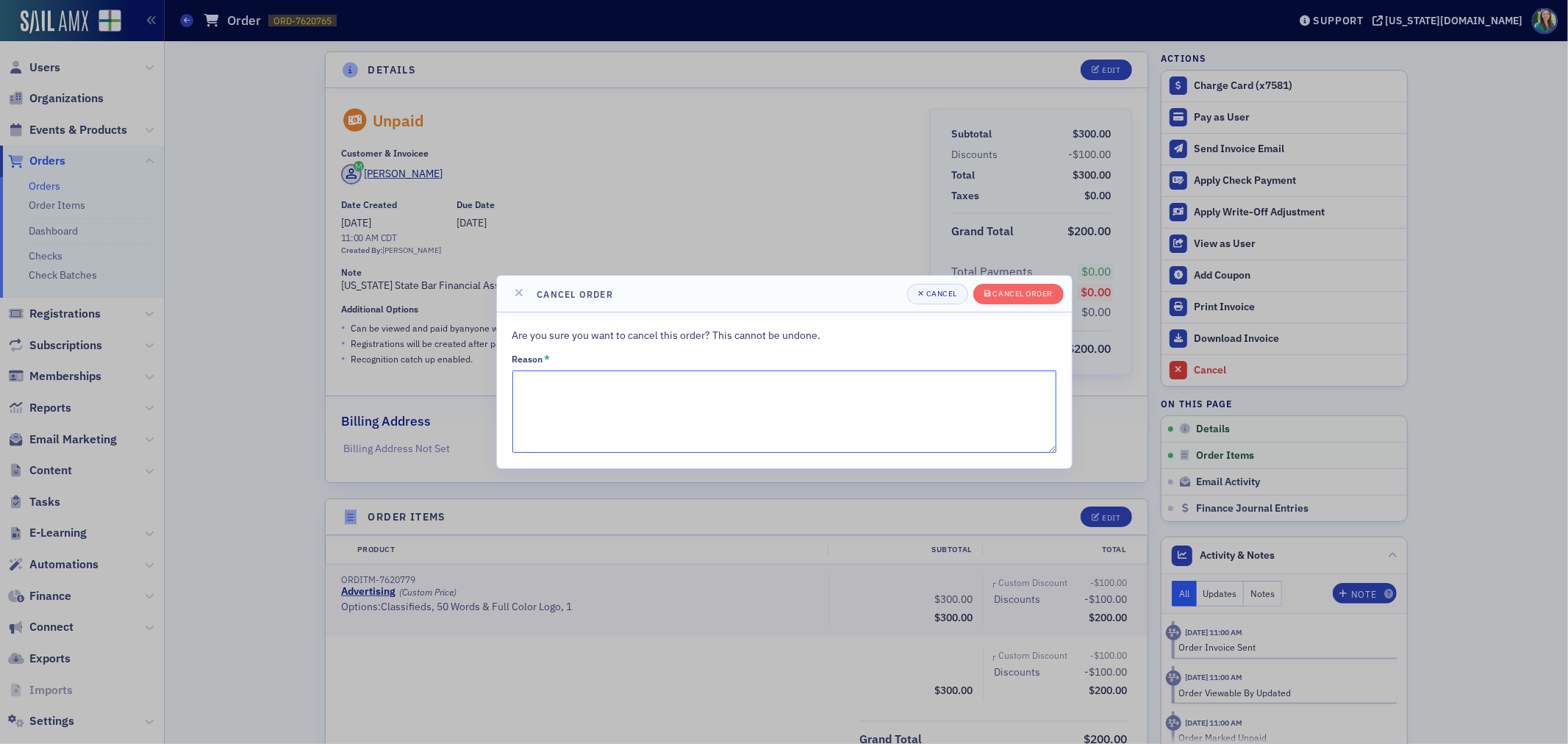
click at [520, 377] on textarea "Reason *" at bounding box center [784, 411] width 544 height 82
type textarea "Decided not to proceed."
click at [1022, 299] on span "Cancel order" at bounding box center [1019, 294] width 68 height 11
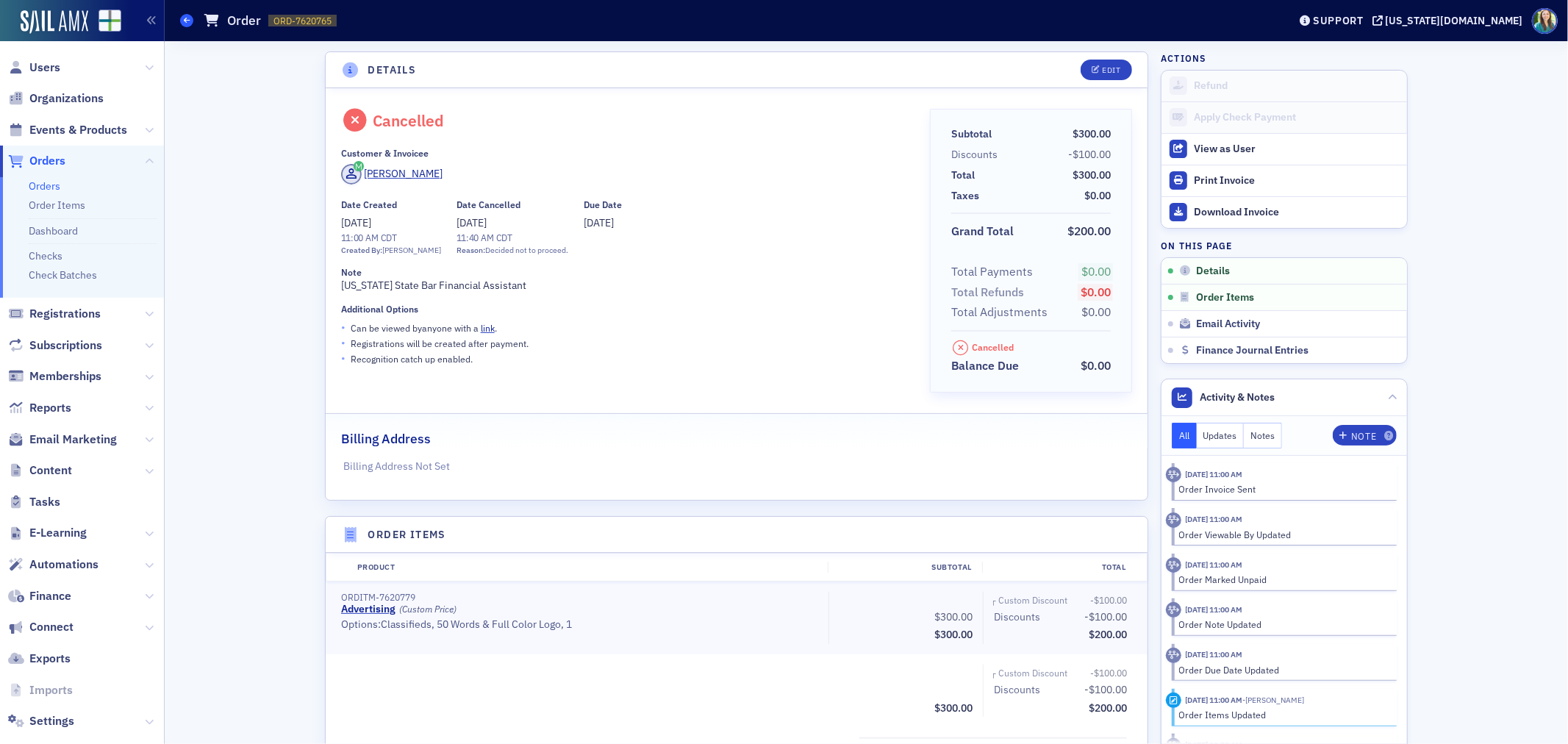
click at [183, 22] on span at bounding box center [187, 20] width 13 height 13
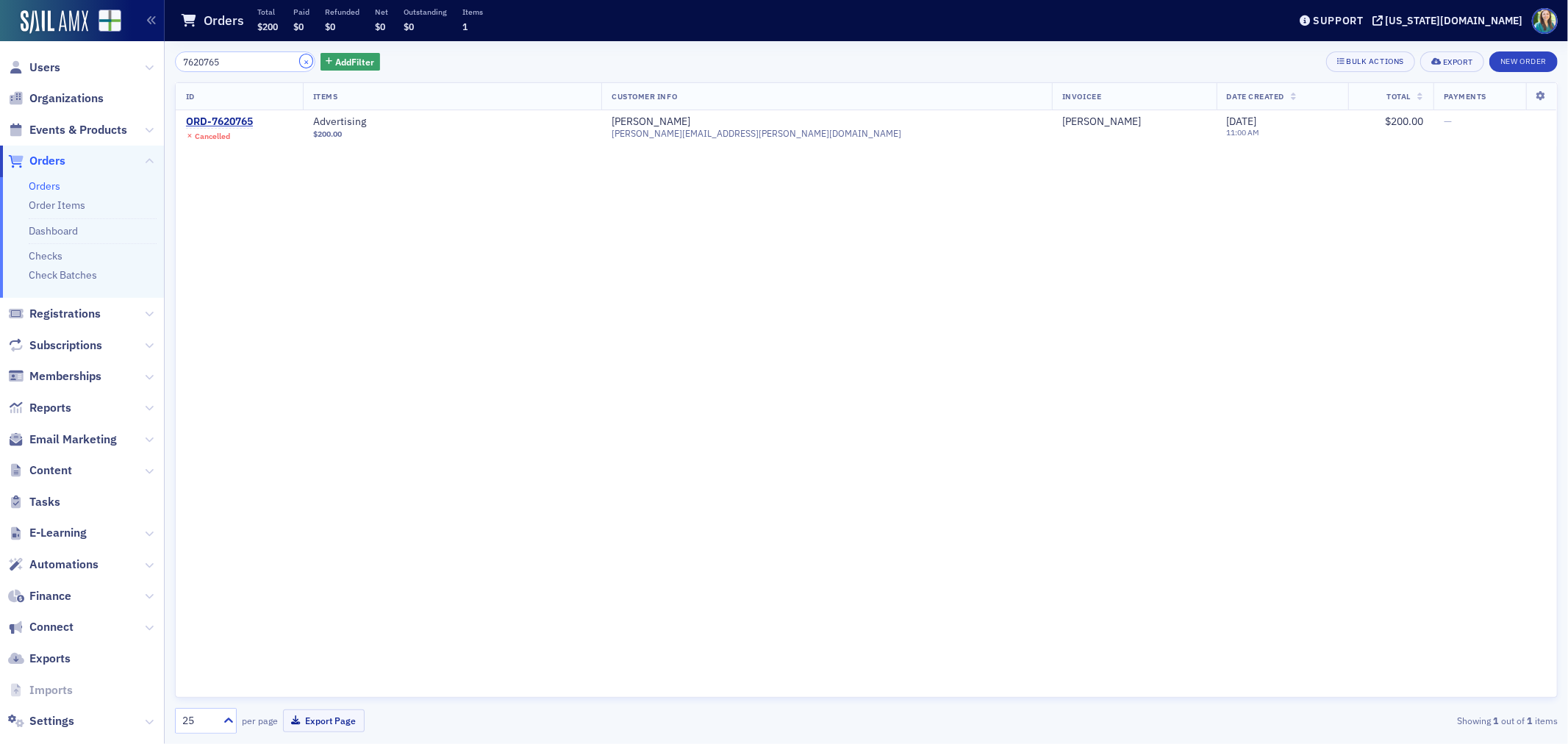
click at [300, 59] on button "×" at bounding box center [307, 61] width 13 height 13
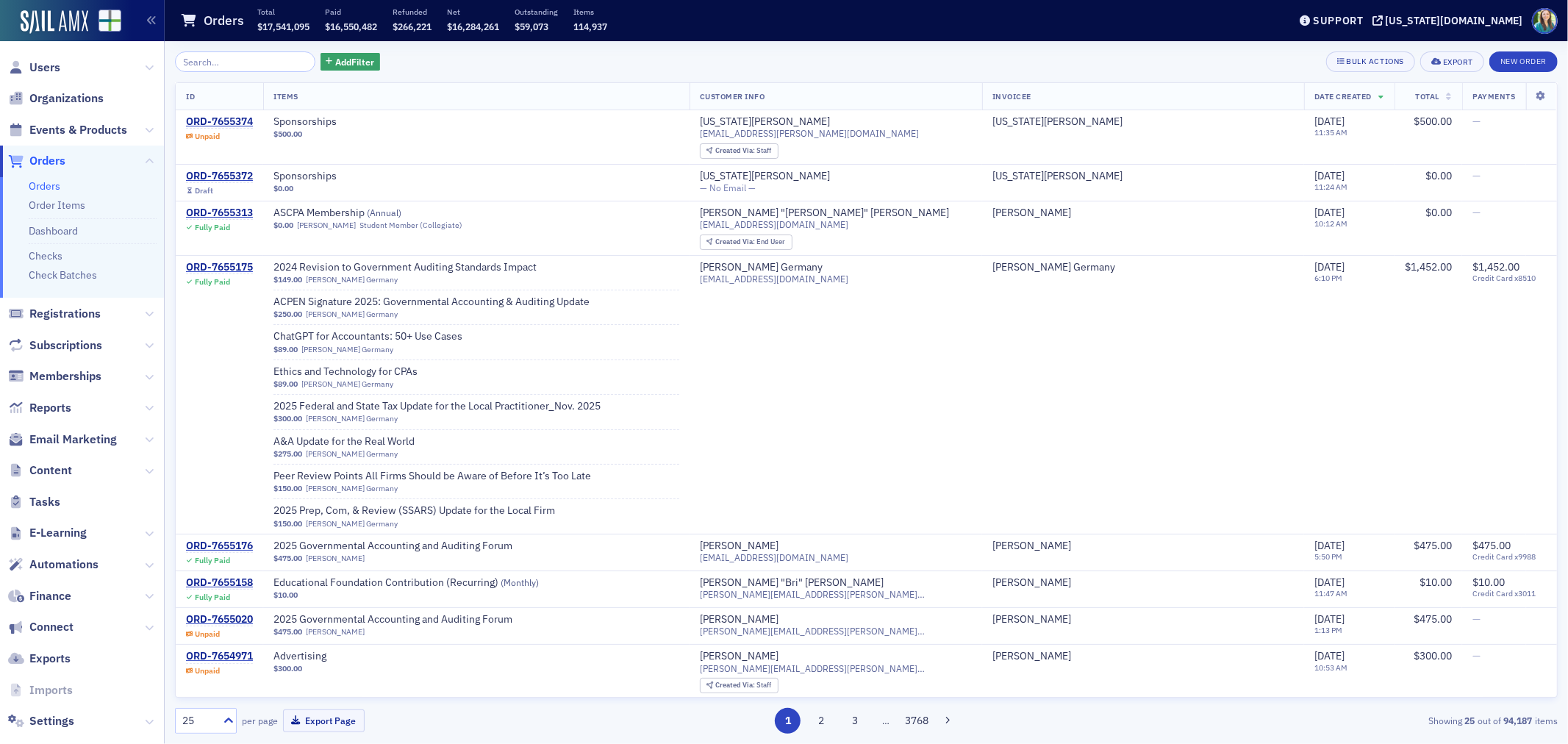
click at [50, 157] on span "Orders" at bounding box center [47, 161] width 36 height 16
